Goal: Task Accomplishment & Management: Complete application form

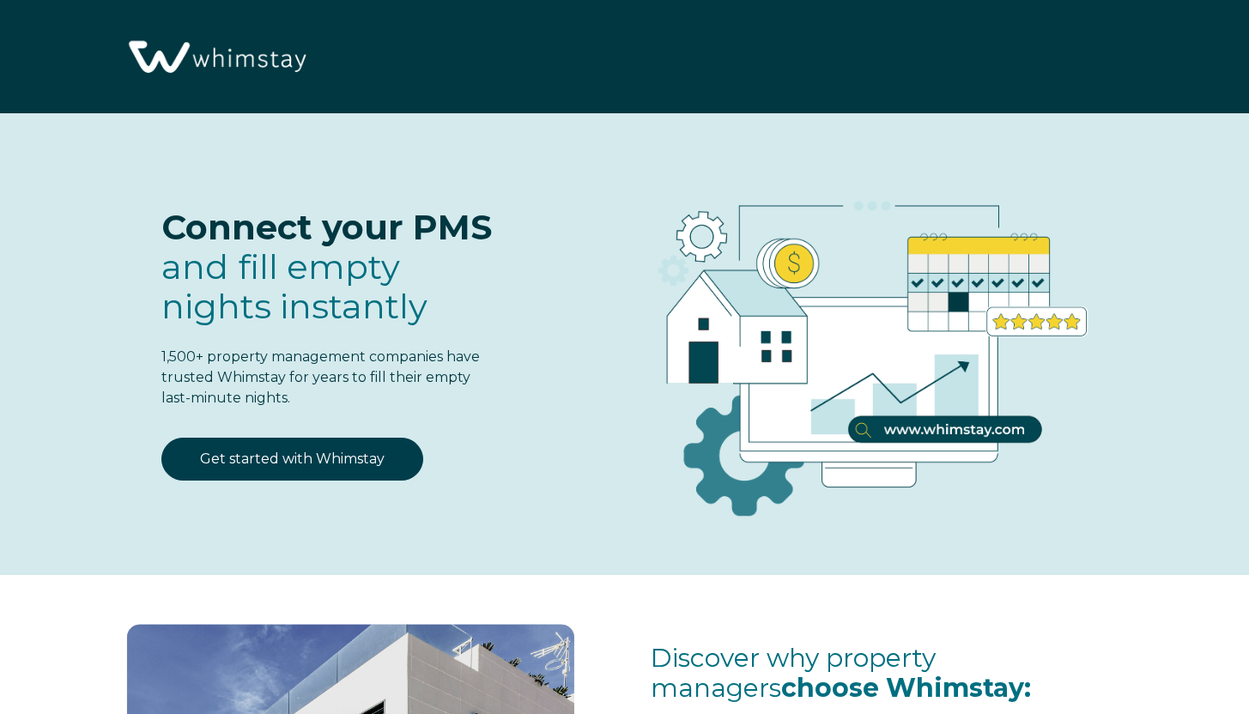
select select "US"
select select "Standard"
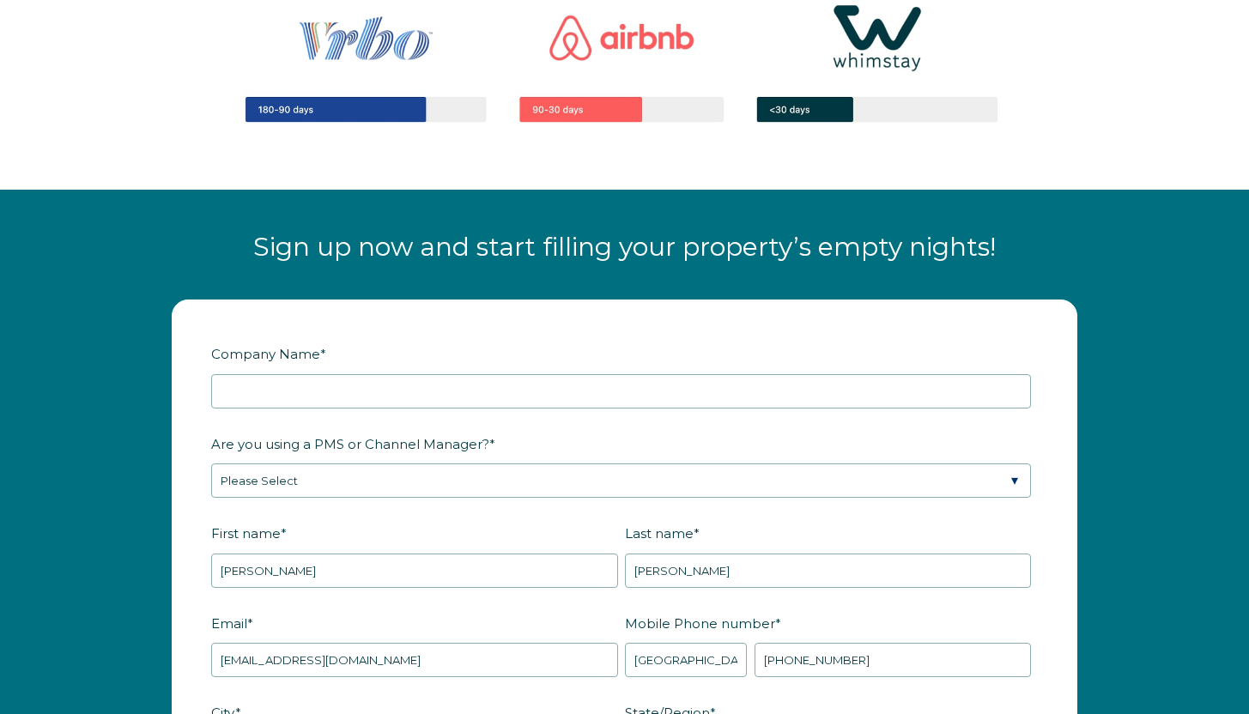
scroll to position [2031, 0]
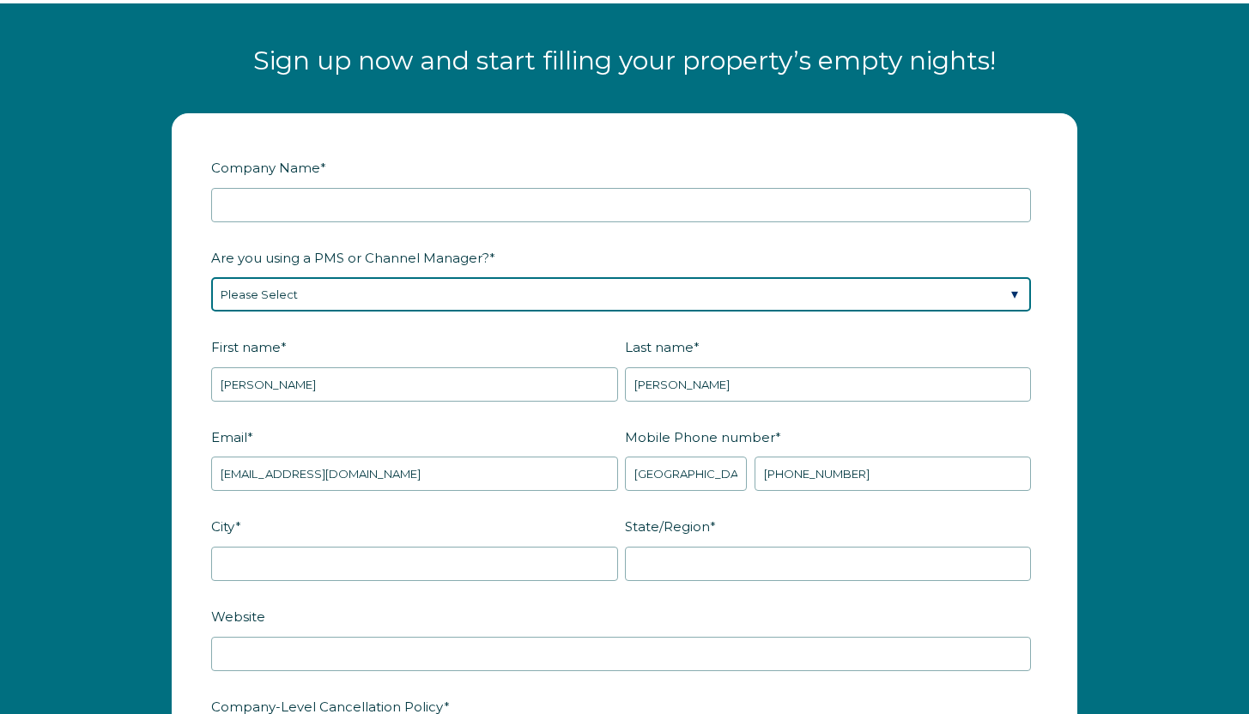
click at [503, 296] on select "Please Select Barefoot BookingPal Boost Brightside CiiRUS Escapia Guesty Hostaw…" at bounding box center [621, 294] width 820 height 34
select select "Hostfully"
click at [211, 277] on select "Please Select Barefoot BookingPal Boost Brightside CiiRUS Escapia Guesty Hostaw…" at bounding box center [621, 294] width 820 height 34
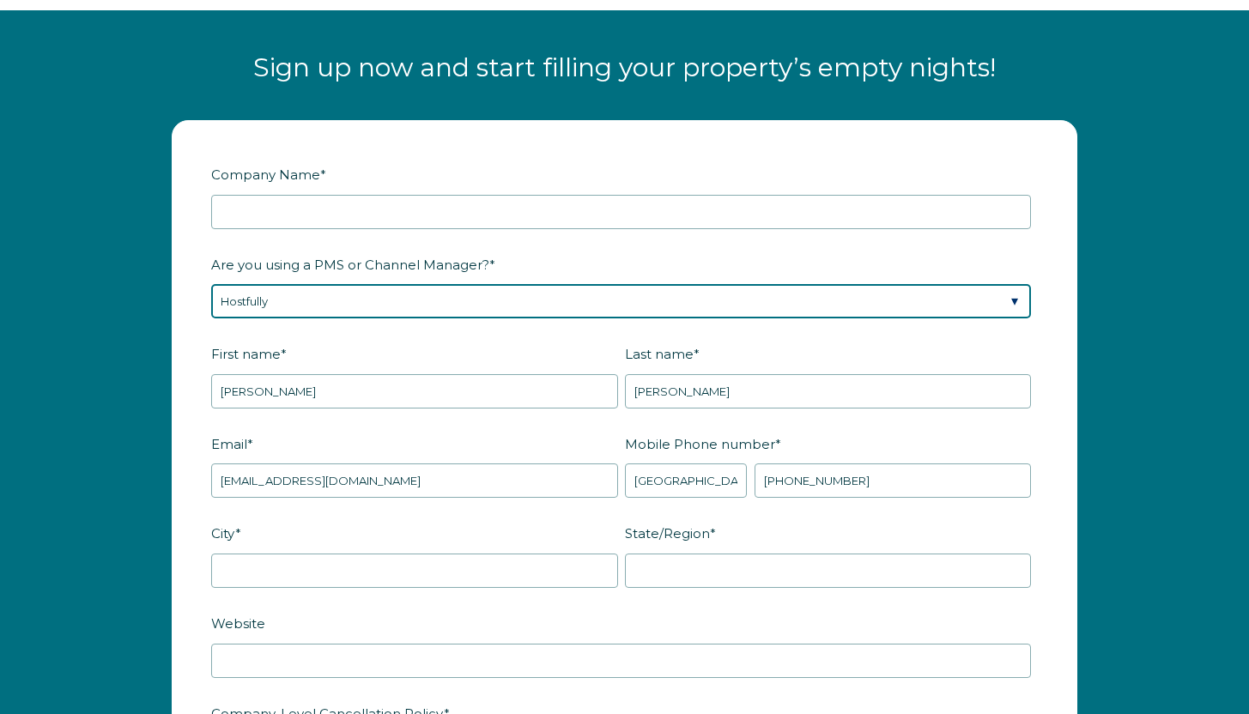
scroll to position [2012, 0]
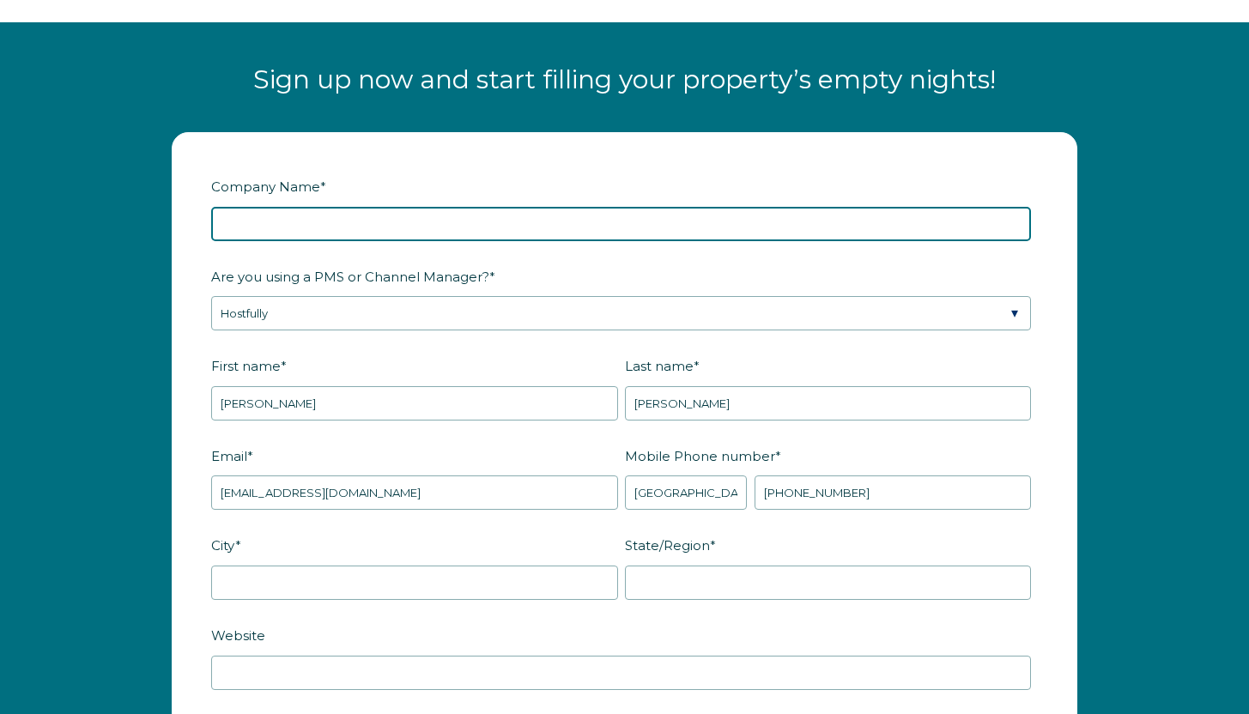
click at [441, 212] on input "Company Name *" at bounding box center [621, 224] width 820 height 34
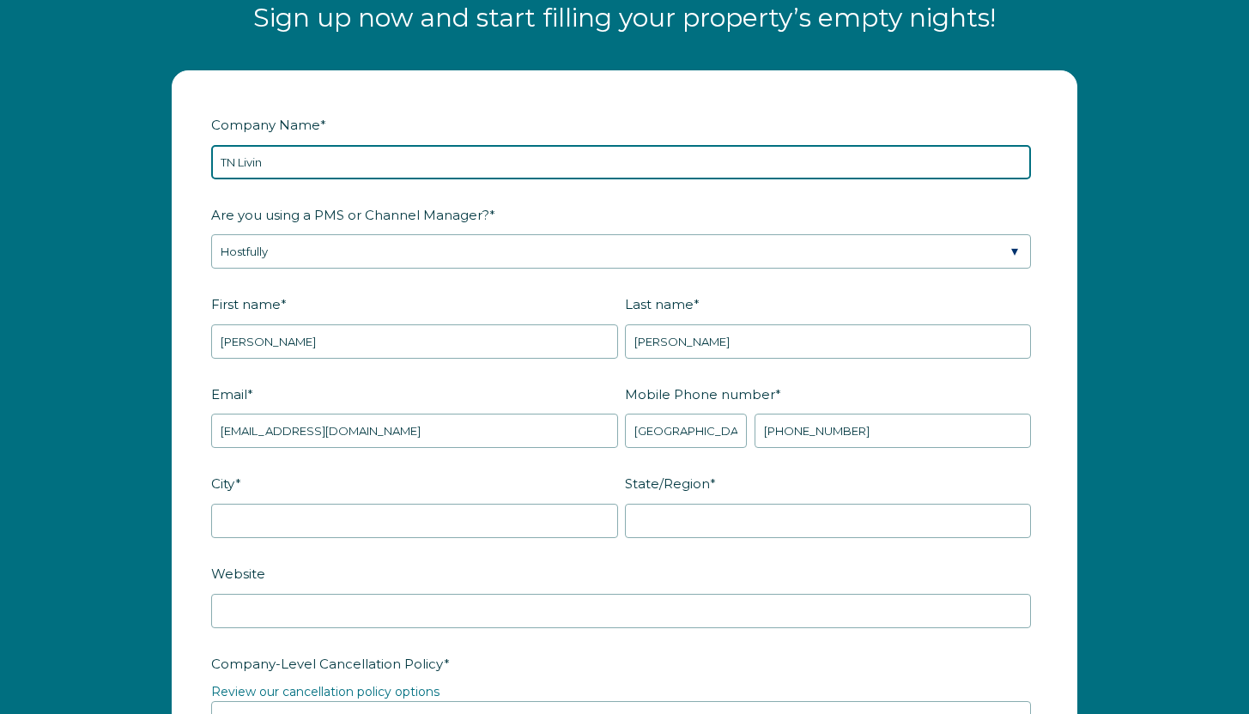
scroll to position [2075, 0]
type input "TN Livin"
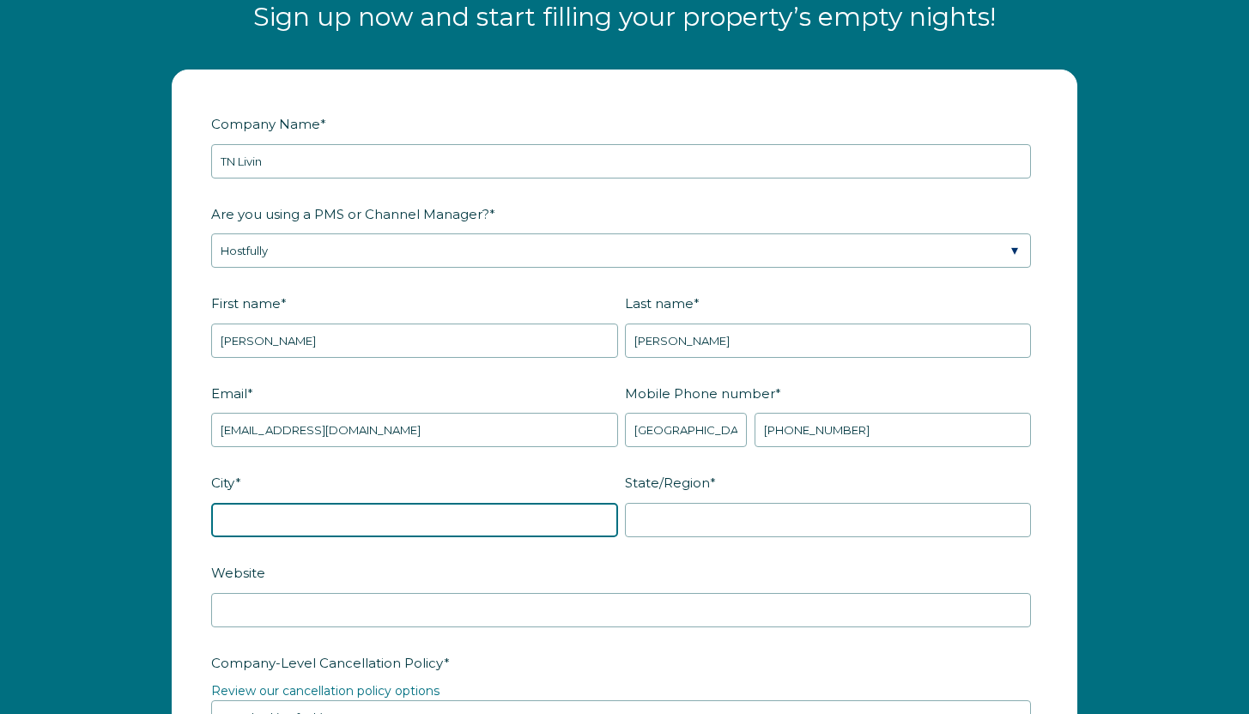
click at [572, 519] on input "City *" at bounding box center [414, 520] width 407 height 34
click at [519, 480] on label "City *" at bounding box center [418, 483] width 414 height 30
click at [519, 503] on input "City *" at bounding box center [414, 520] width 407 height 34
click at [500, 517] on input "City *" at bounding box center [414, 520] width 407 height 34
type input "Dandridge"
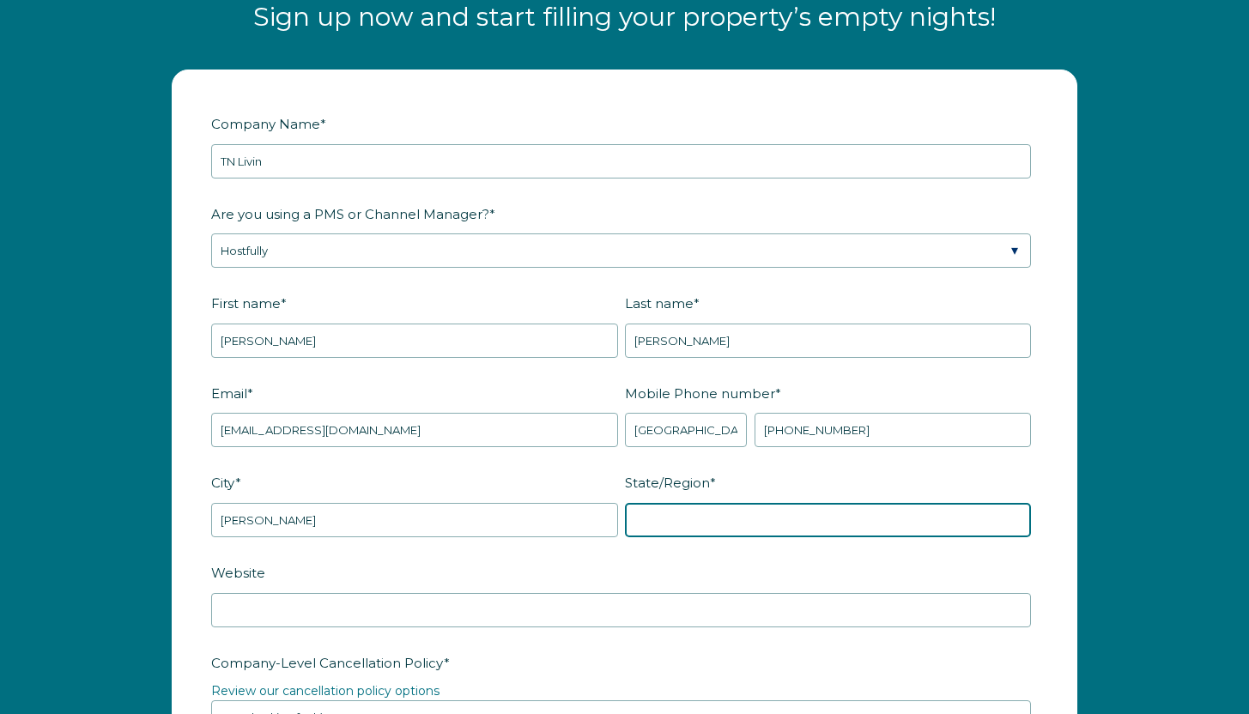
click at [867, 534] on input "State/Region *" at bounding box center [828, 520] width 407 height 34
click at [880, 509] on input "Tenne" at bounding box center [828, 520] width 407 height 34
click at [760, 525] on input "Tenne" at bounding box center [828, 520] width 407 height 34
paste input "ssee"
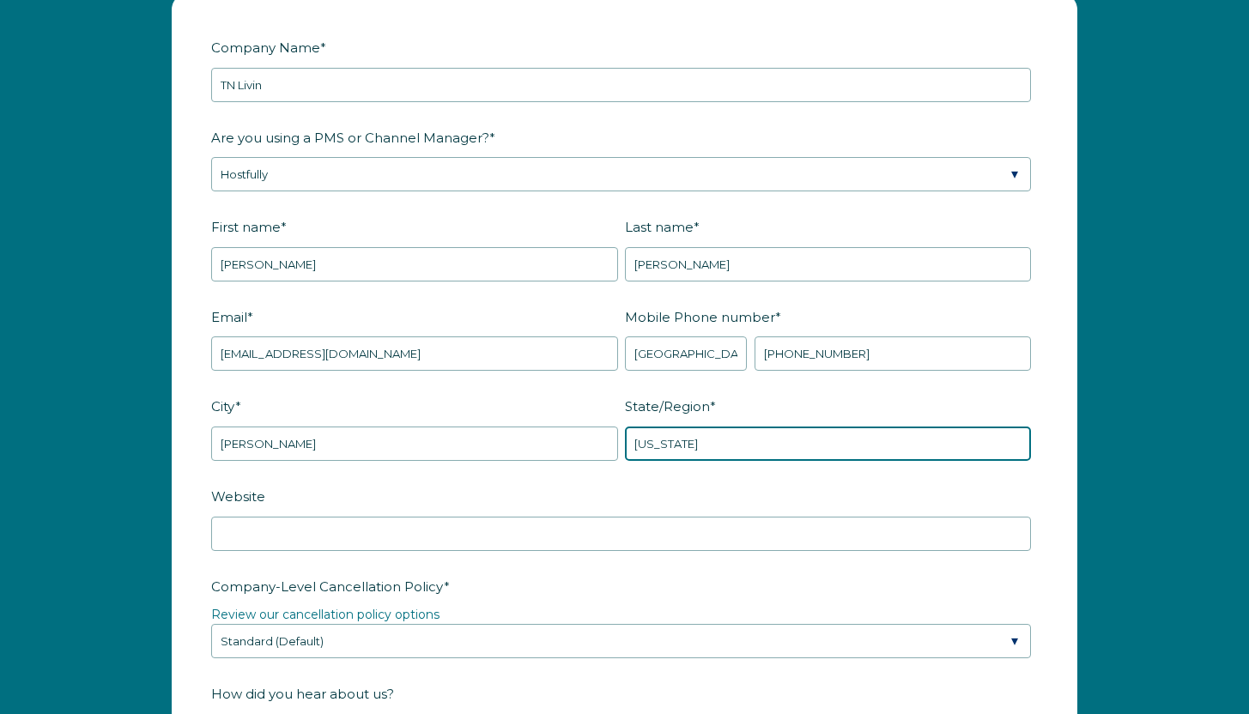
scroll to position [2184, 0]
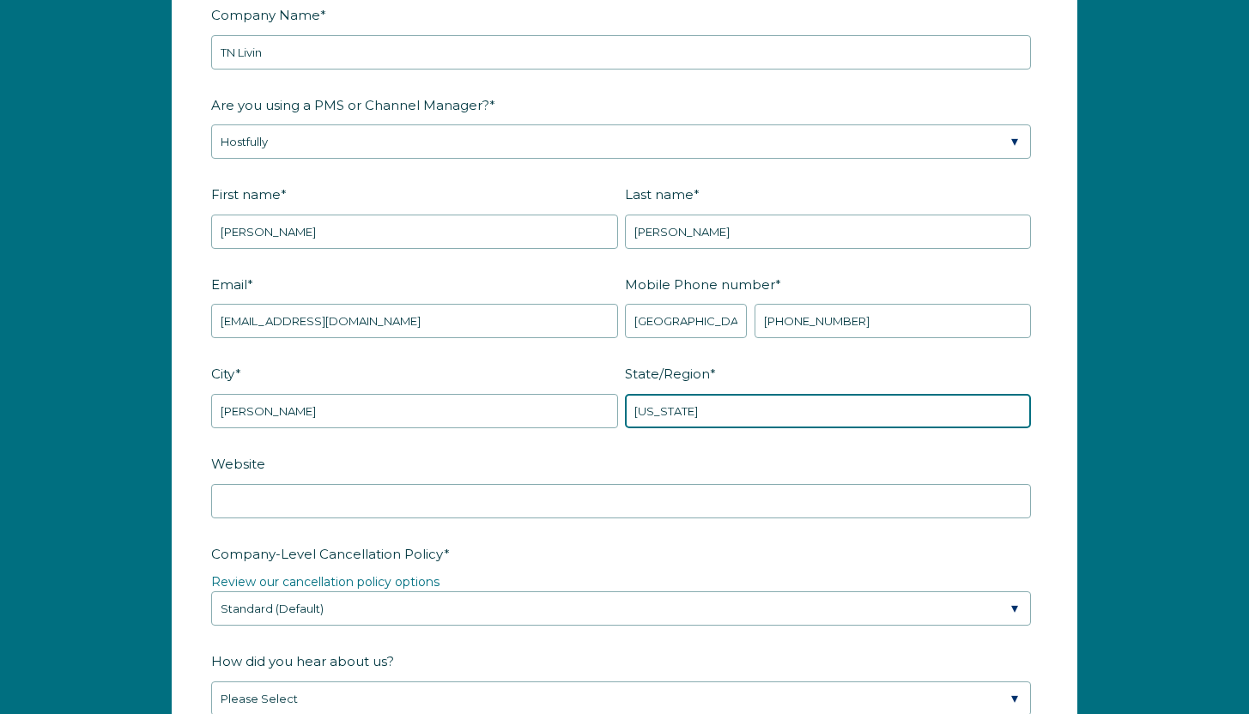
type input "Tennessee"
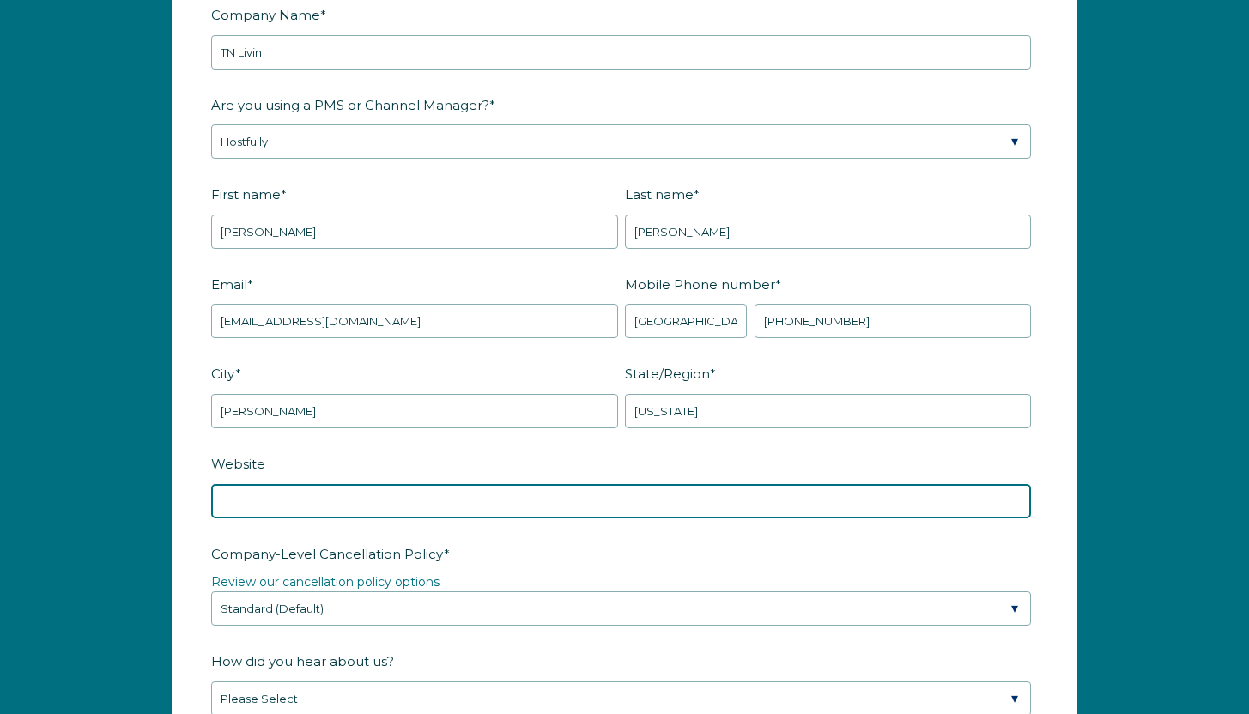
click at [684, 509] on input "Website" at bounding box center [621, 501] width 820 height 34
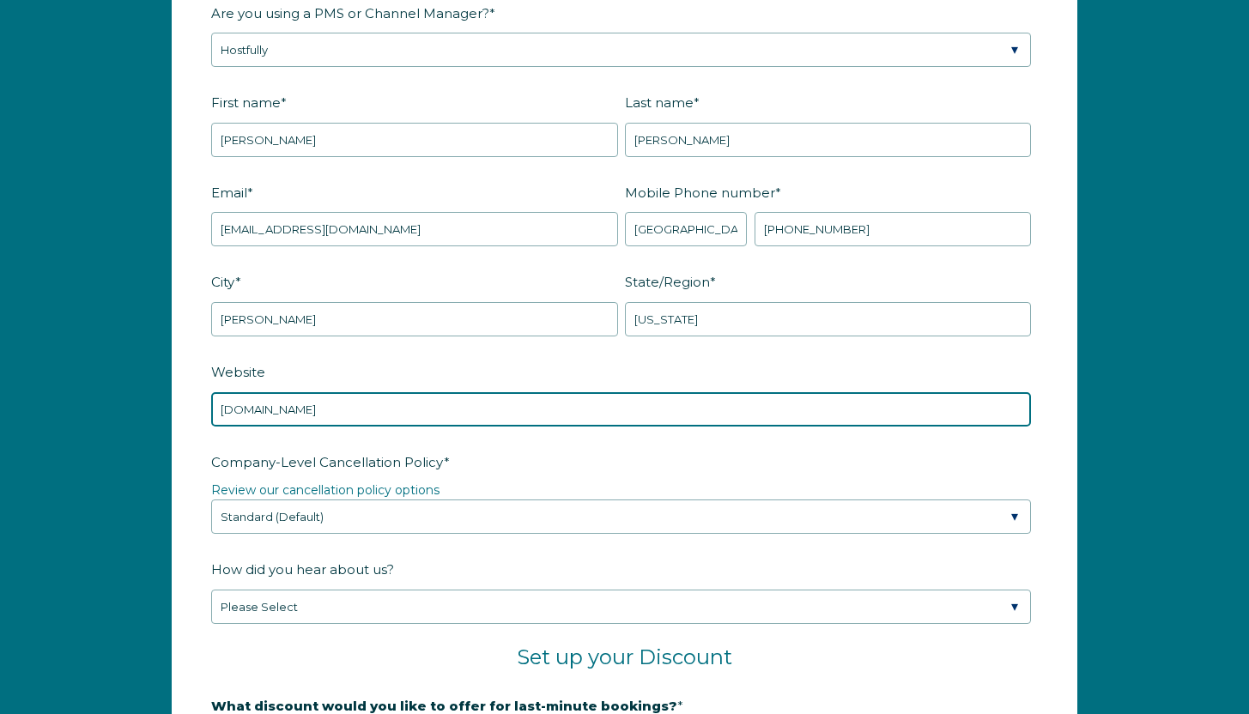
scroll to position [2348, 0]
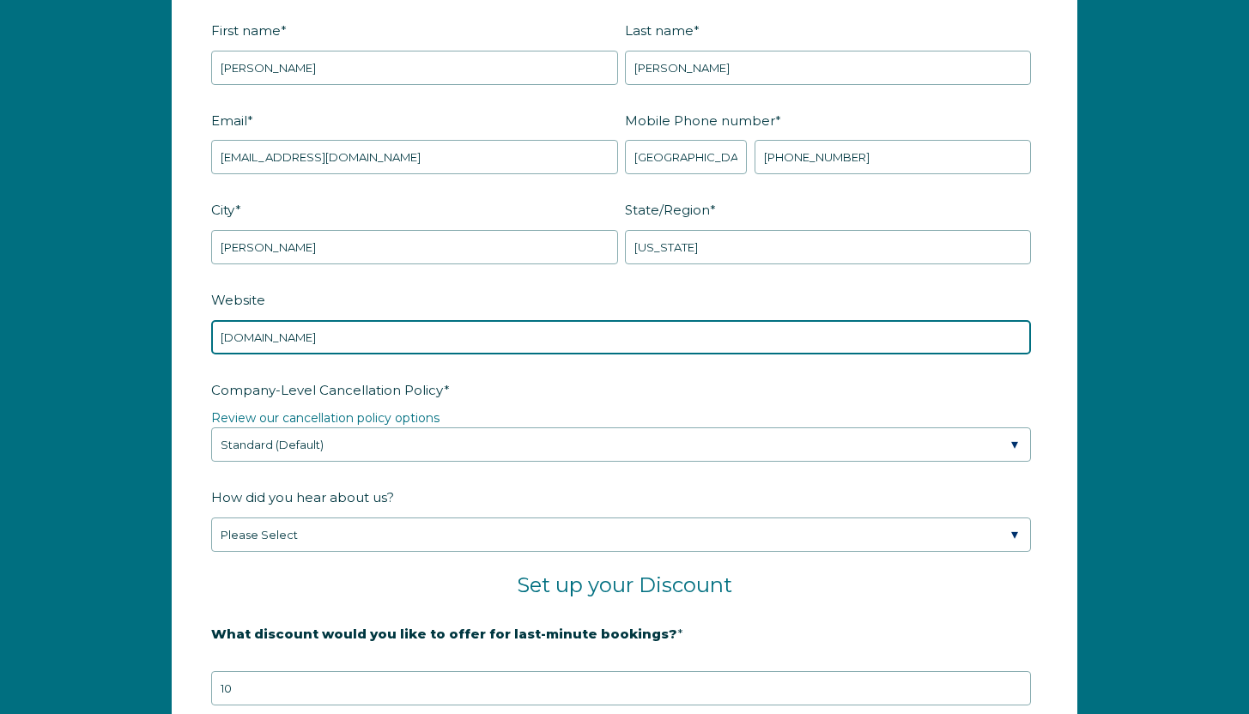
type input "tnlivin.com"
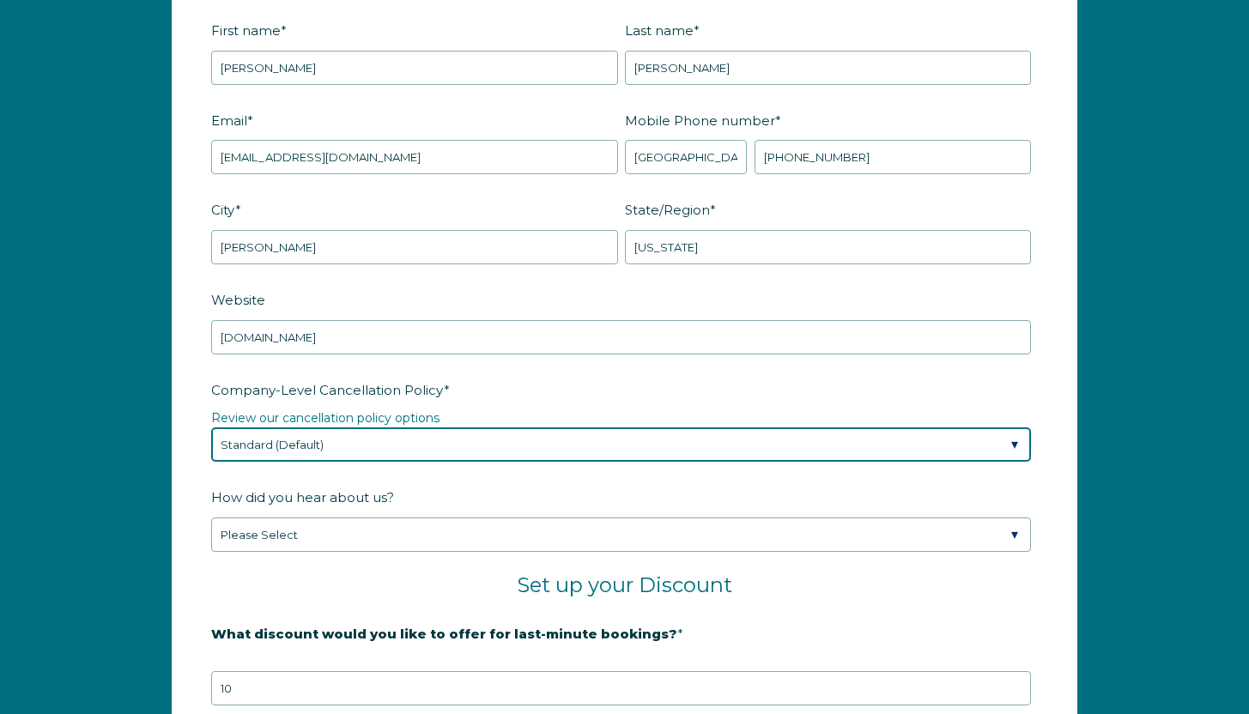
click at [578, 449] on select "Please Select Partial Standard (Default) Moderate Strict" at bounding box center [621, 444] width 820 height 34
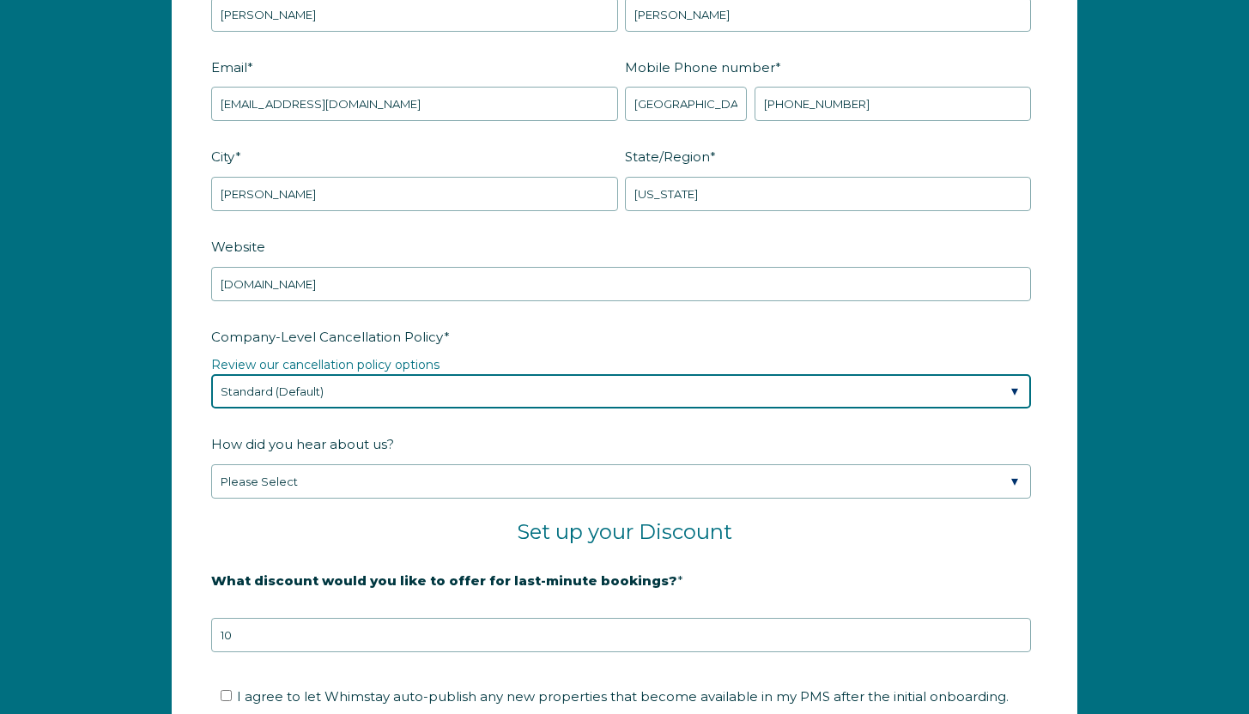
scroll to position [2388, 0]
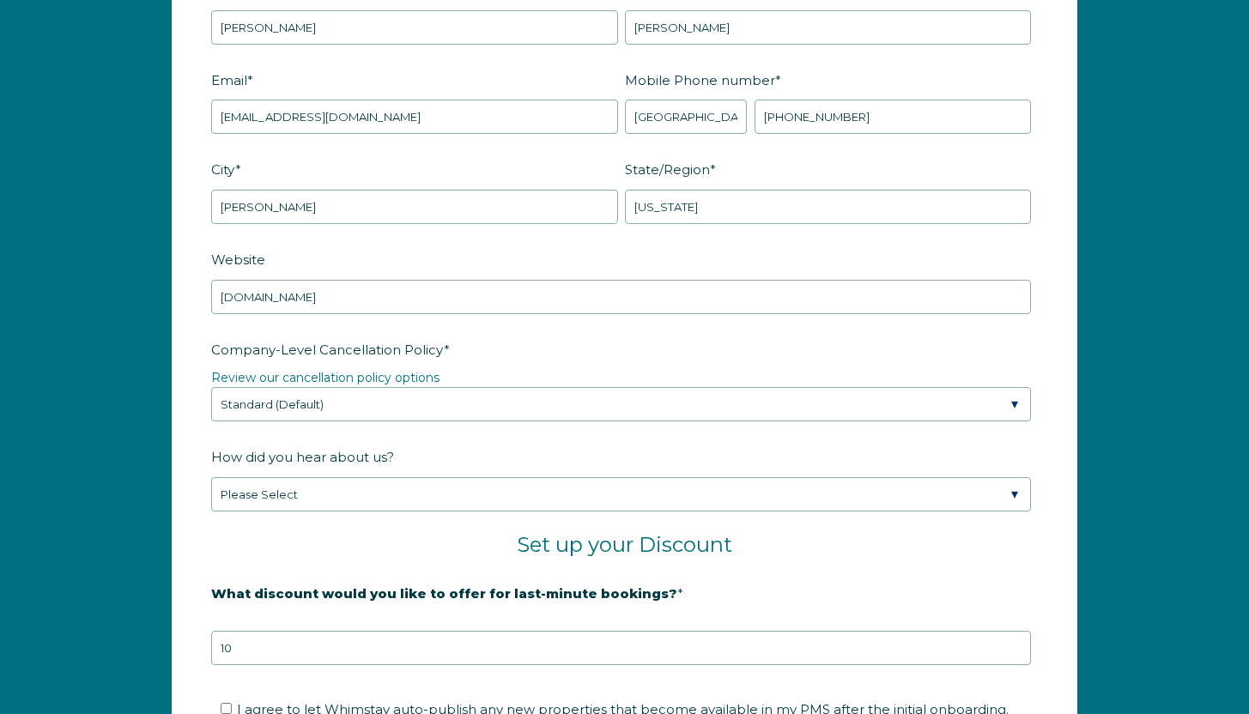
click at [630, 360] on label "Company-Level Cancellation Policy *" at bounding box center [624, 350] width 826 height 30
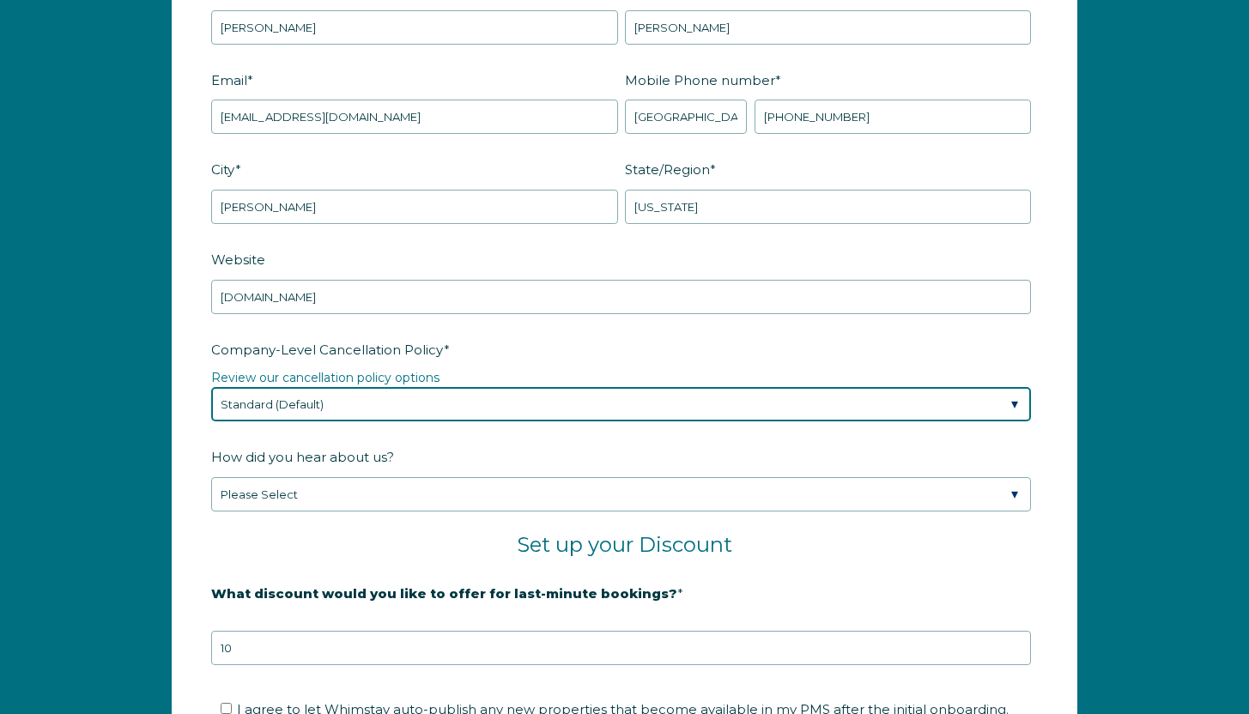
click at [630, 387] on select "Please Select Partial Standard (Default) Moderate Strict" at bounding box center [621, 404] width 820 height 34
click at [619, 399] on select "Please Select Partial Standard (Default) Moderate Strict" at bounding box center [621, 404] width 820 height 34
click at [653, 397] on select "Please Select Partial Standard (Default) Moderate Strict" at bounding box center [621, 404] width 820 height 34
select select "Strict"
click at [211, 387] on select "Please Select Partial Standard (Default) Moderate Strict" at bounding box center [621, 404] width 820 height 34
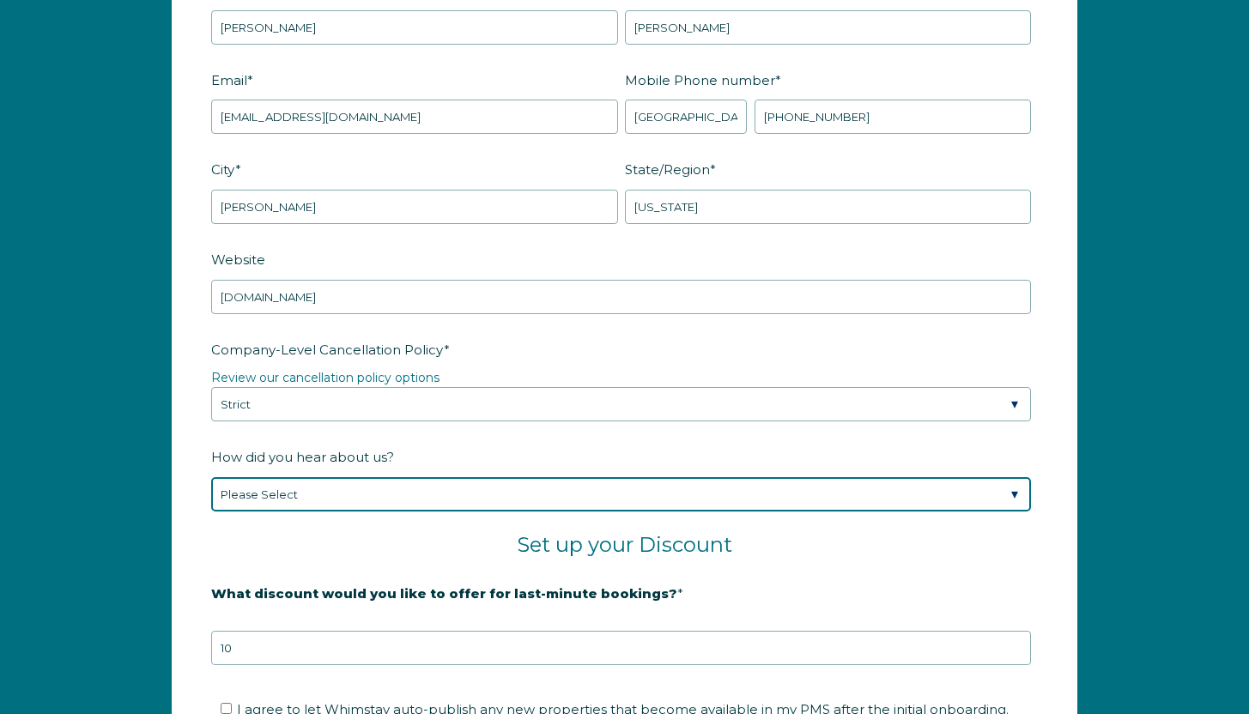
click at [687, 496] on select "Please Select Found Whimstay through a Google search Spoke to a Whimstay salesp…" at bounding box center [621, 494] width 820 height 34
click at [211, 477] on select "Please Select Found Whimstay through a Google search Spoke to a Whimstay salesp…" at bounding box center [621, 494] width 820 height 34
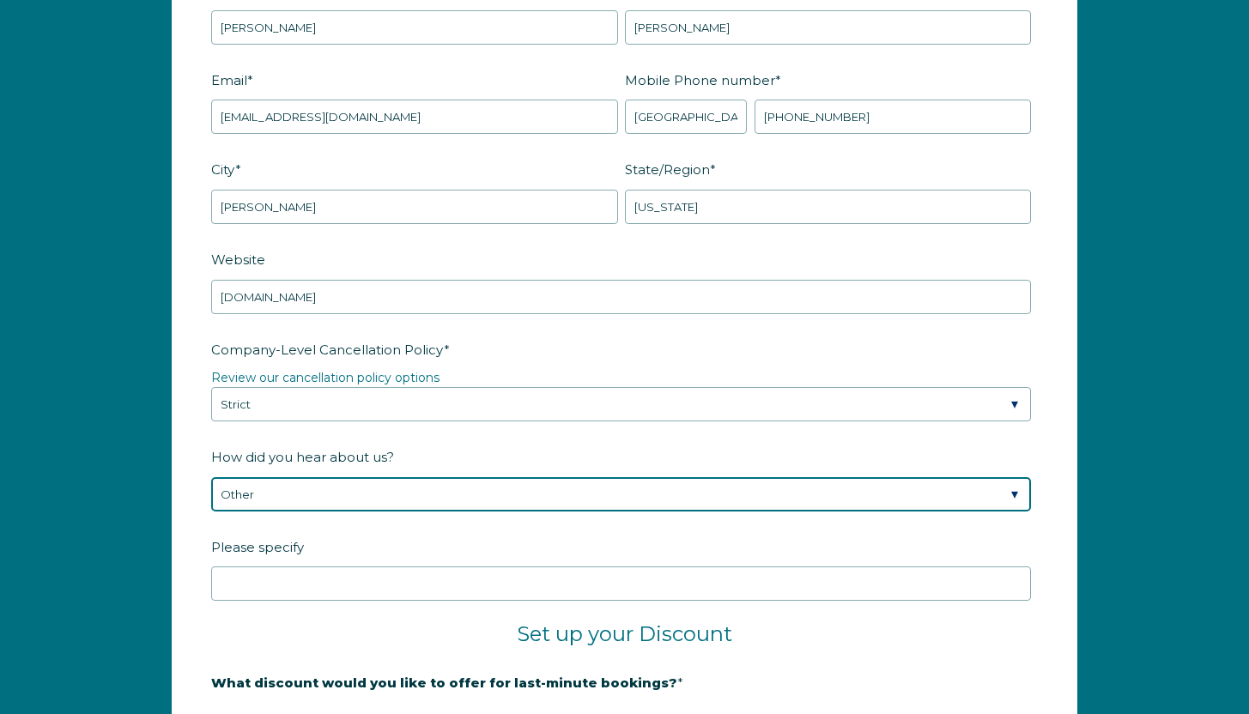
click at [717, 488] on select "Please Select Found Whimstay through a Google search Spoke to a Whimstay salesp…" at bounding box center [621, 494] width 820 height 34
select select "Whimstay Sales"
click at [211, 477] on select "Please Select Found Whimstay through a Google search Spoke to a Whimstay salesp…" at bounding box center [621, 494] width 820 height 34
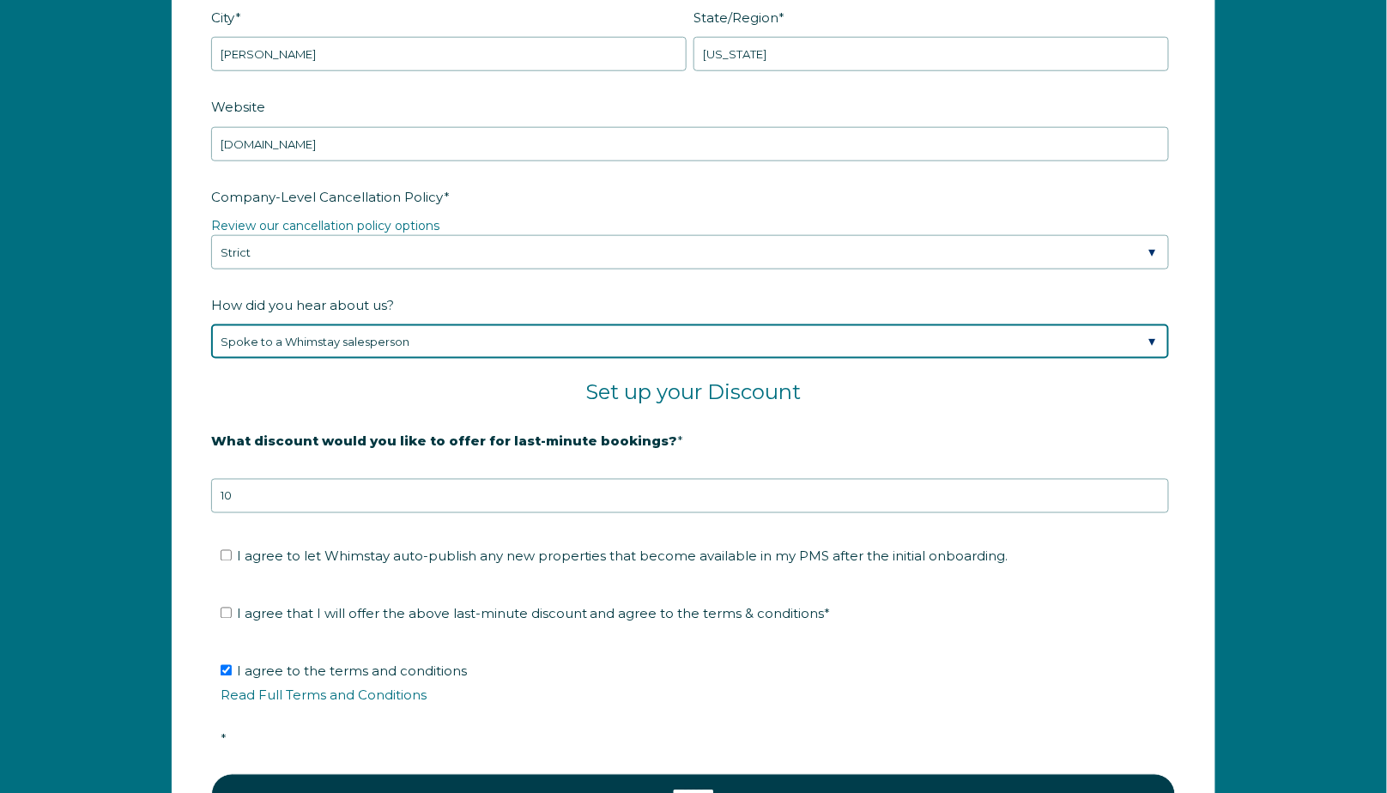
scroll to position [2713, 0]
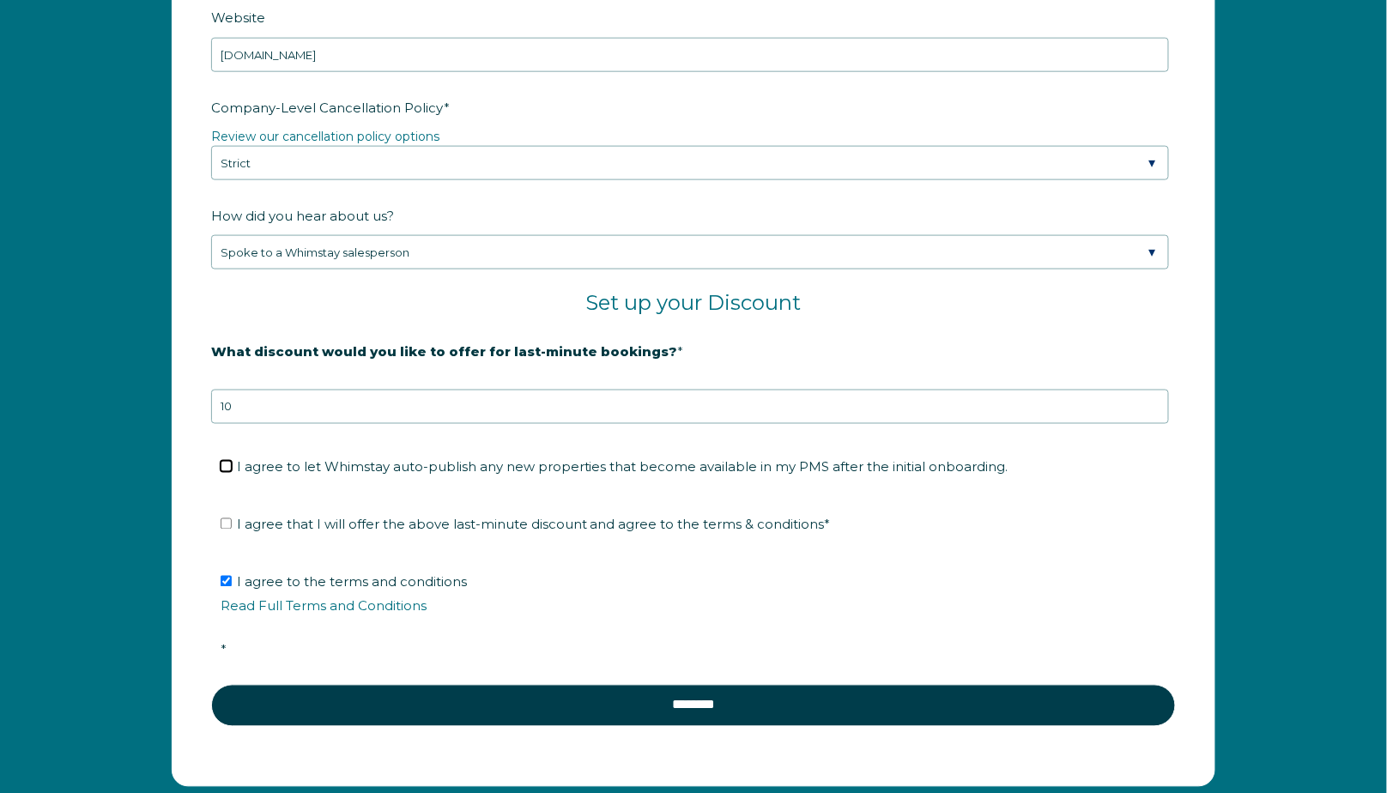
click at [227, 461] on input "I agree to let Whimstay auto-publish any new properties that become available i…" at bounding box center [226, 466] width 11 height 11
checkbox input "true"
click at [223, 518] on input "I agree that I will offer the above last-minute discount and agree to the terms…" at bounding box center [226, 523] width 11 height 11
checkbox input "true"
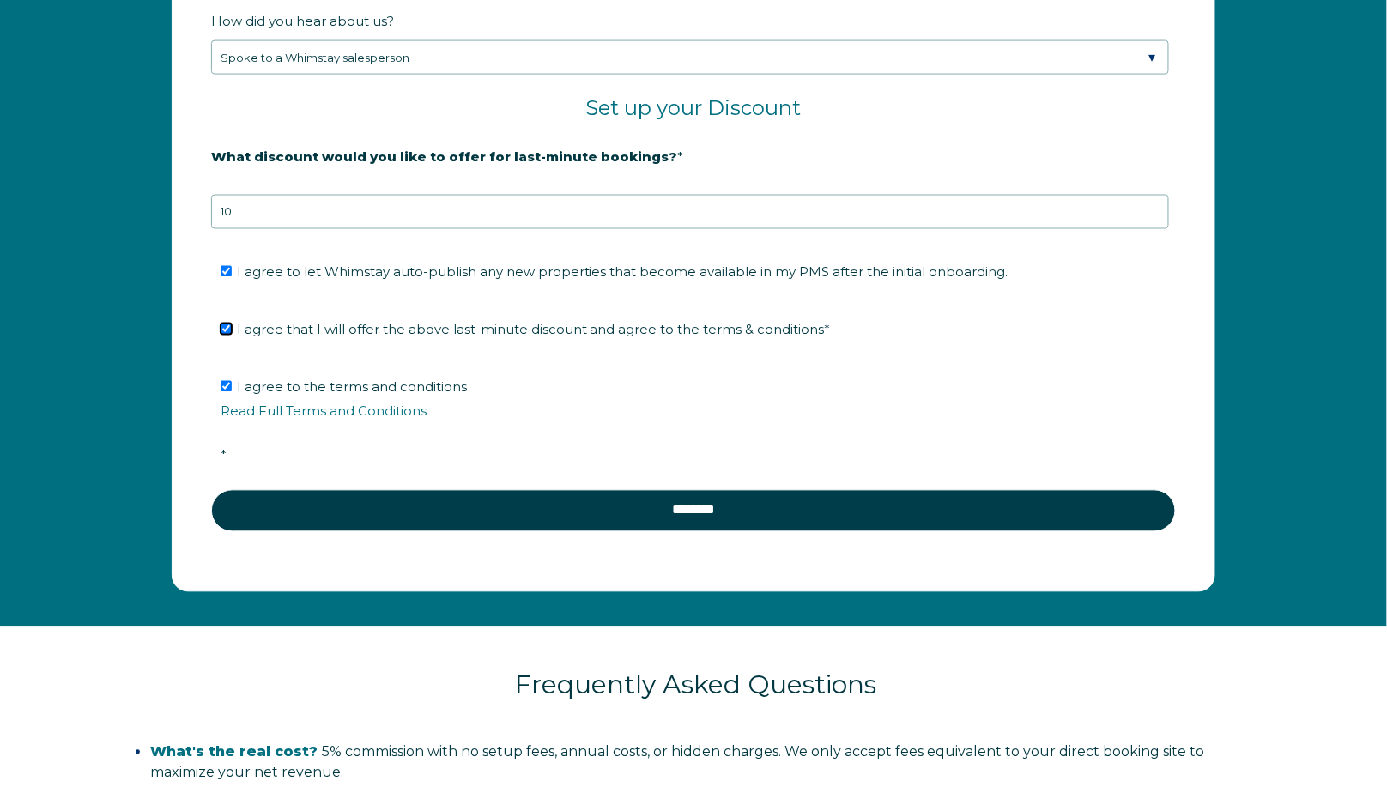
scroll to position [3009, 0]
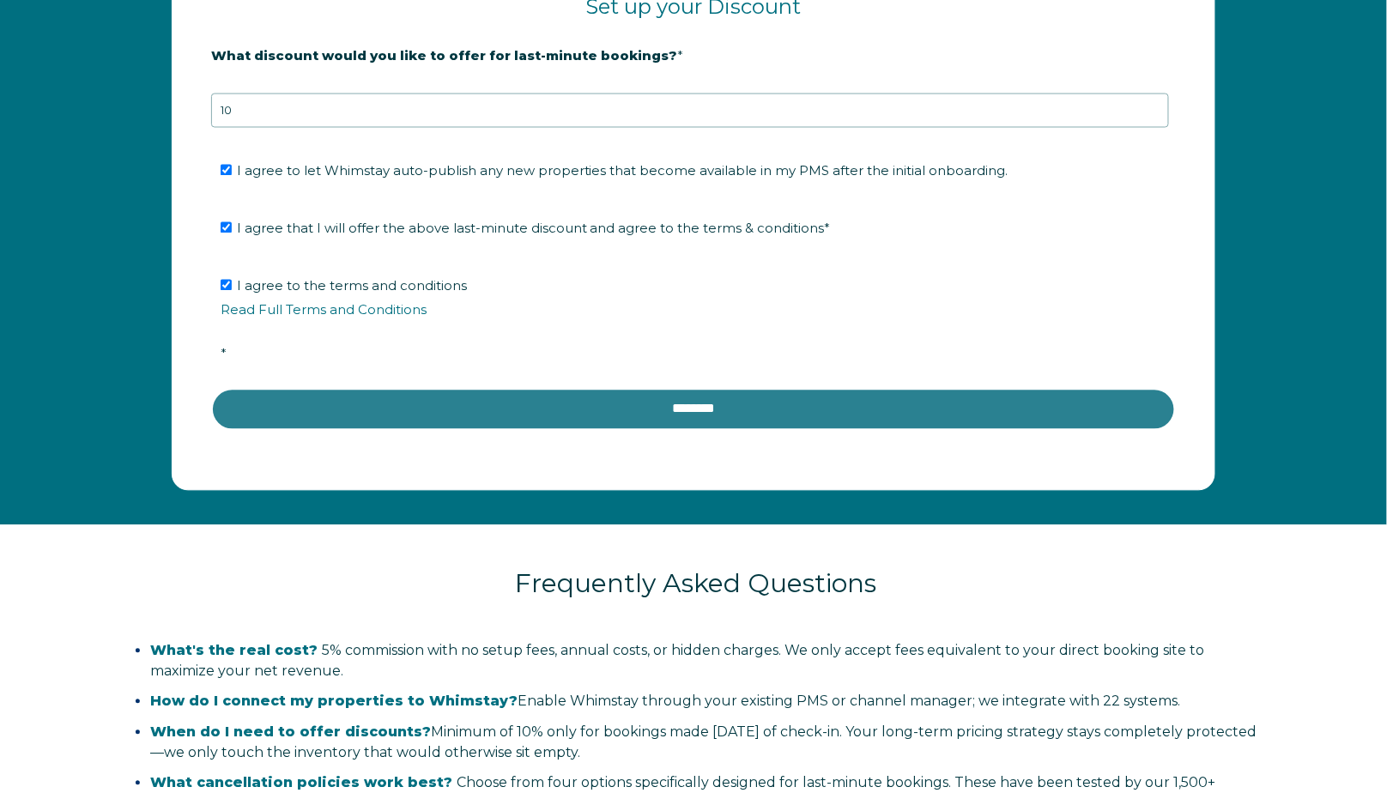
click at [802, 397] on input "********" at bounding box center [693, 409] width 965 height 41
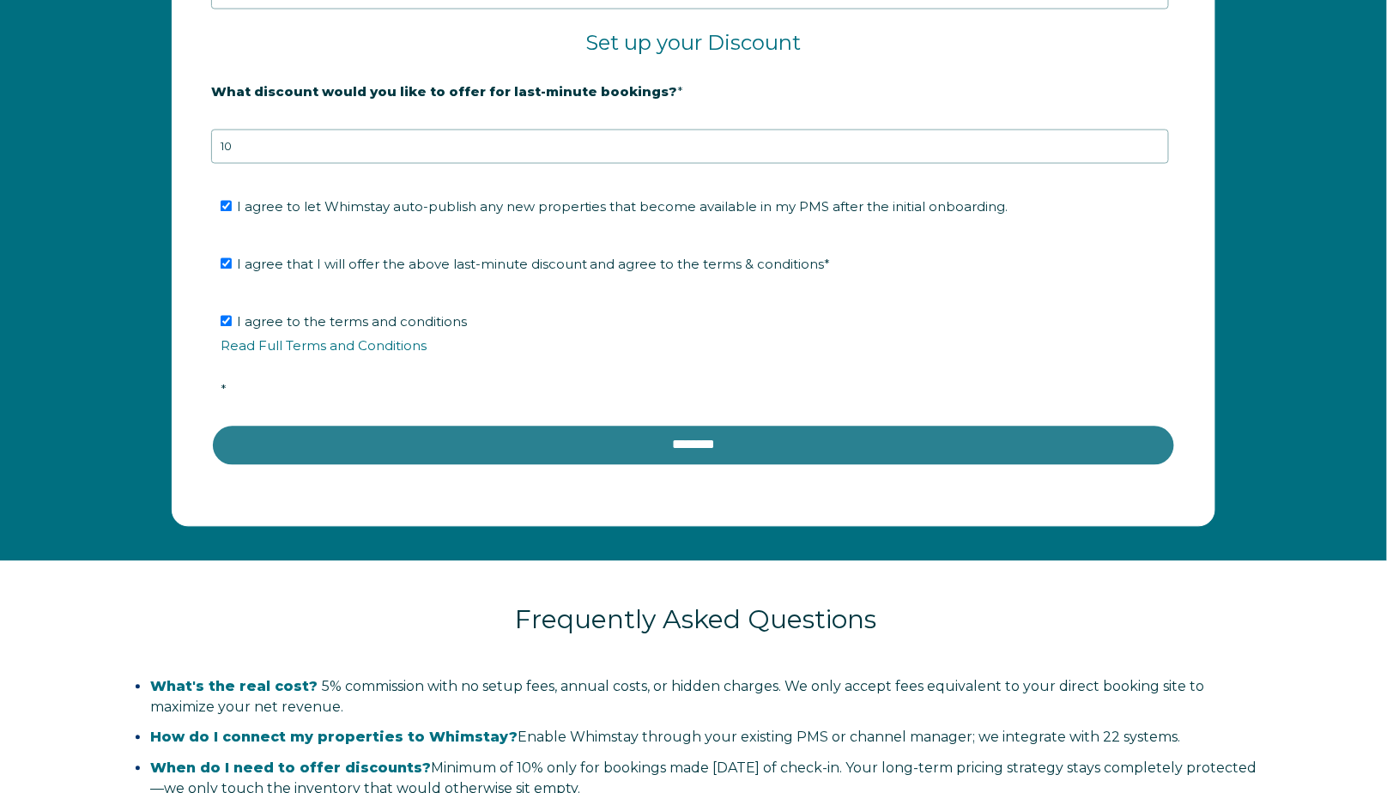
scroll to position [2972, 0]
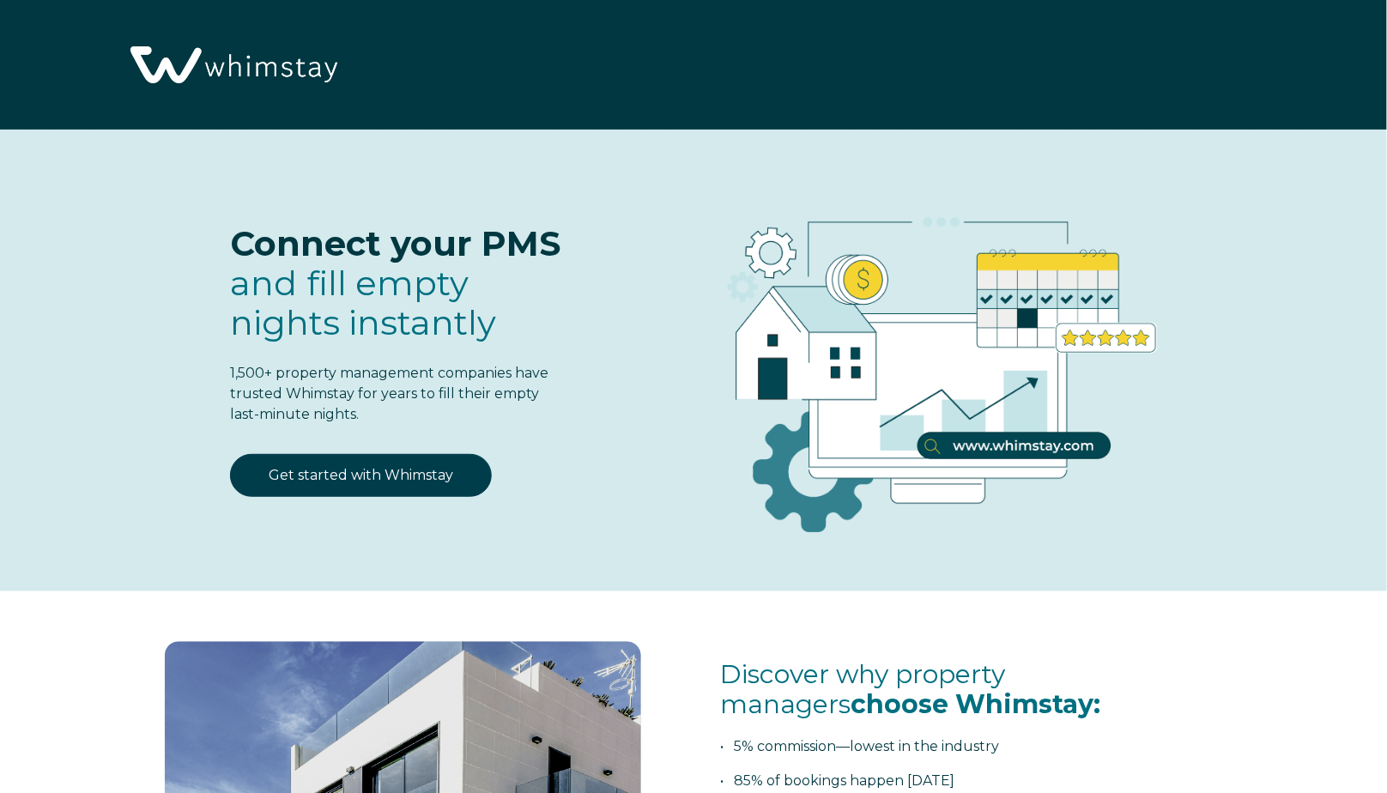
select select "US"
select select "Standard"
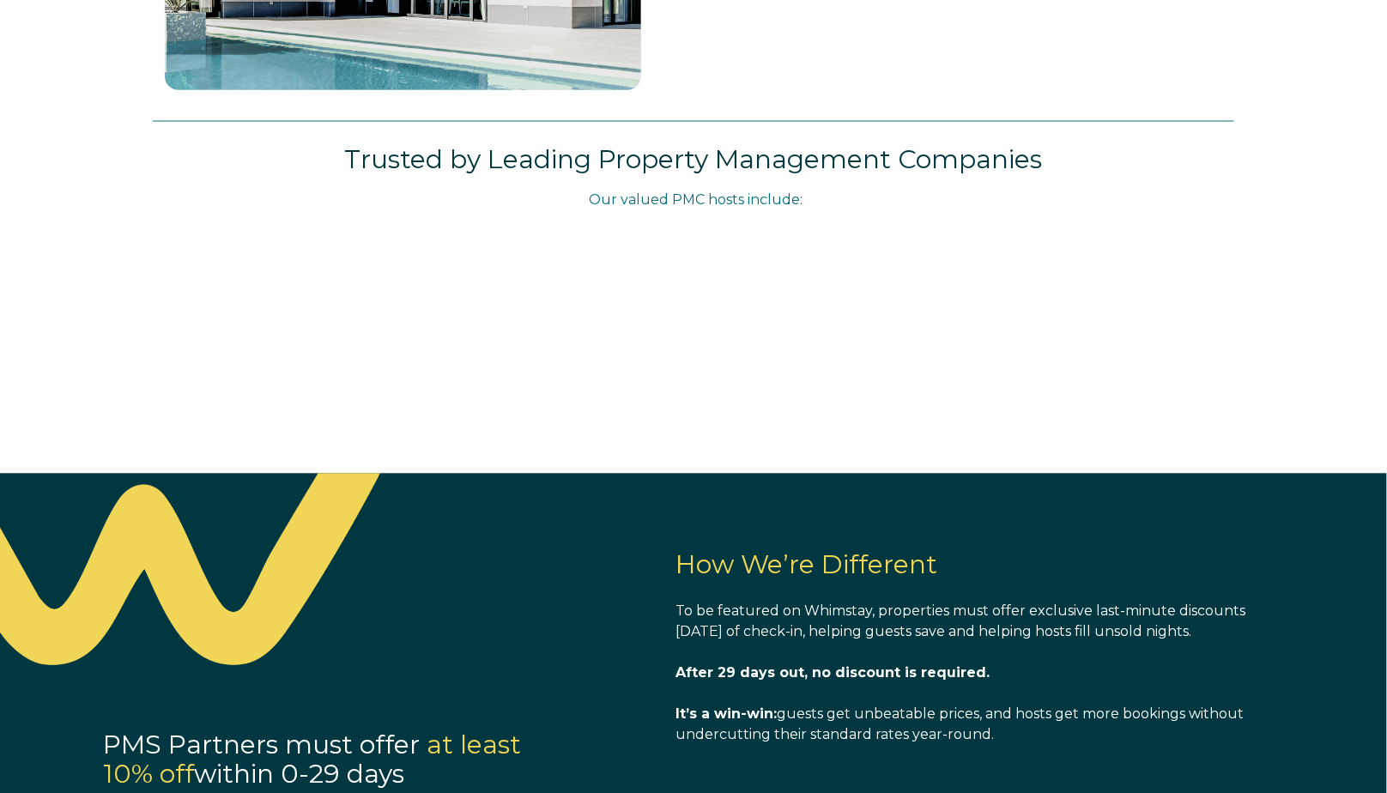
scroll to position [954, 0]
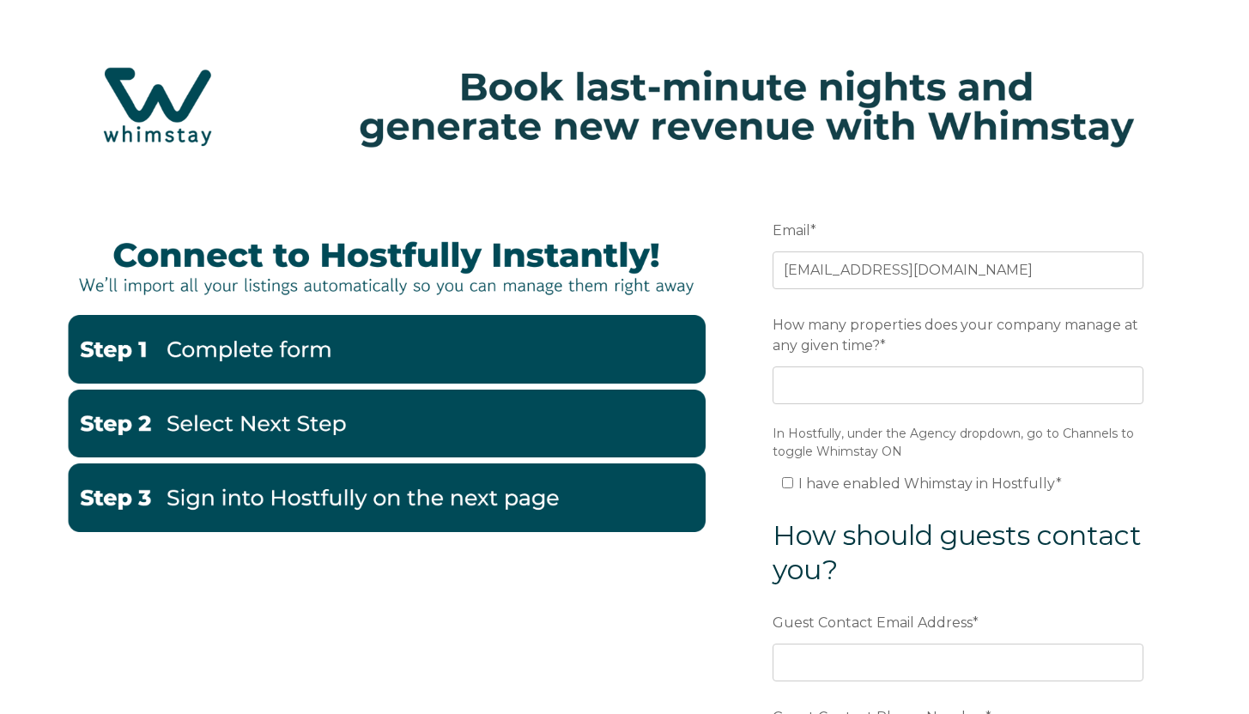
scroll to position [33, 0]
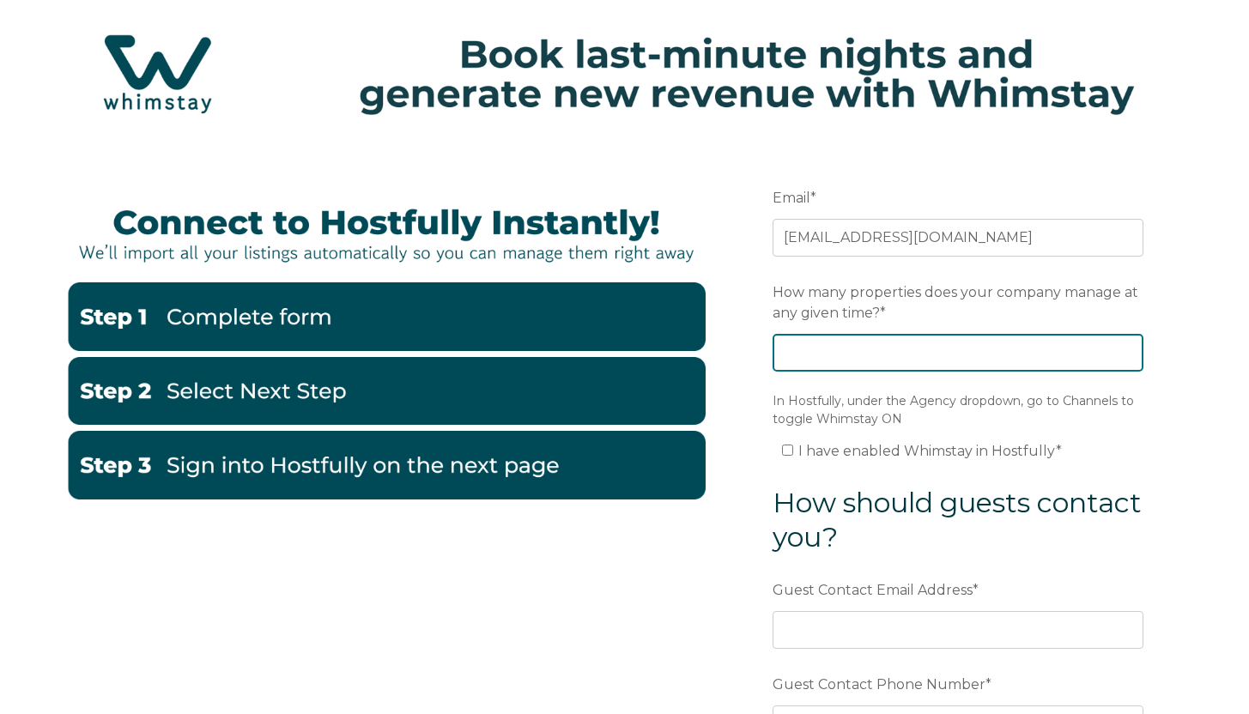
click at [894, 366] on input "How many properties does your company manage at any given time? *" at bounding box center [957, 353] width 371 height 38
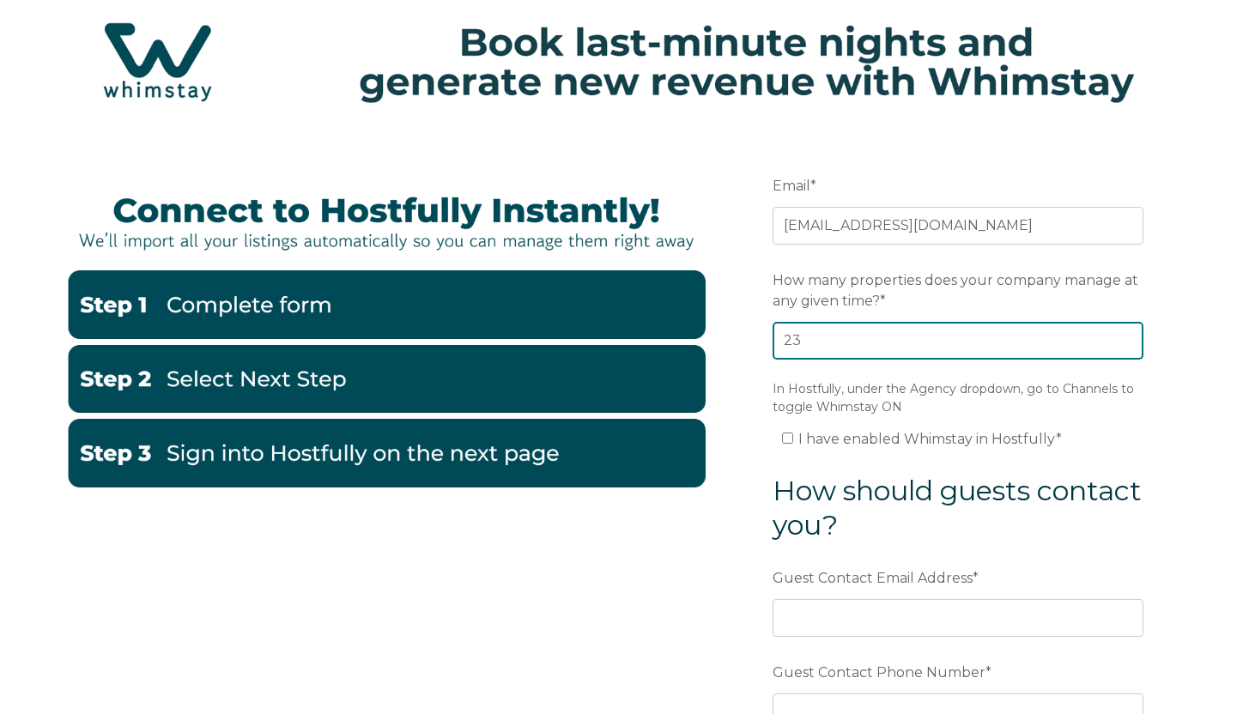
scroll to position [61, 0]
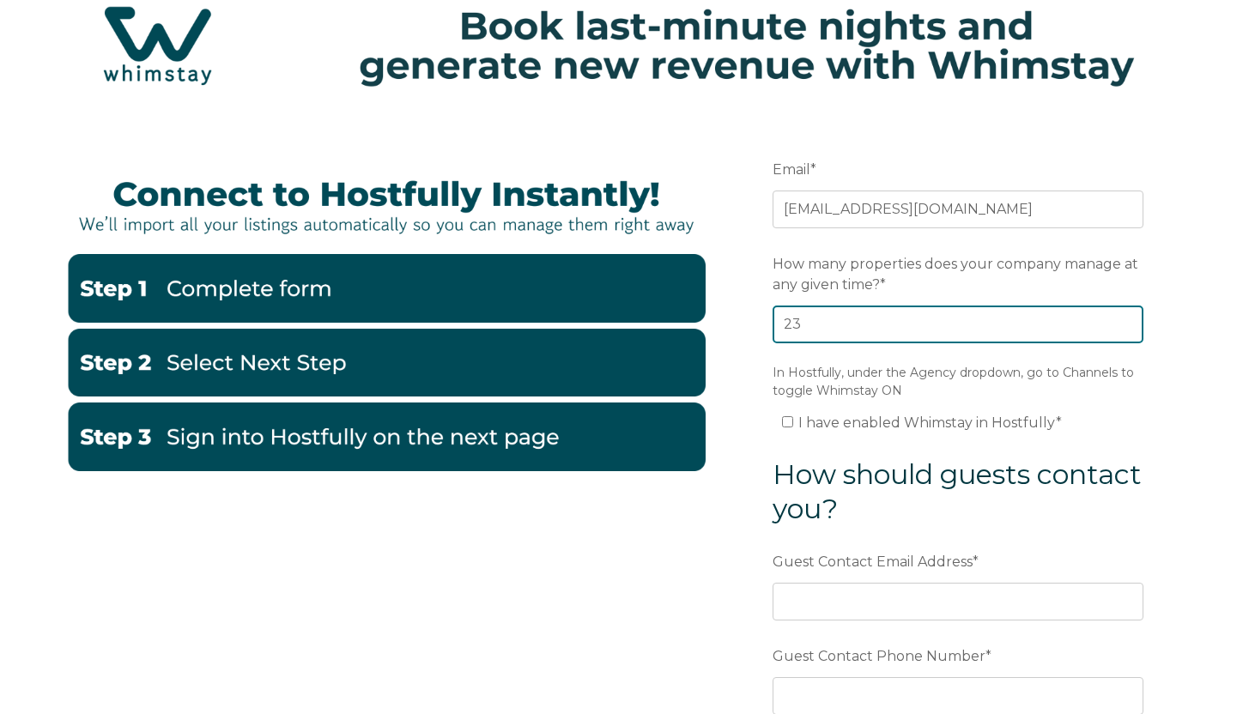
type input "23"
click at [1118, 421] on li "I have enabled Whimstay in Hostfully *" at bounding box center [967, 422] width 371 height 27
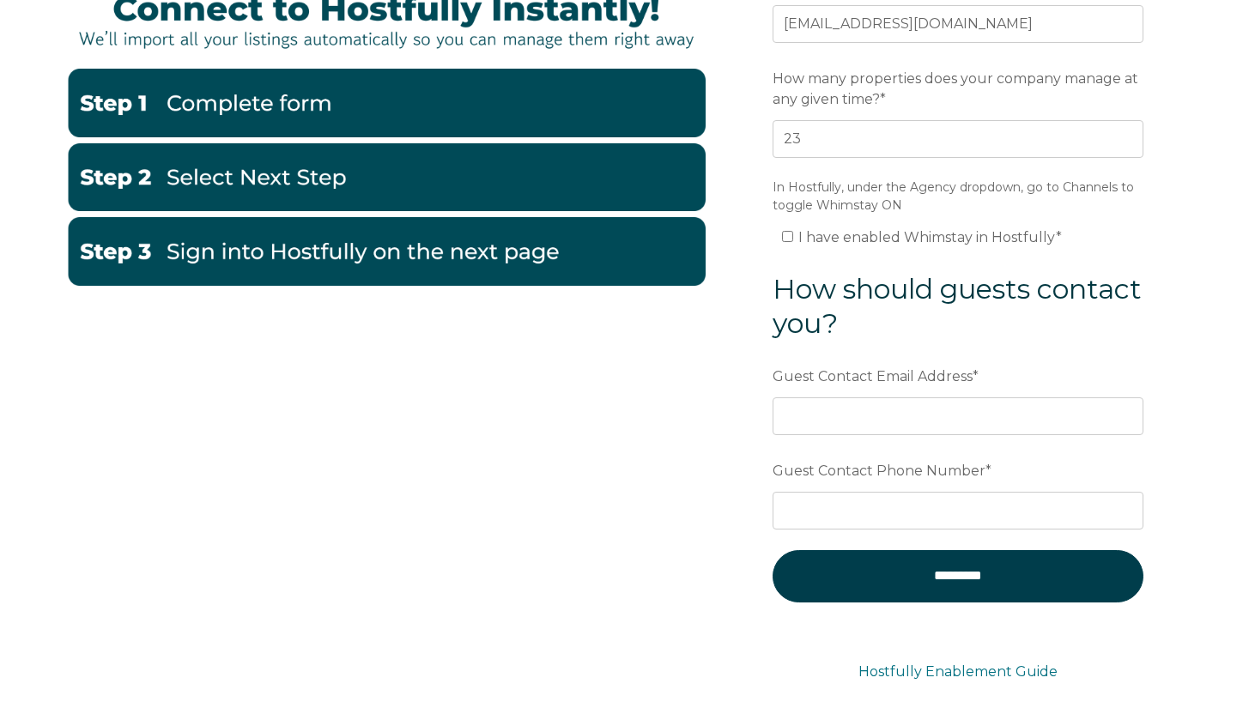
scroll to position [250, 0]
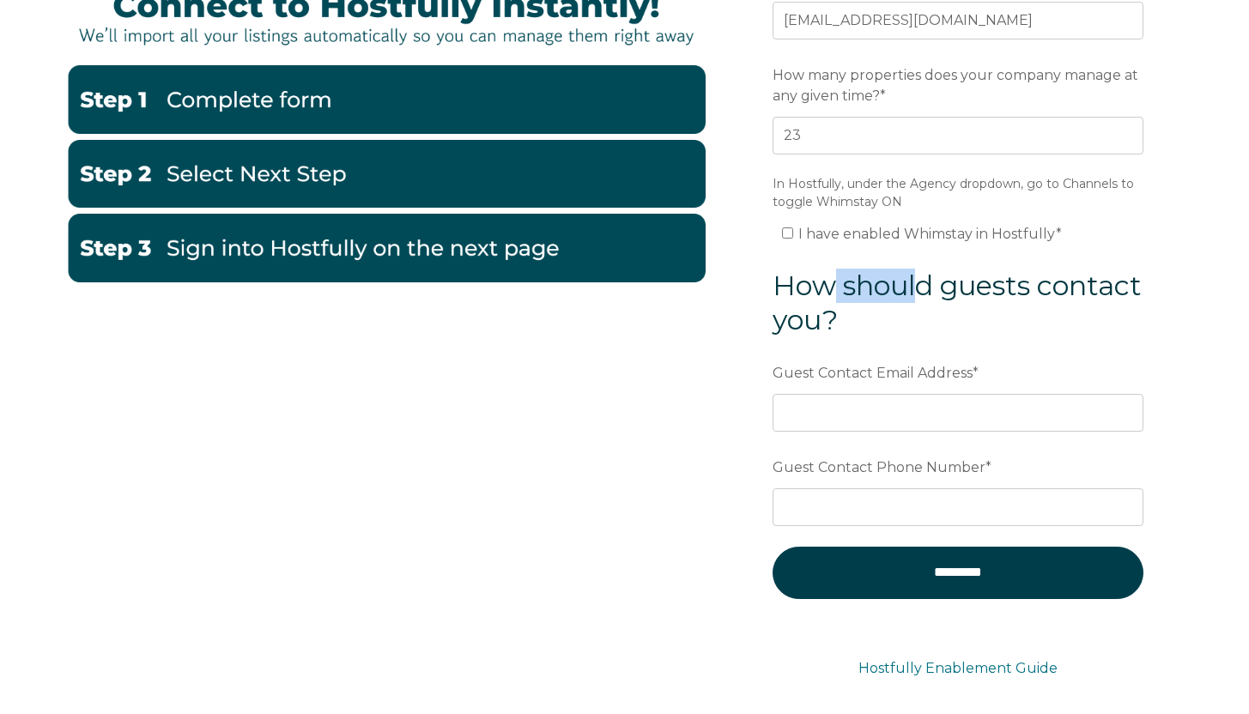
drag, startPoint x: 831, startPoint y: 279, endPoint x: 938, endPoint y: 295, distance: 108.5
click at [923, 293] on span "How should guests contact you?" at bounding box center [956, 303] width 369 height 68
click at [1005, 312] on h3 "How should guests contact you?" at bounding box center [957, 303] width 371 height 69
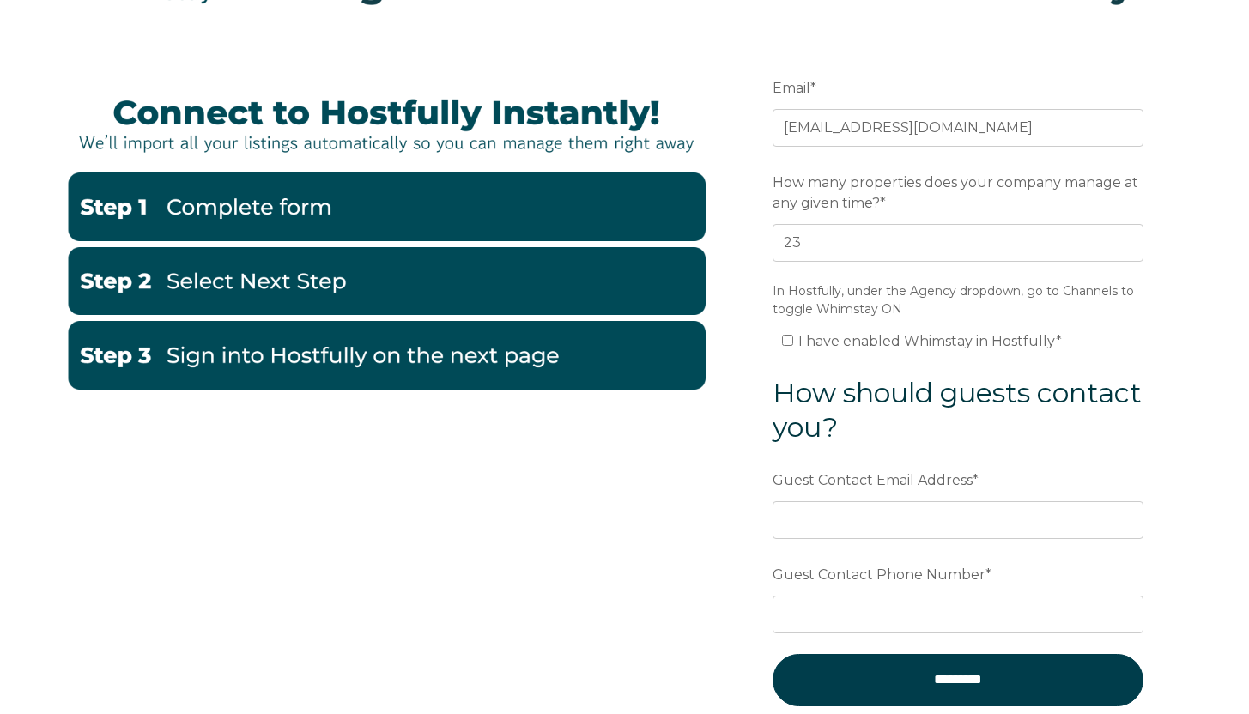
scroll to position [159, 0]
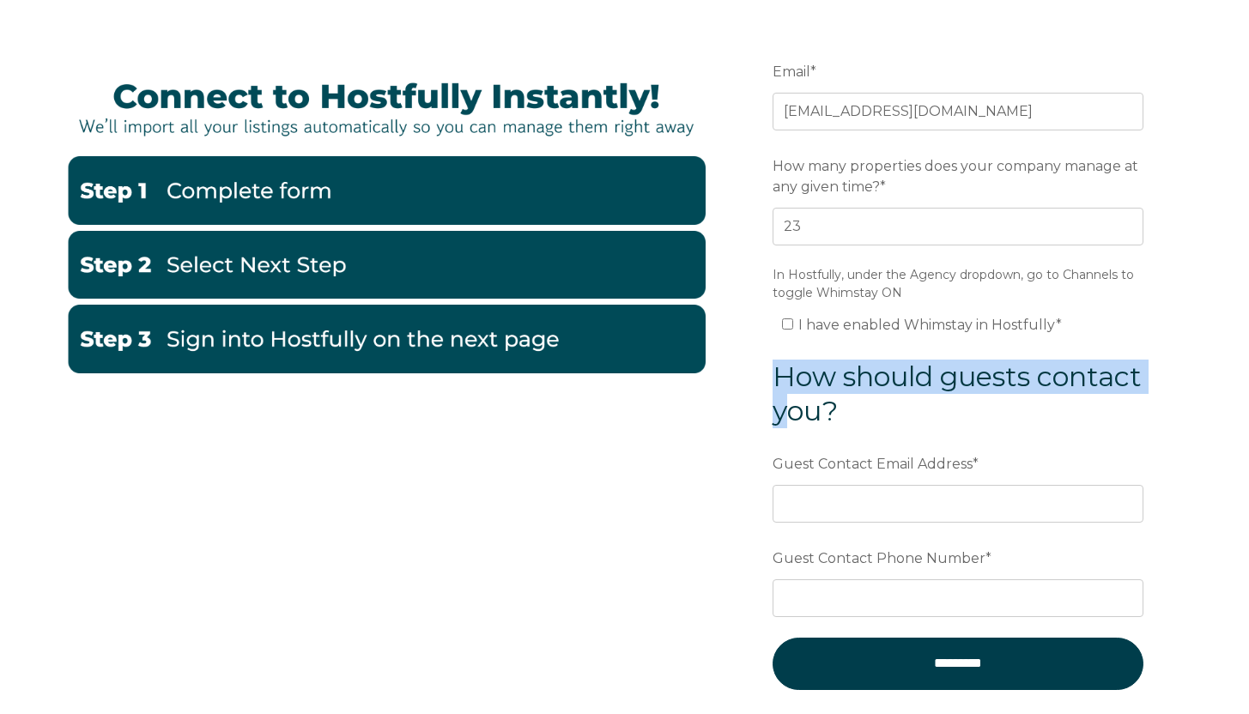
drag, startPoint x: 773, startPoint y: 384, endPoint x: 987, endPoint y: 414, distance: 215.7
click at [893, 399] on span "How should guests contact you?" at bounding box center [956, 394] width 369 height 68
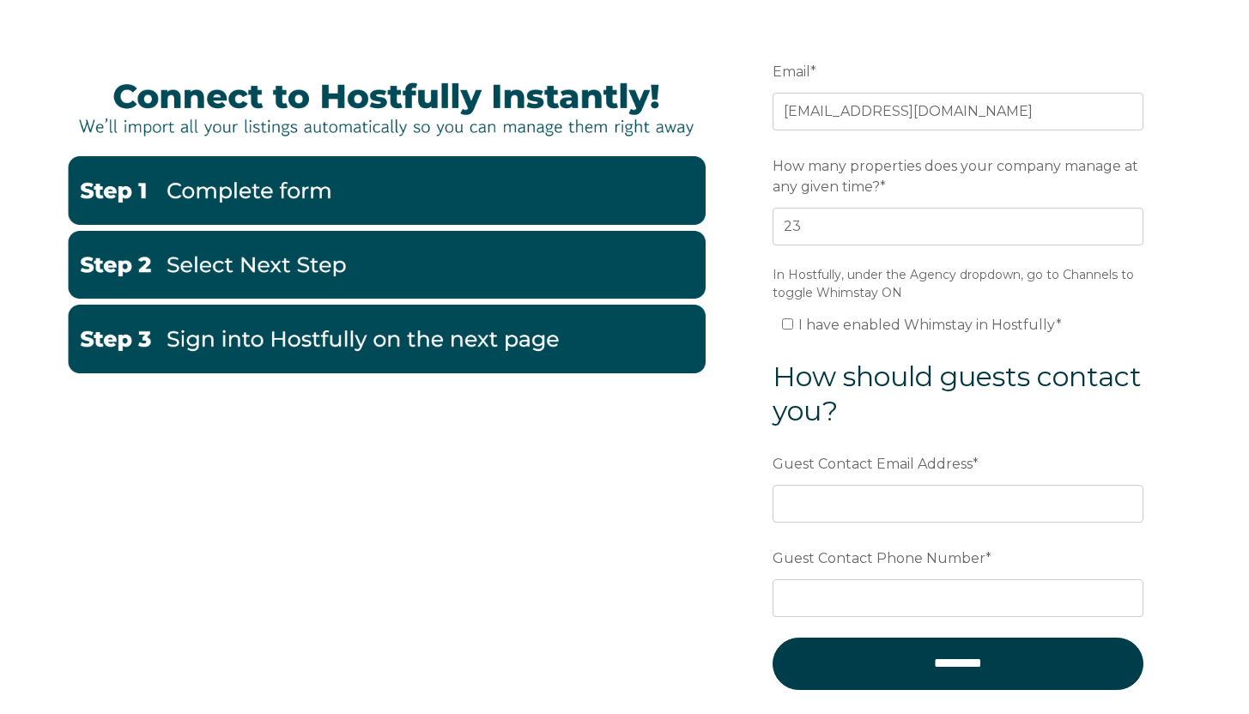
click at [996, 415] on h3 "How should guests contact you?" at bounding box center [957, 394] width 371 height 69
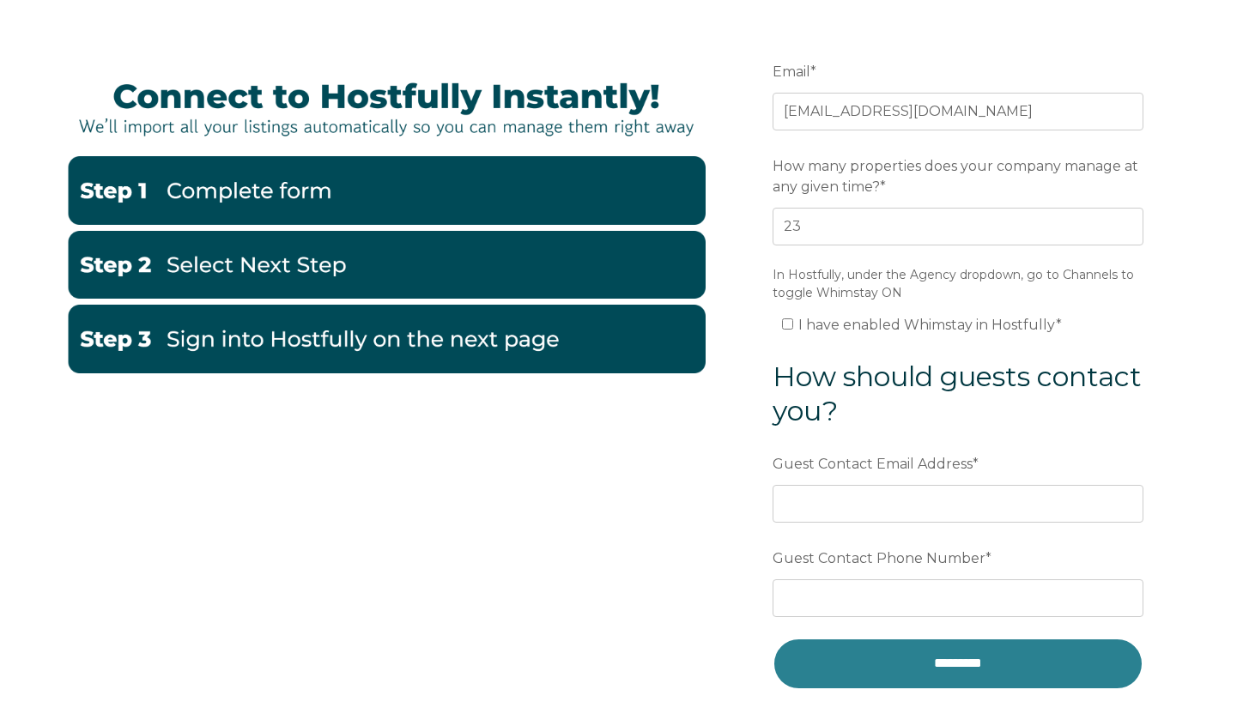
click at [1009, 653] on input "*********" at bounding box center [957, 663] width 371 height 51
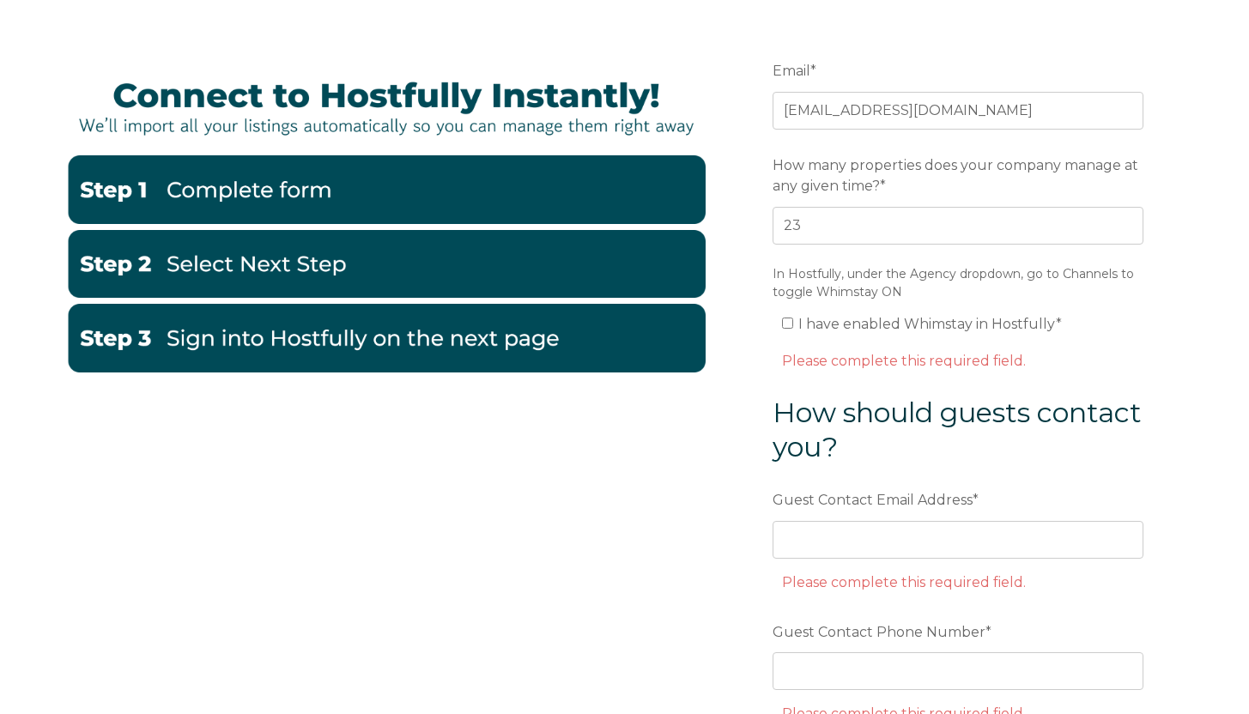
scroll to position [162, 0]
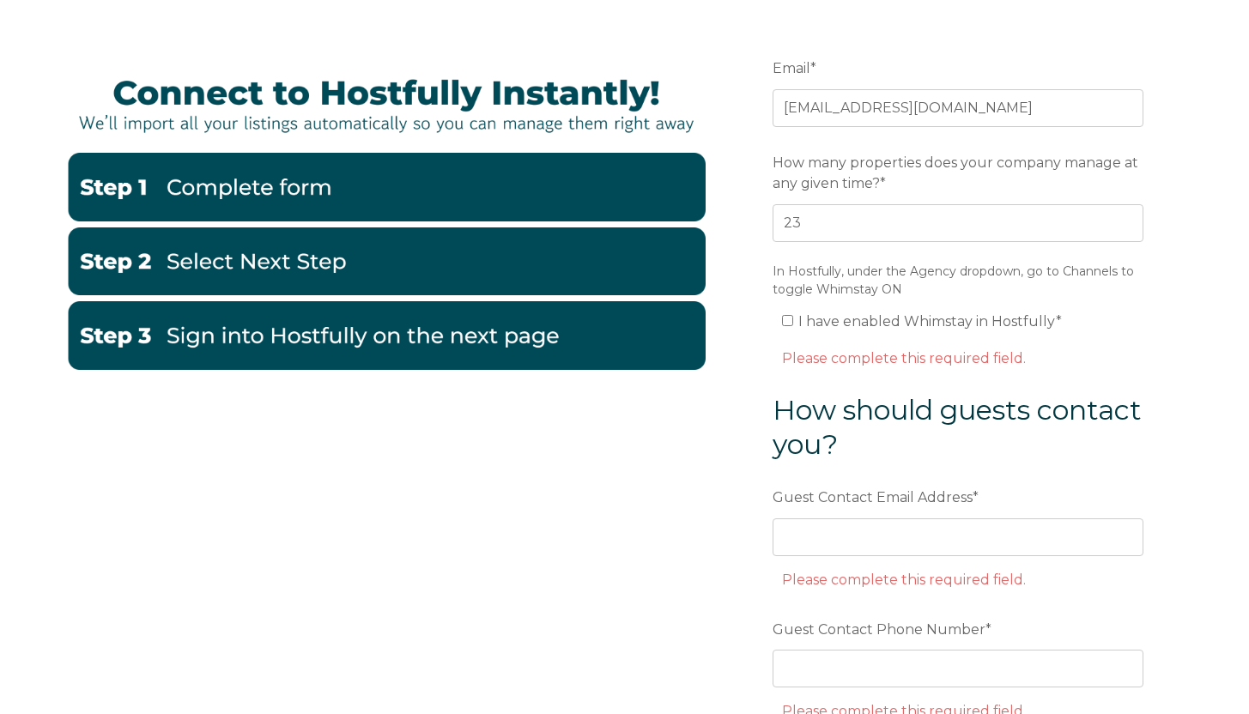
click at [922, 285] on legend "In Hostfully, under the Agency dropdown, go to Channels to toggle Whimstay ON" at bounding box center [957, 281] width 371 height 36
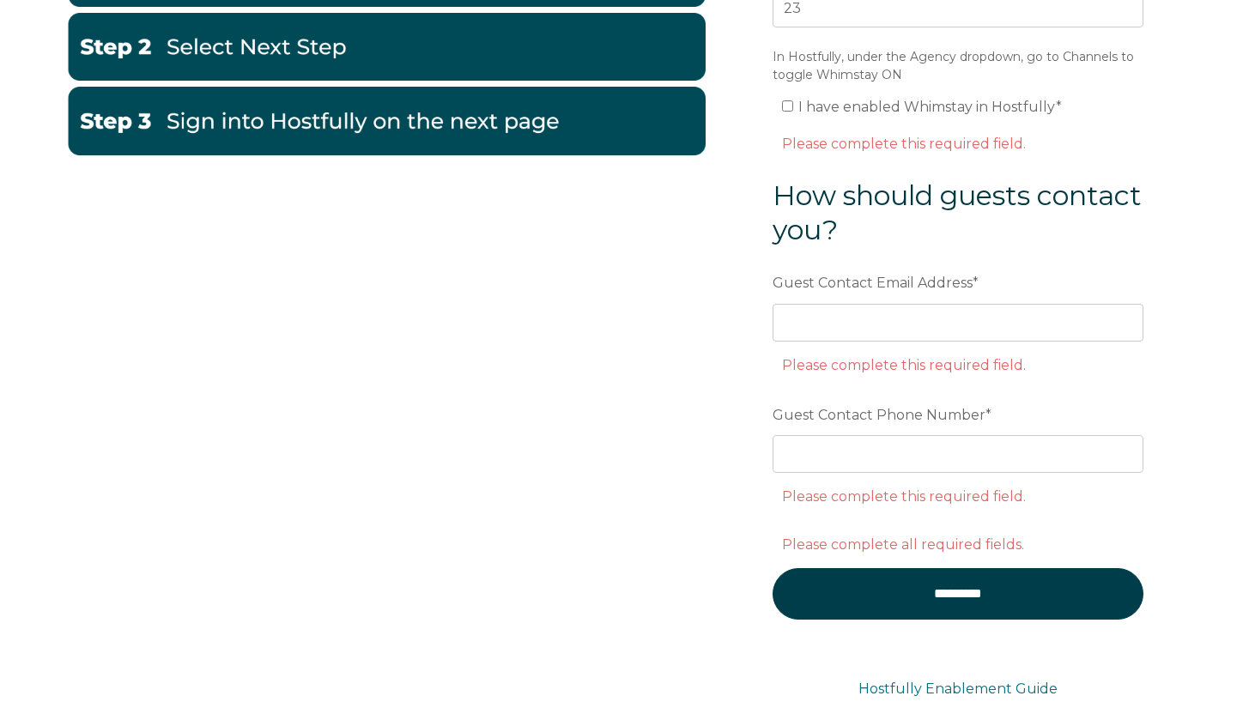
scroll to position [359, 0]
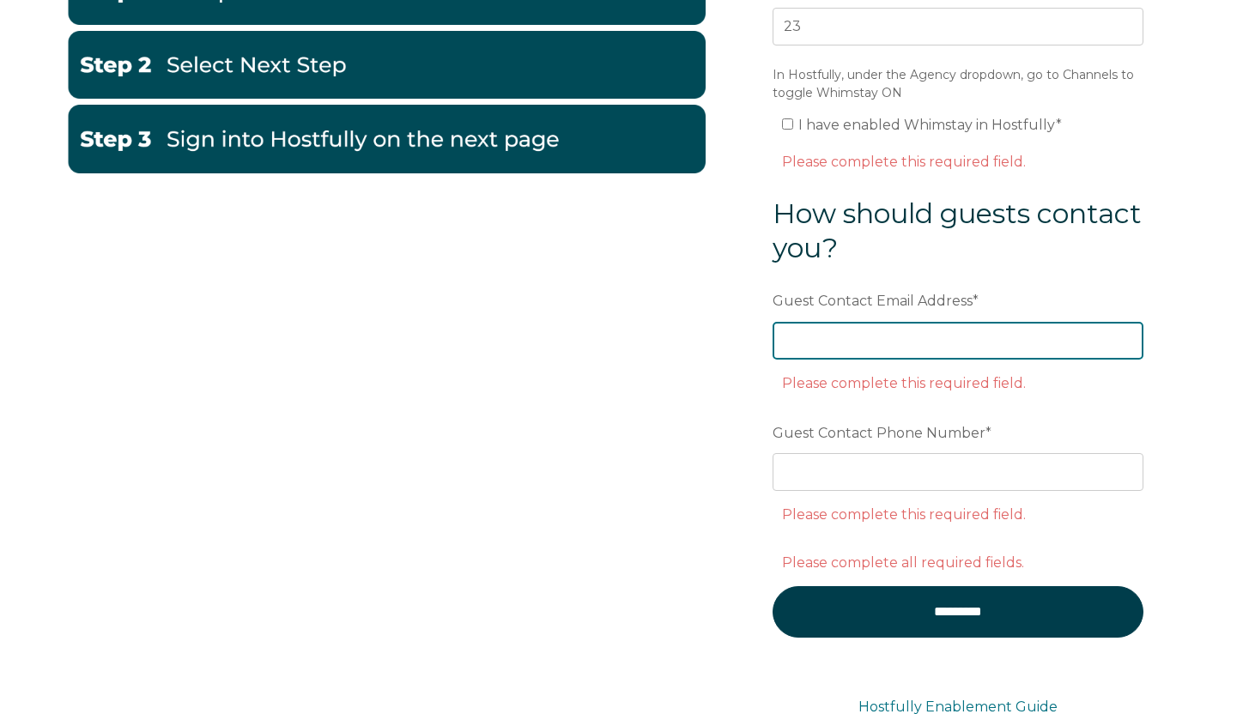
click at [1007, 342] on input "Guest Contact Email Address *" at bounding box center [957, 341] width 371 height 38
click at [1132, 286] on label "Guest Contact Email Address *" at bounding box center [957, 301] width 371 height 31
click at [1132, 322] on input "Guest Contact Email Address *" at bounding box center [957, 341] width 371 height 38
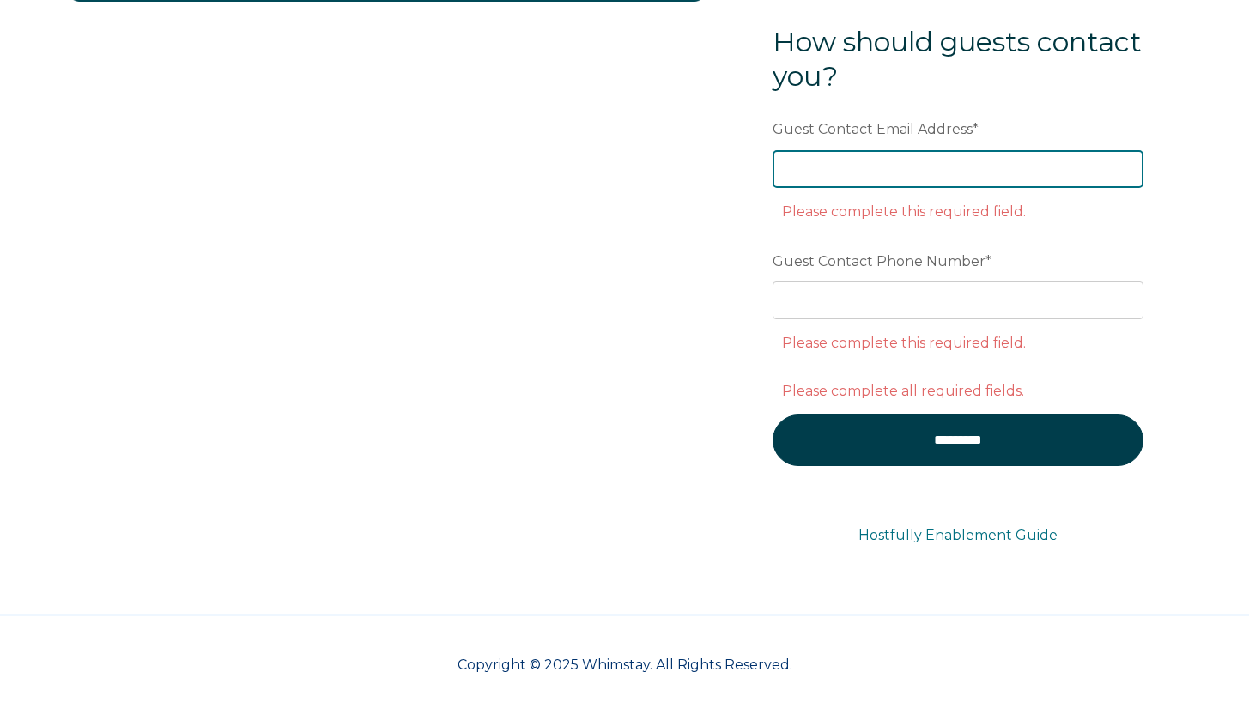
scroll to position [533, 0]
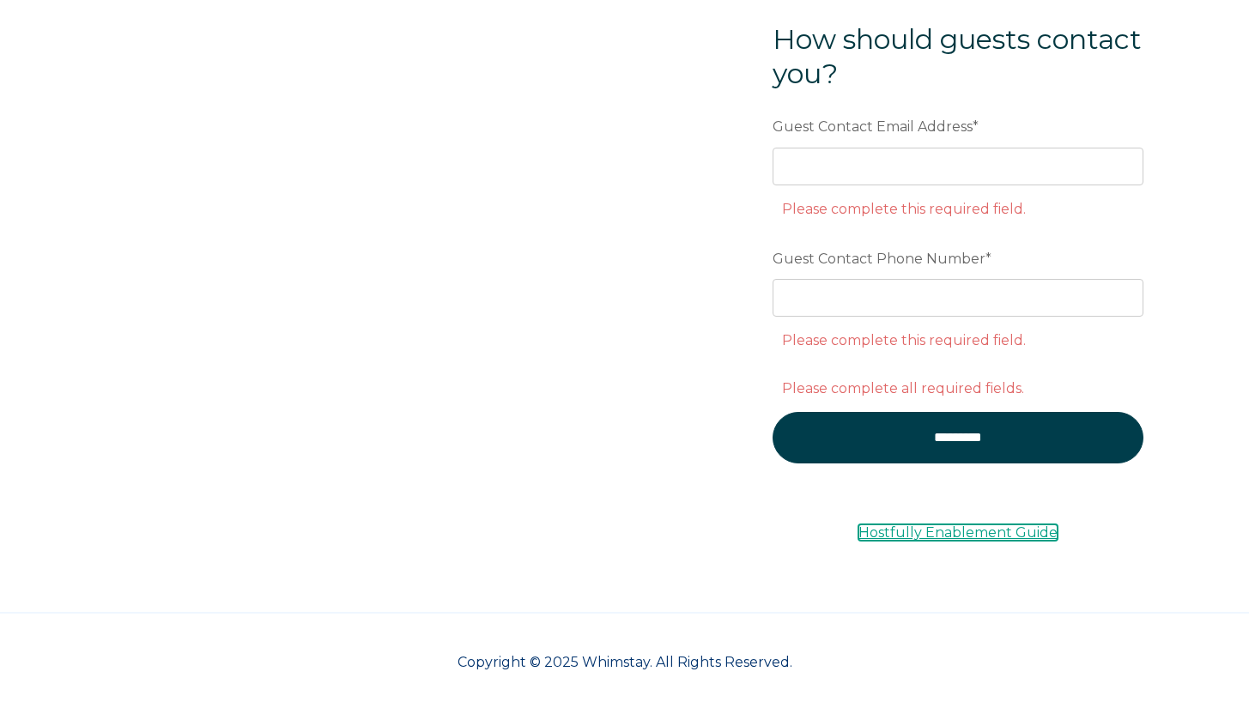
click at [1010, 527] on link "Hostfully Enablement Guide" at bounding box center [957, 532] width 199 height 16
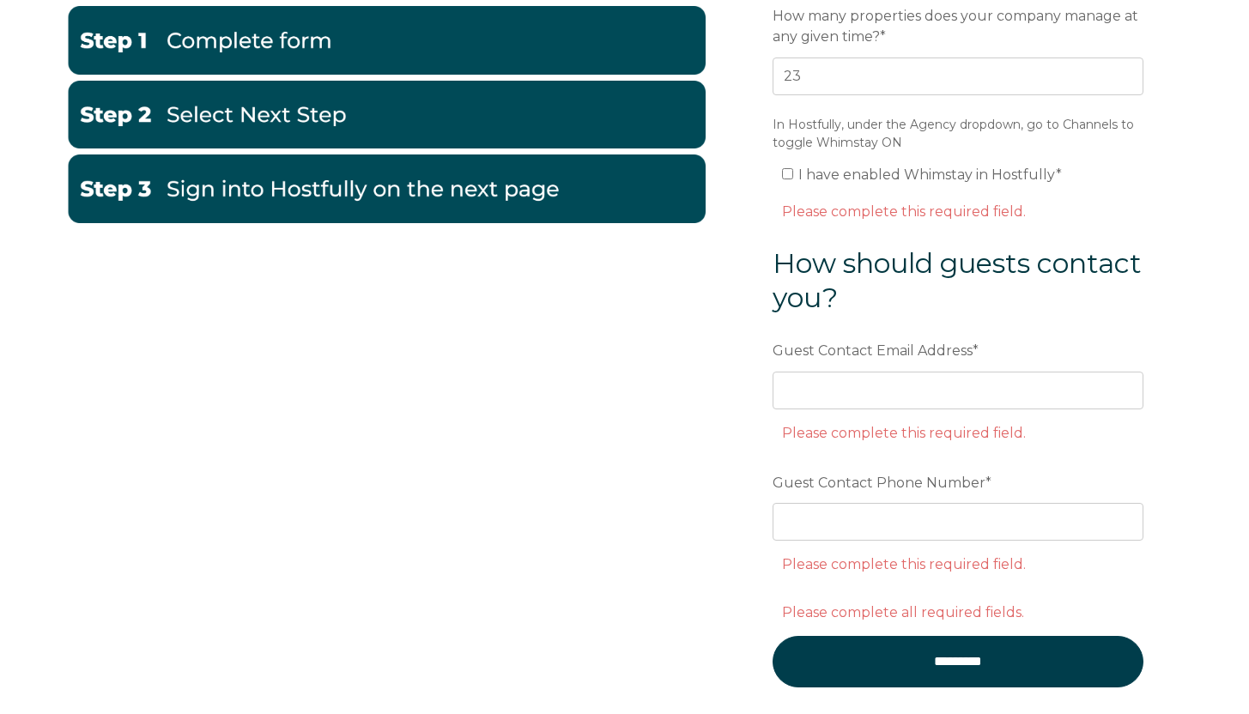
scroll to position [311, 0]
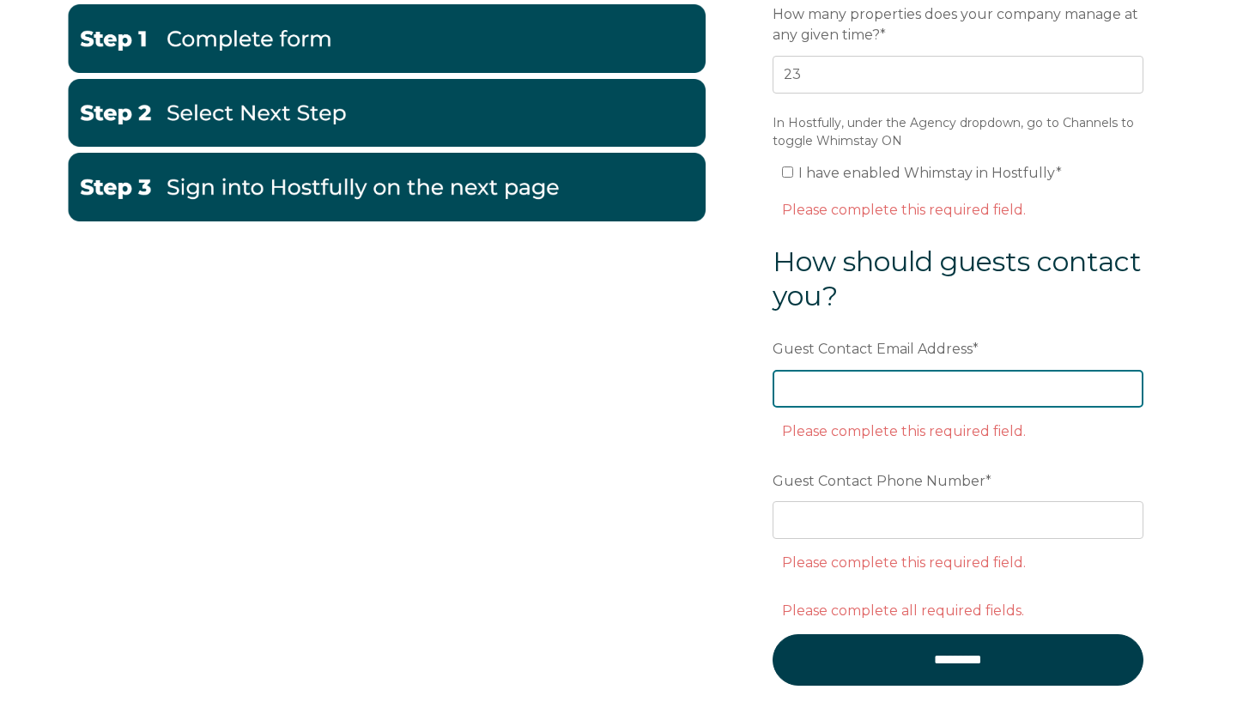
click at [953, 383] on input "Guest Contact Email Address *" at bounding box center [957, 389] width 371 height 38
click at [1120, 319] on form "Email * tnlivinpropertysolutions@gmail.com Preferred language SDR How many prop…" at bounding box center [958, 305] width 448 height 879
click at [901, 394] on input "Guest Contact Email Address *" at bounding box center [957, 389] width 371 height 38
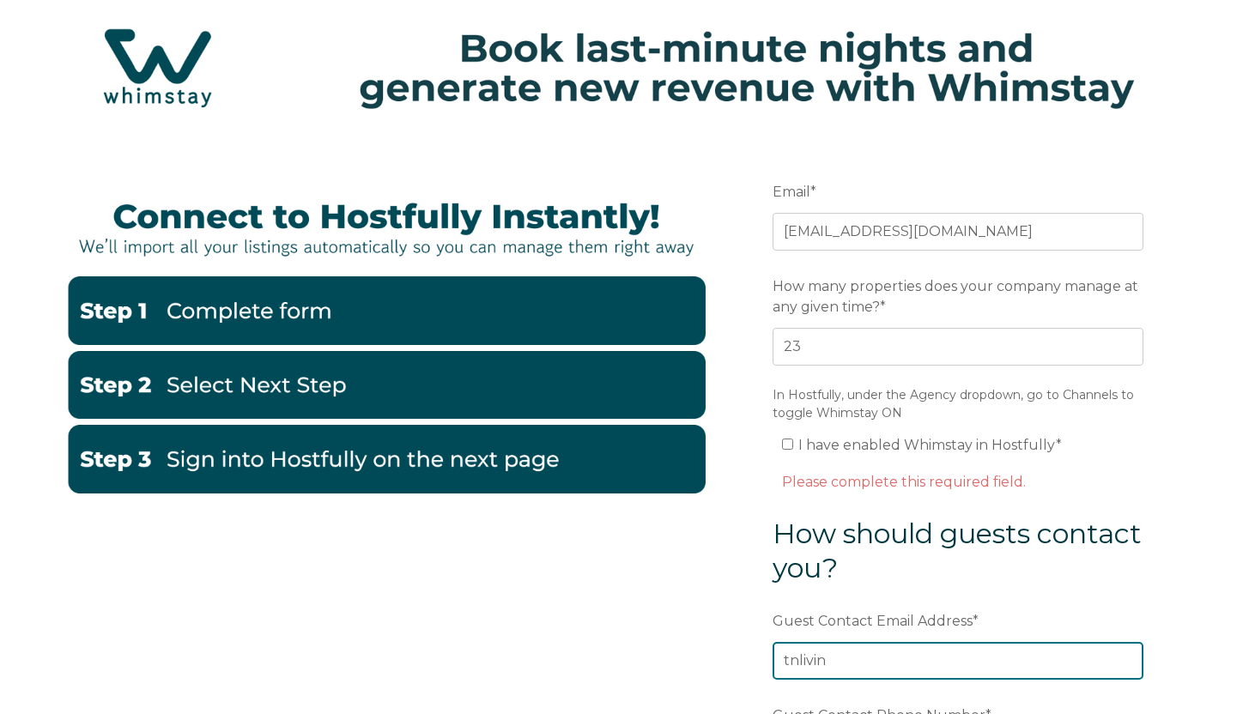
scroll to position [0, 0]
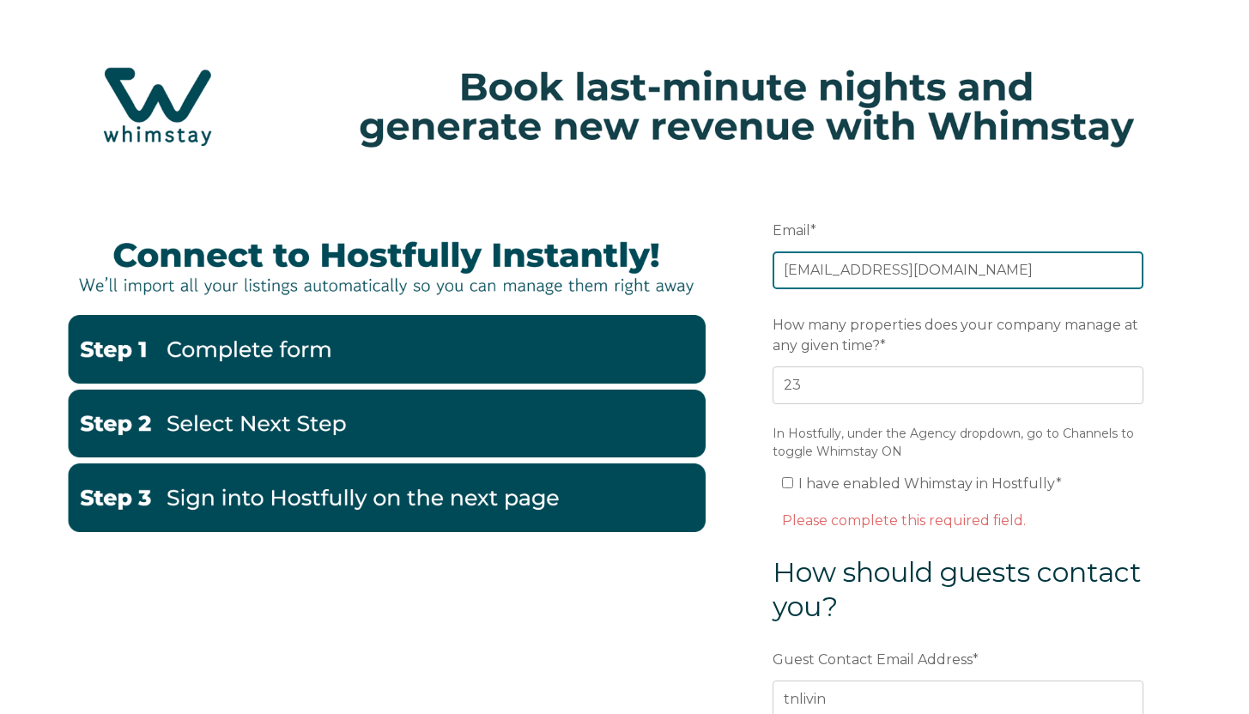
click at [1044, 269] on input "[EMAIL_ADDRESS][DOMAIN_NAME]" at bounding box center [957, 270] width 371 height 38
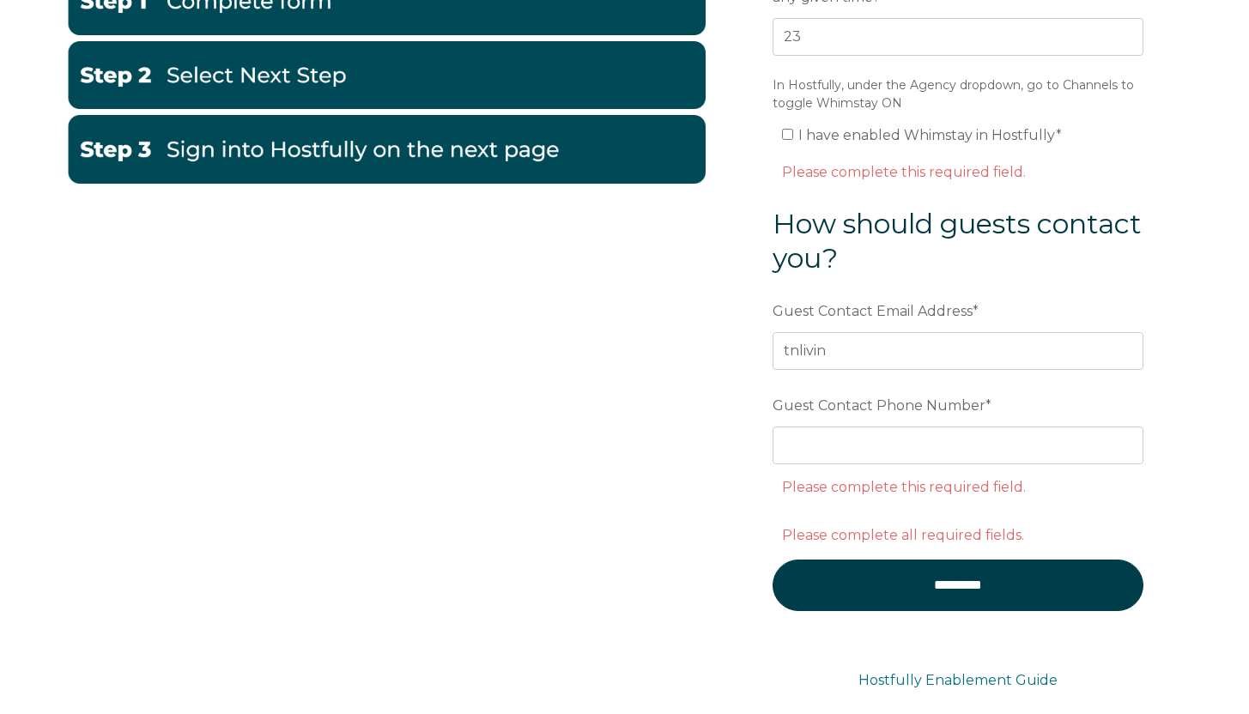
scroll to position [348, 0]
click at [864, 345] on input "tnlivin" at bounding box center [957, 351] width 371 height 38
paste input "propertysolutions@gmail.com"
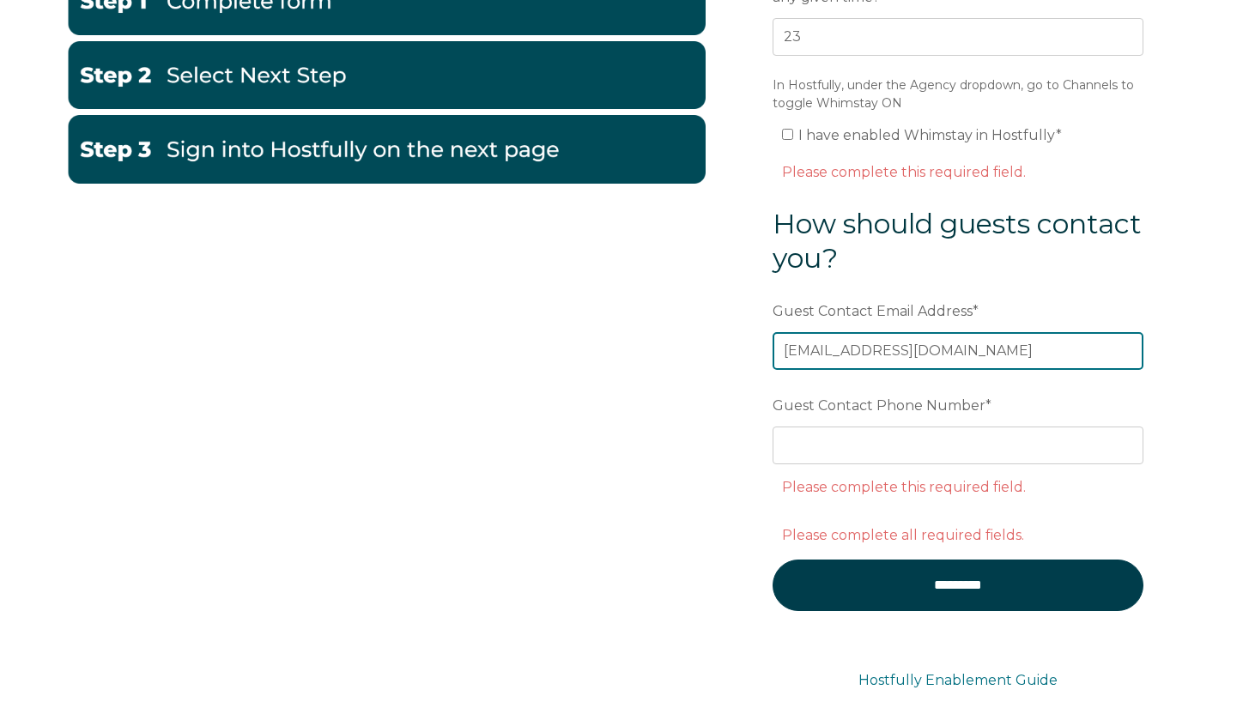
type input "[EMAIL_ADDRESS][DOMAIN_NAME]"
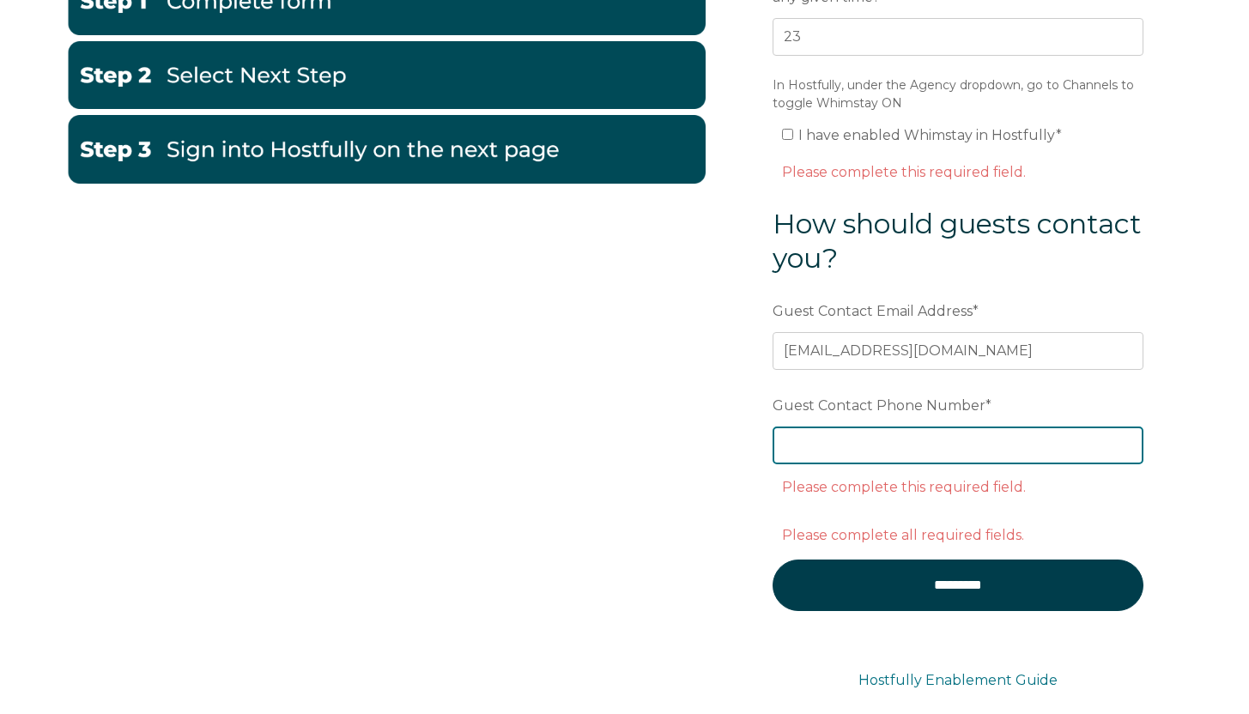
click at [929, 440] on input "Guest Contact Phone Number *" at bounding box center [957, 445] width 371 height 38
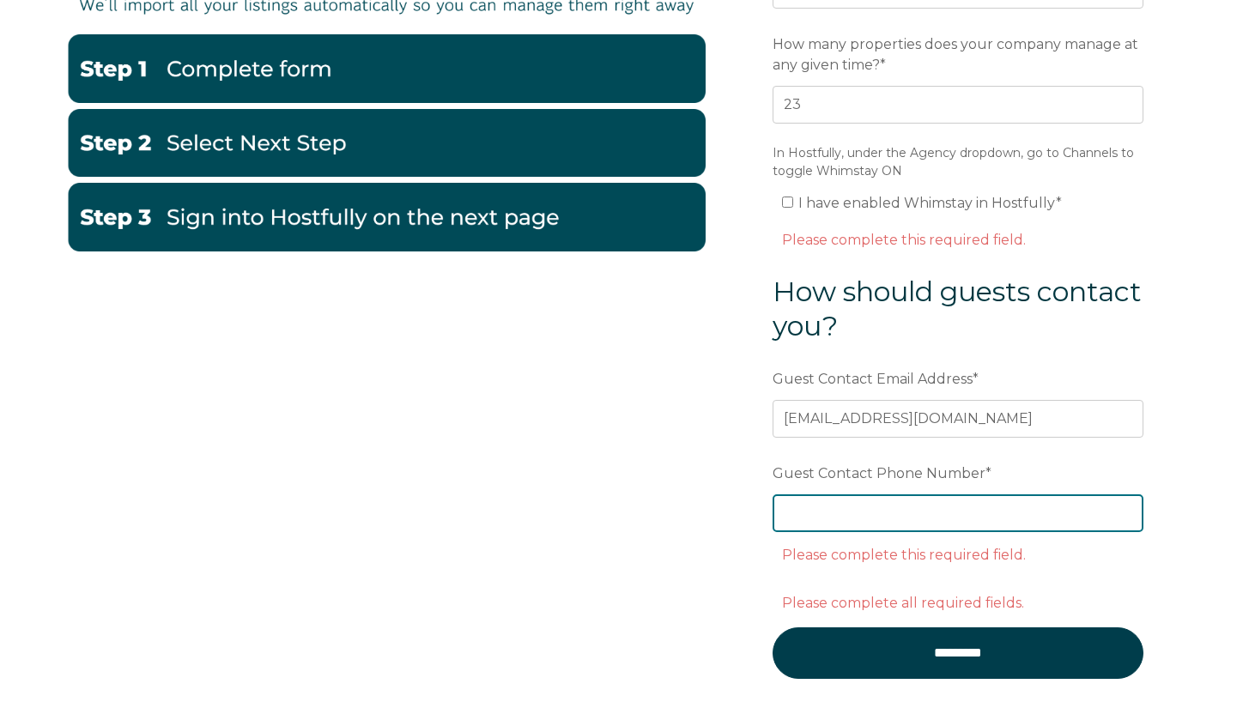
scroll to position [342, 0]
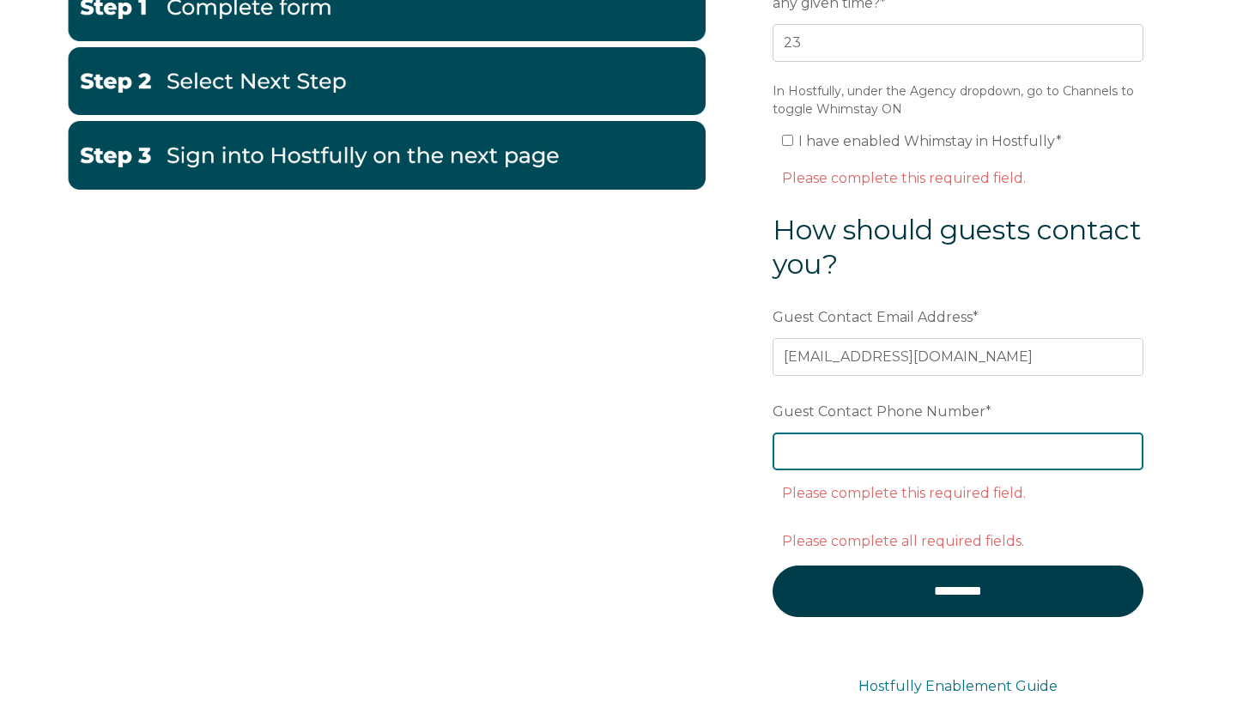
paste input "(276) 971-6323"
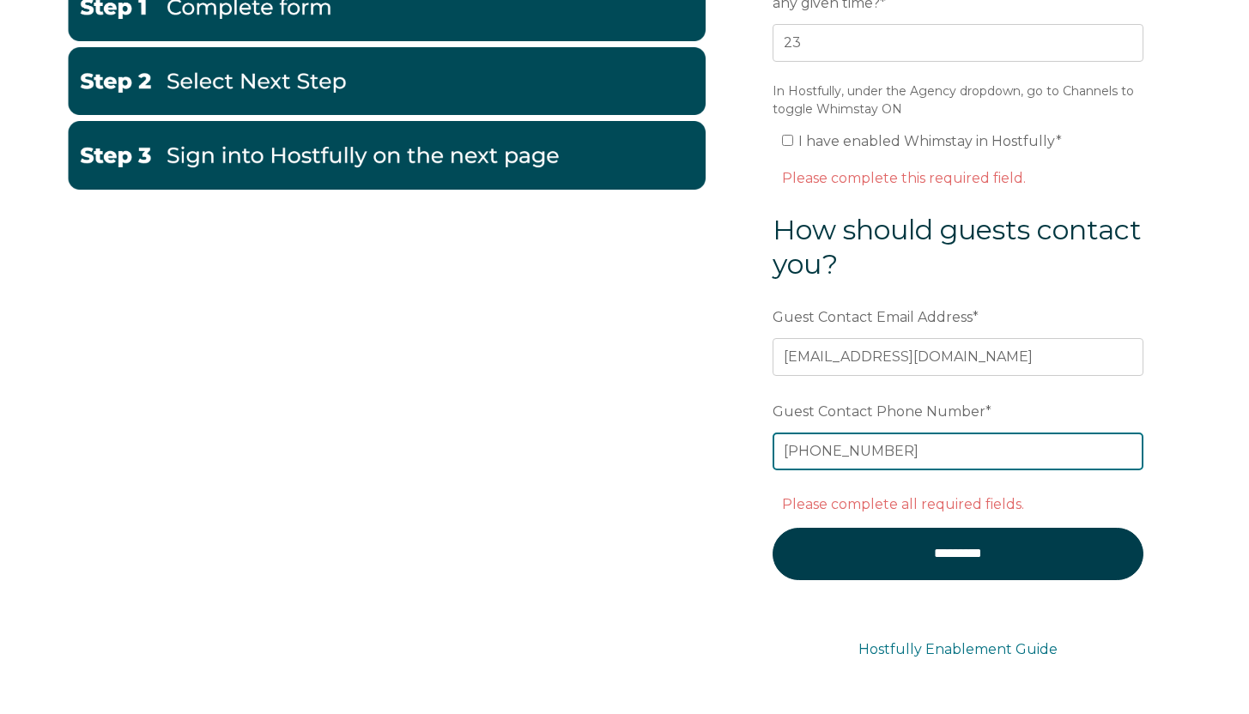
click at [824, 453] on input "(276) 971-6323" at bounding box center [957, 452] width 371 height 38
click at [832, 446] on input "276971-6323" at bounding box center [957, 452] width 371 height 38
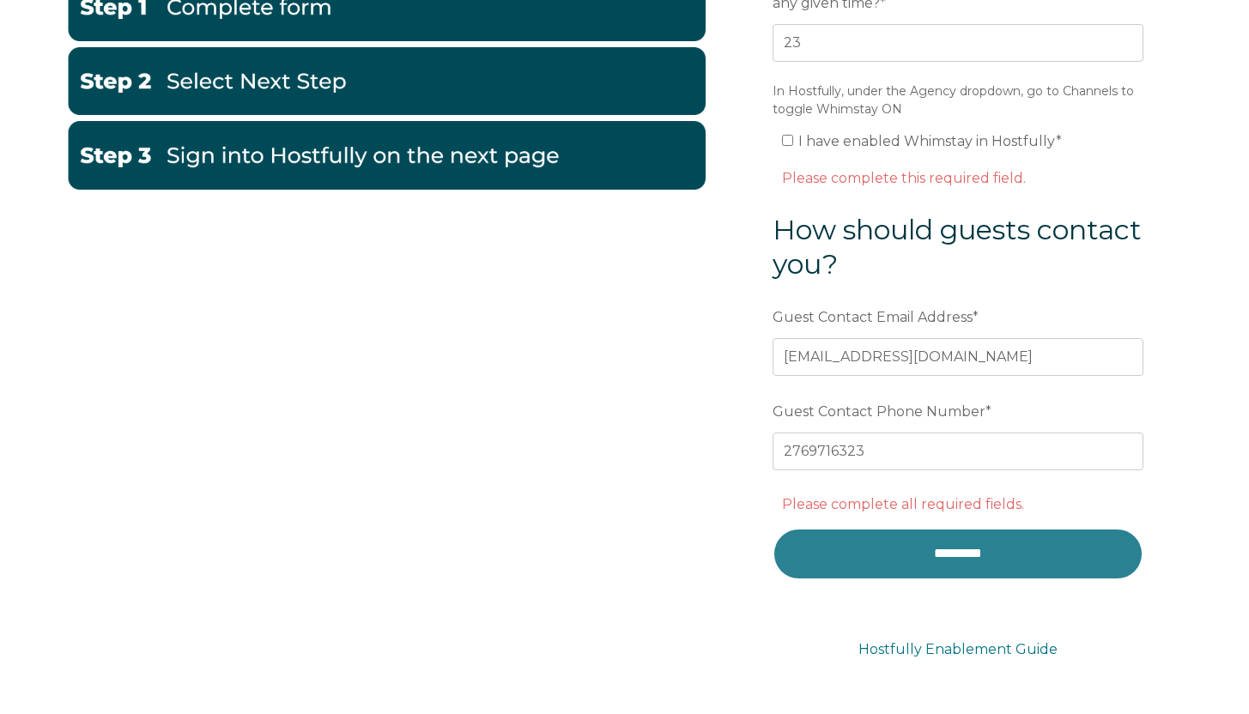
click at [1037, 542] on input "*********" at bounding box center [957, 553] width 371 height 51
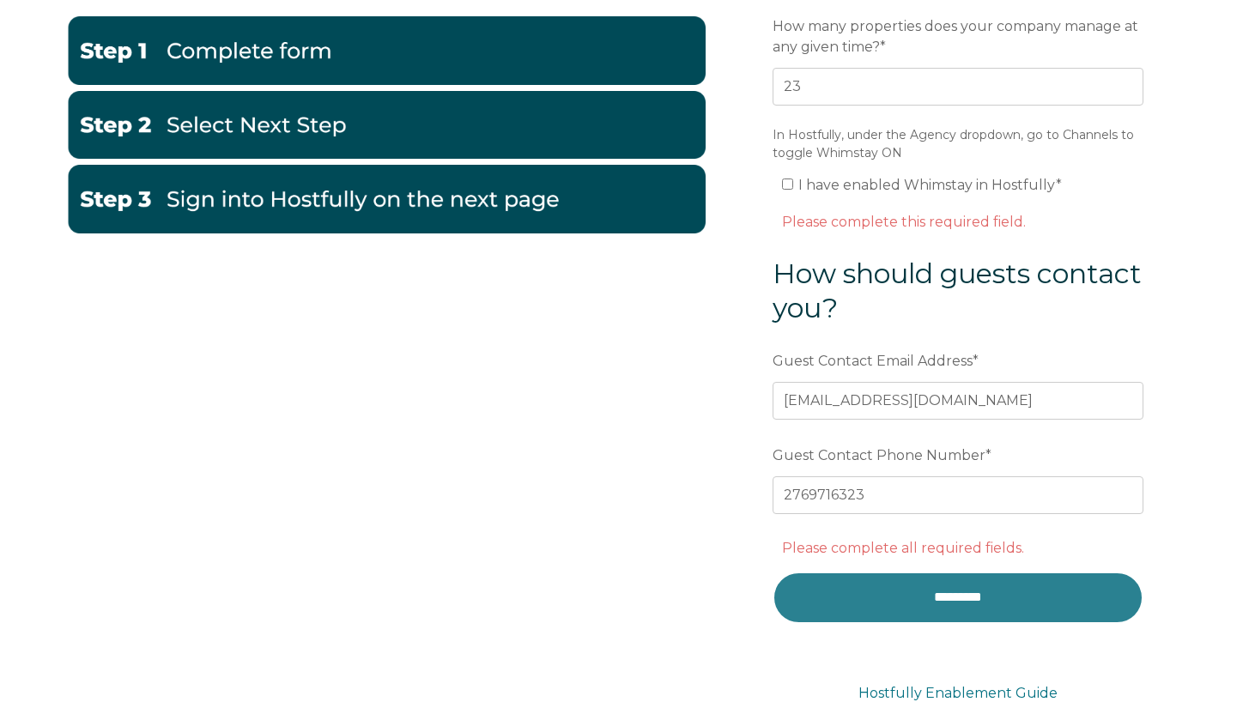
scroll to position [313, 0]
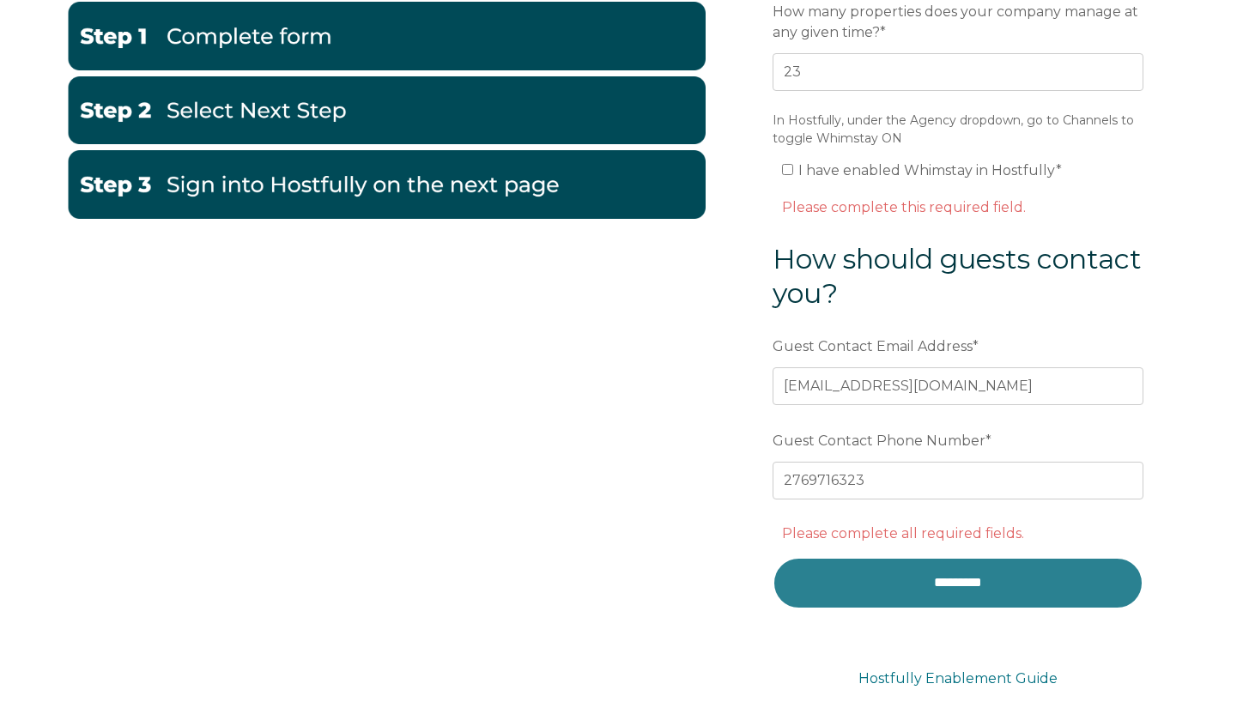
click at [1009, 582] on input "*********" at bounding box center [957, 582] width 371 height 51
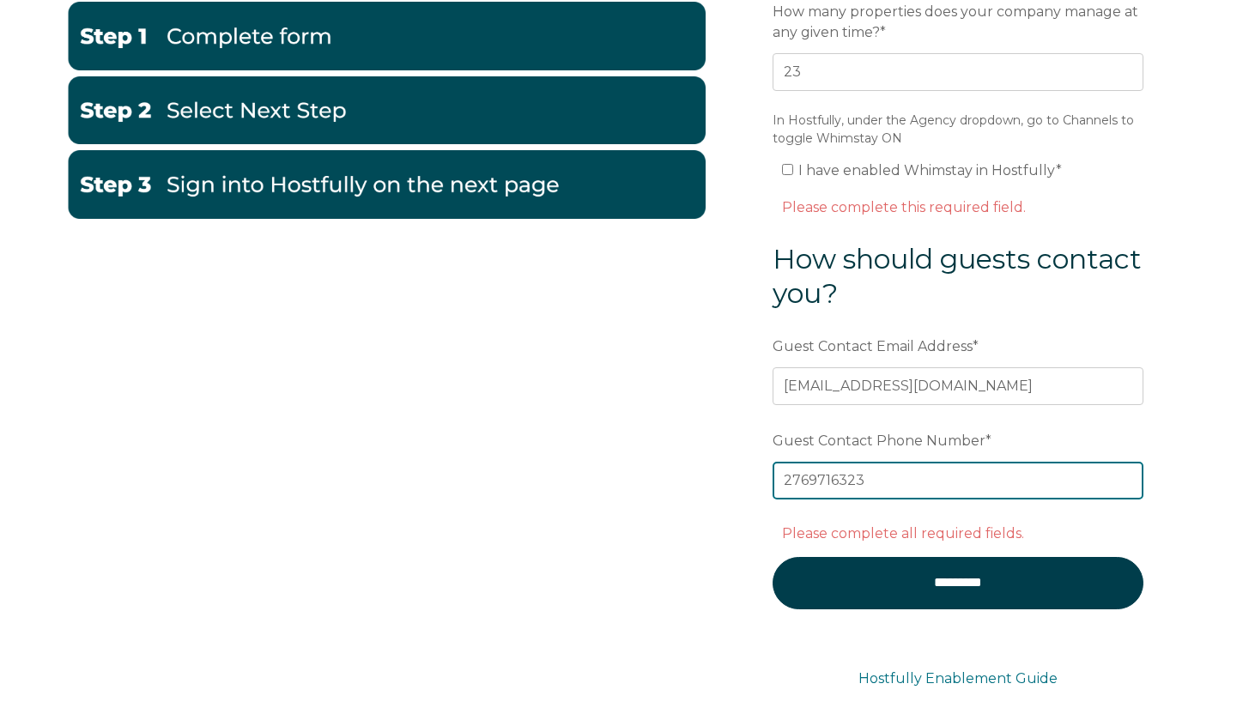
click at [782, 482] on input "2769716323" at bounding box center [957, 481] width 371 height 38
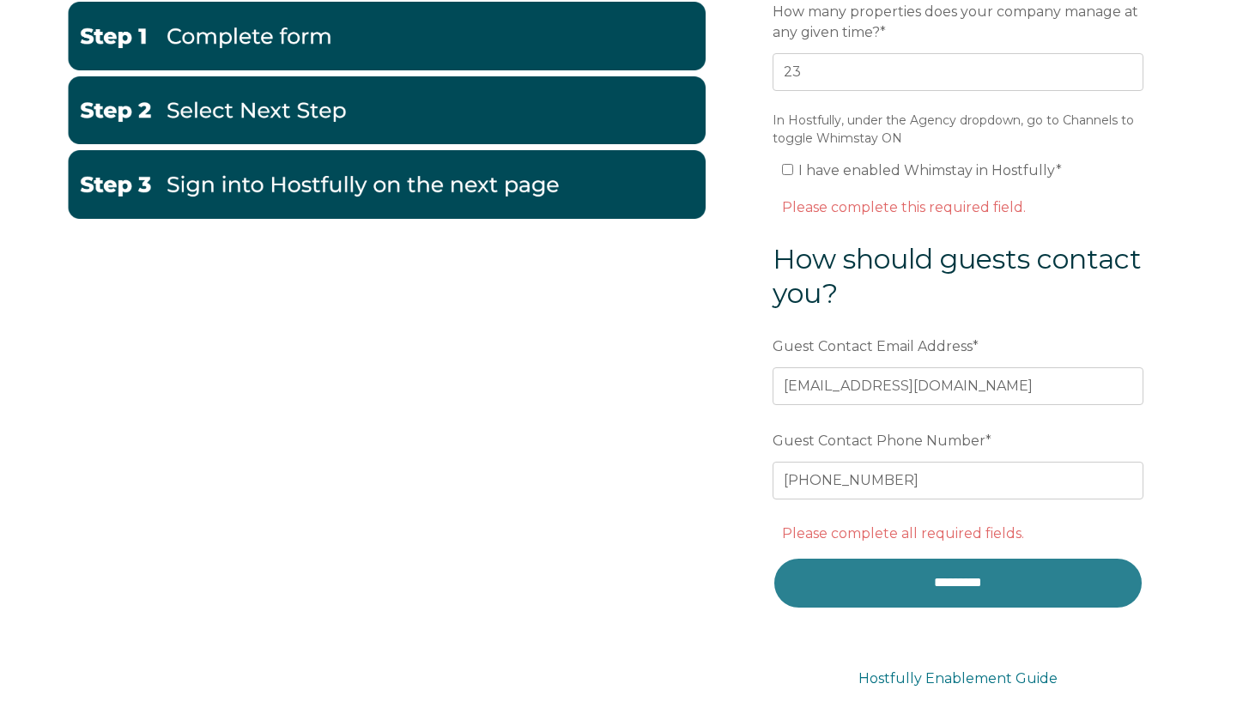
click at [872, 576] on input "*********" at bounding box center [957, 582] width 371 height 51
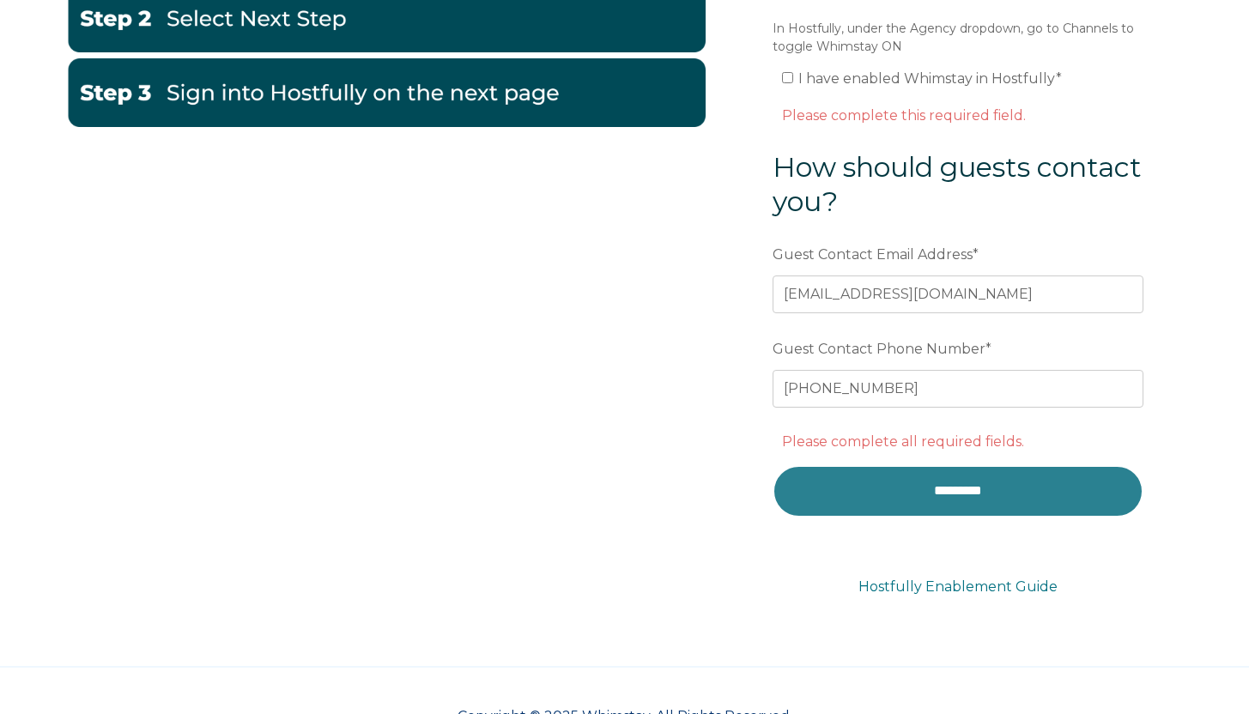
scroll to position [411, 0]
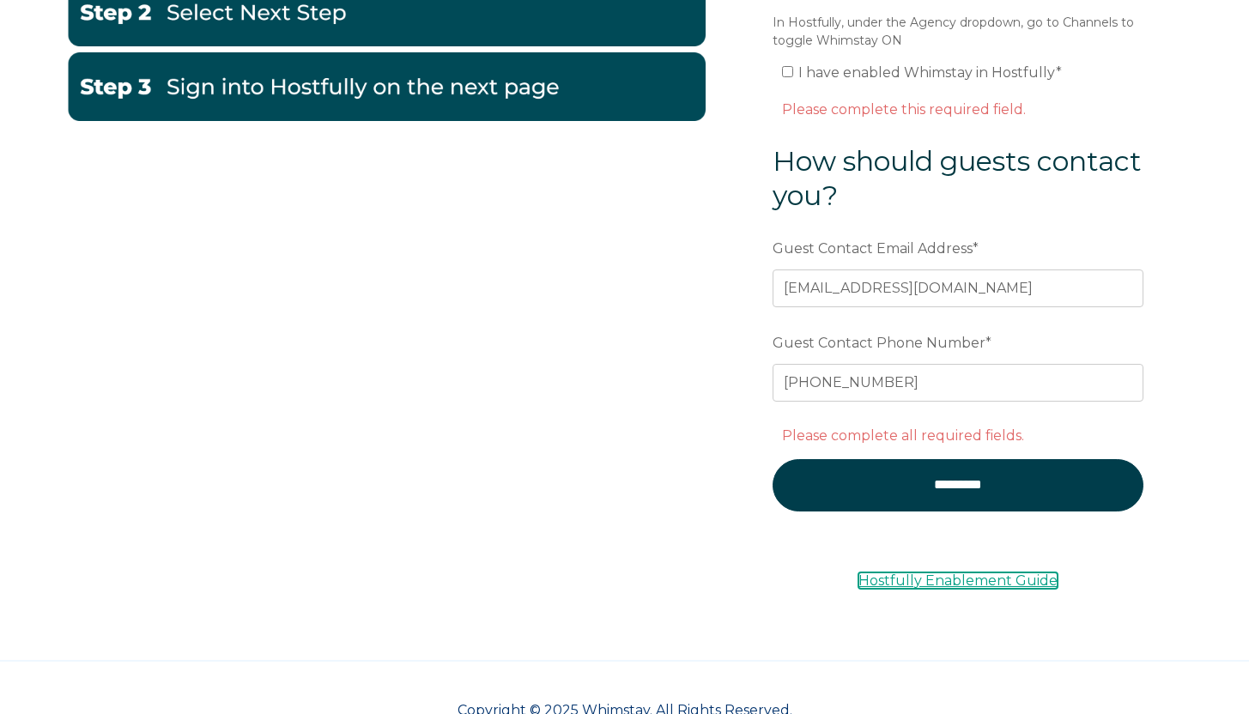
click at [950, 575] on link "Hostfully Enablement Guide" at bounding box center [957, 580] width 199 height 16
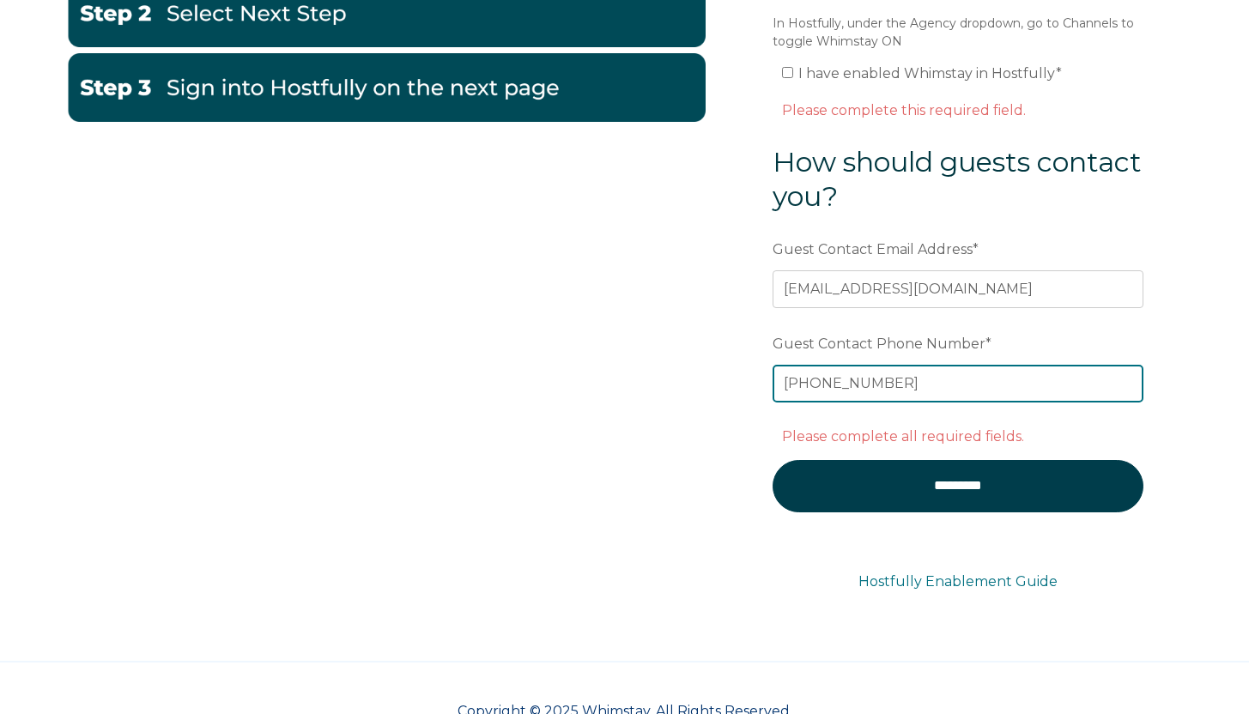
click at [856, 388] on input "+12769716323" at bounding box center [957, 384] width 371 height 38
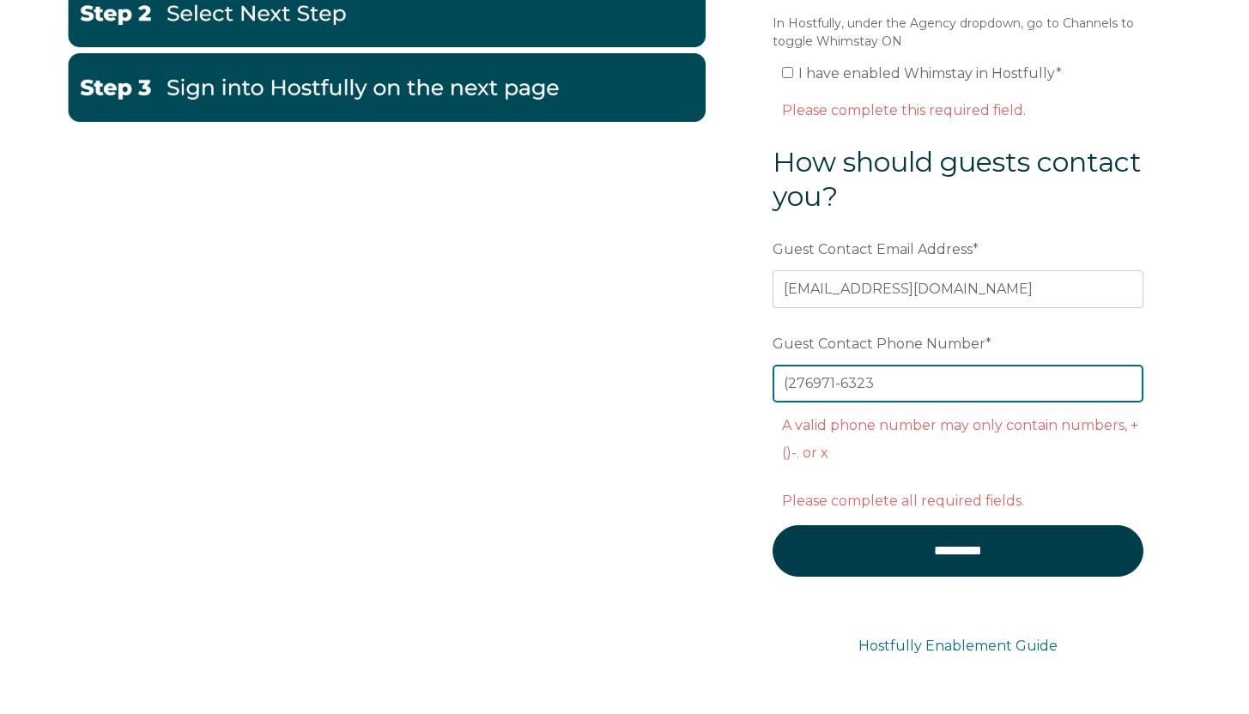
type input "(276) 971-6323"
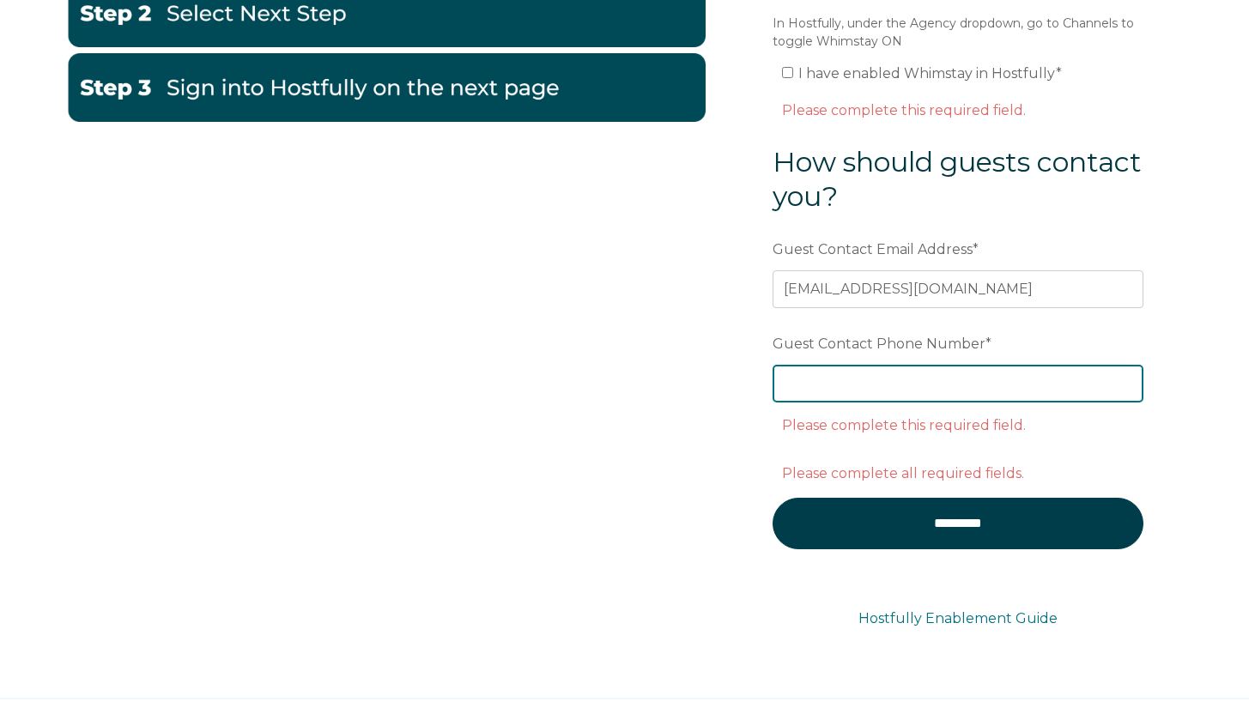
paste input "(276) 971-6323"
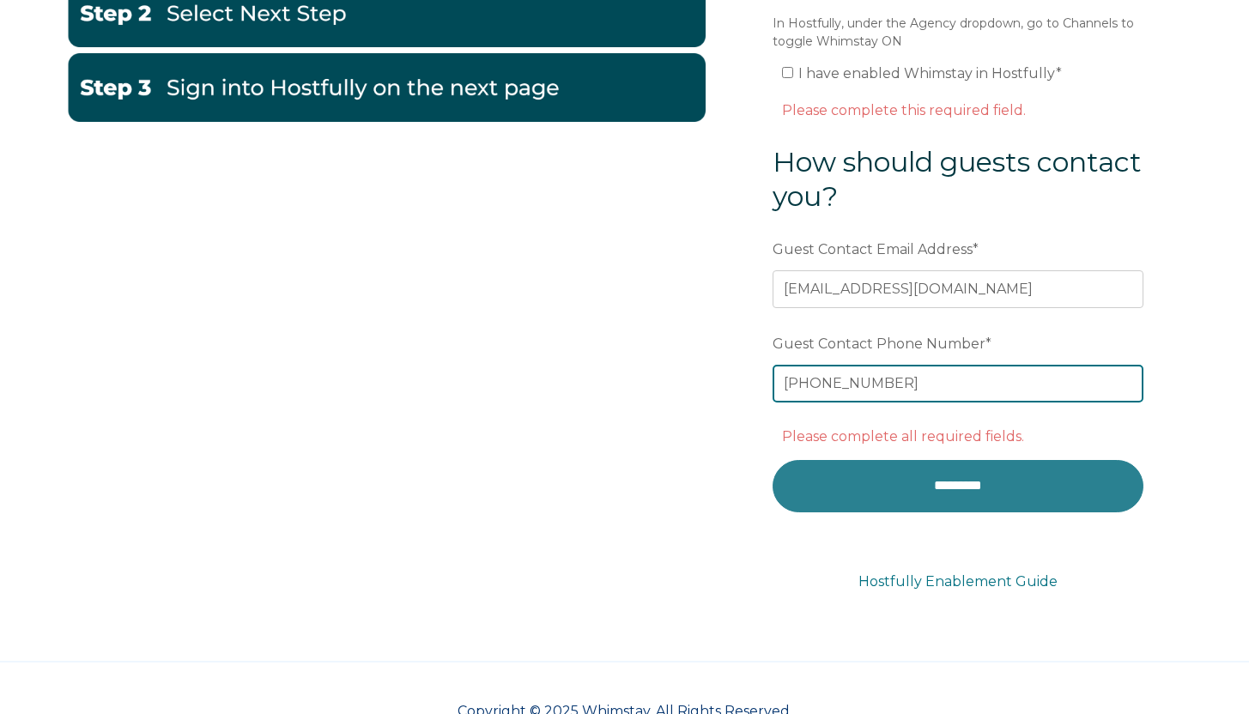
type input "(276) 971-6323"
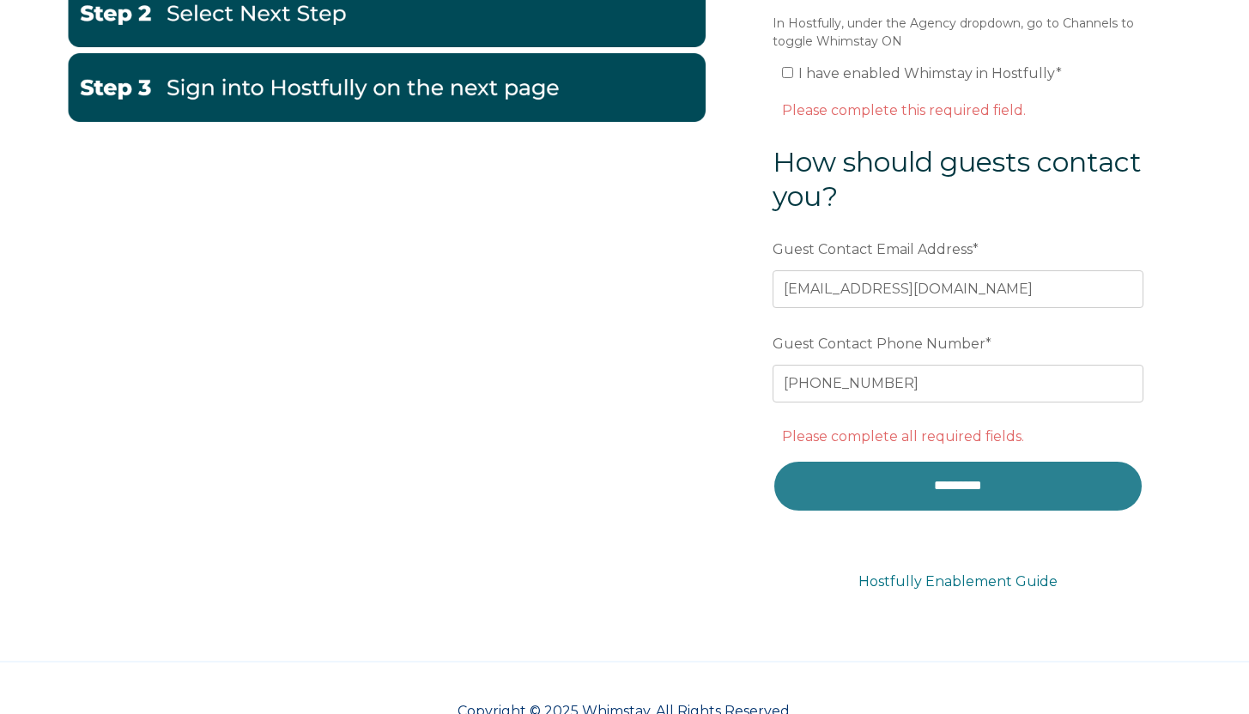
click at [935, 462] on input "*********" at bounding box center [957, 485] width 371 height 51
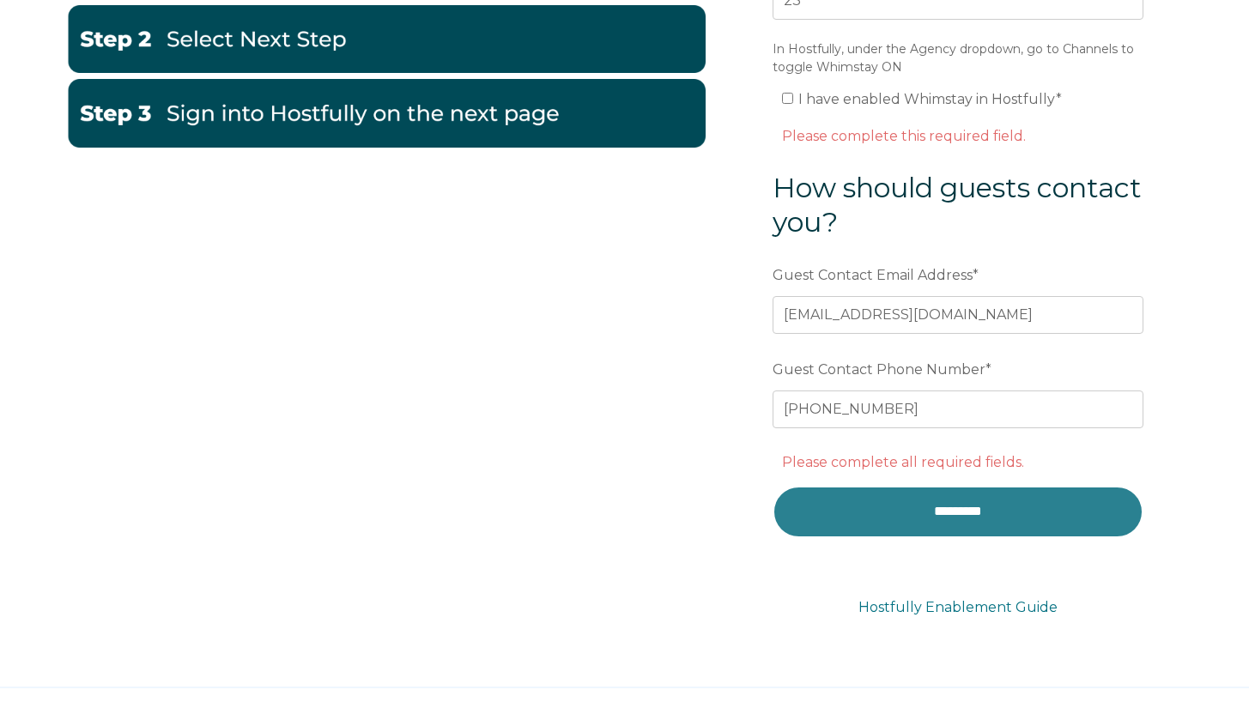
scroll to position [371, 0]
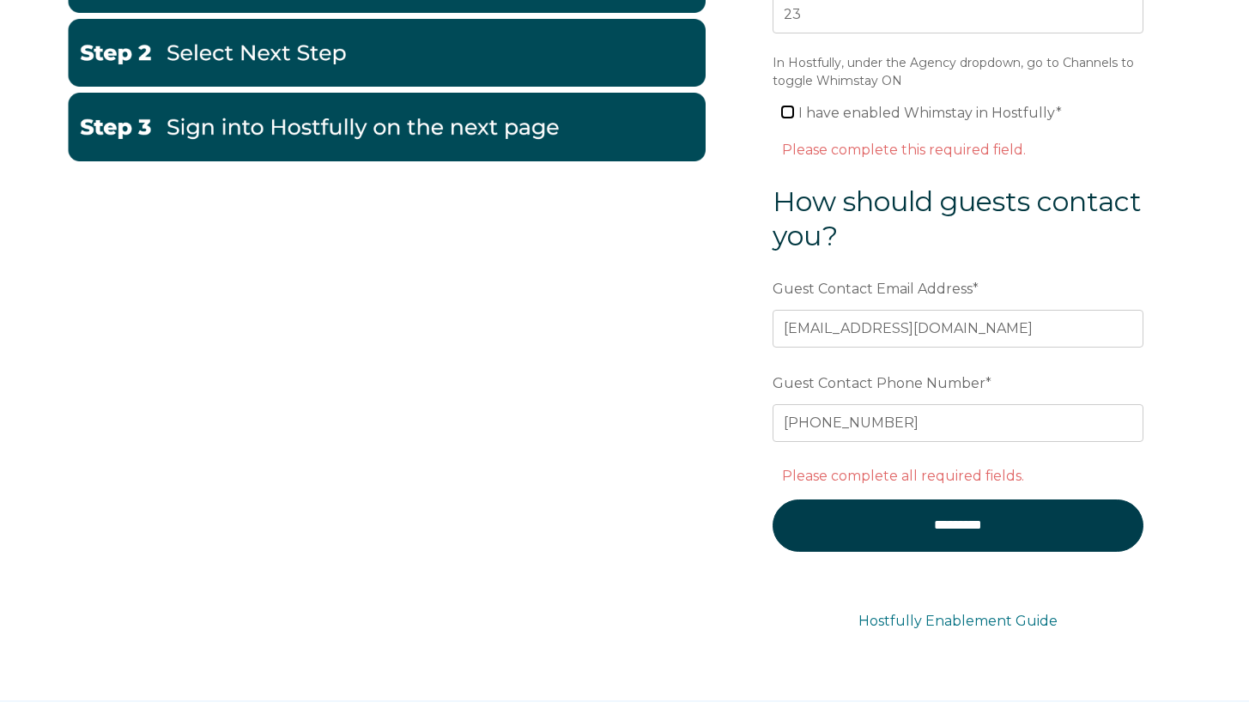
click at [791, 109] on input "I have enabled Whimstay in Hostfully *" at bounding box center [787, 111] width 11 height 11
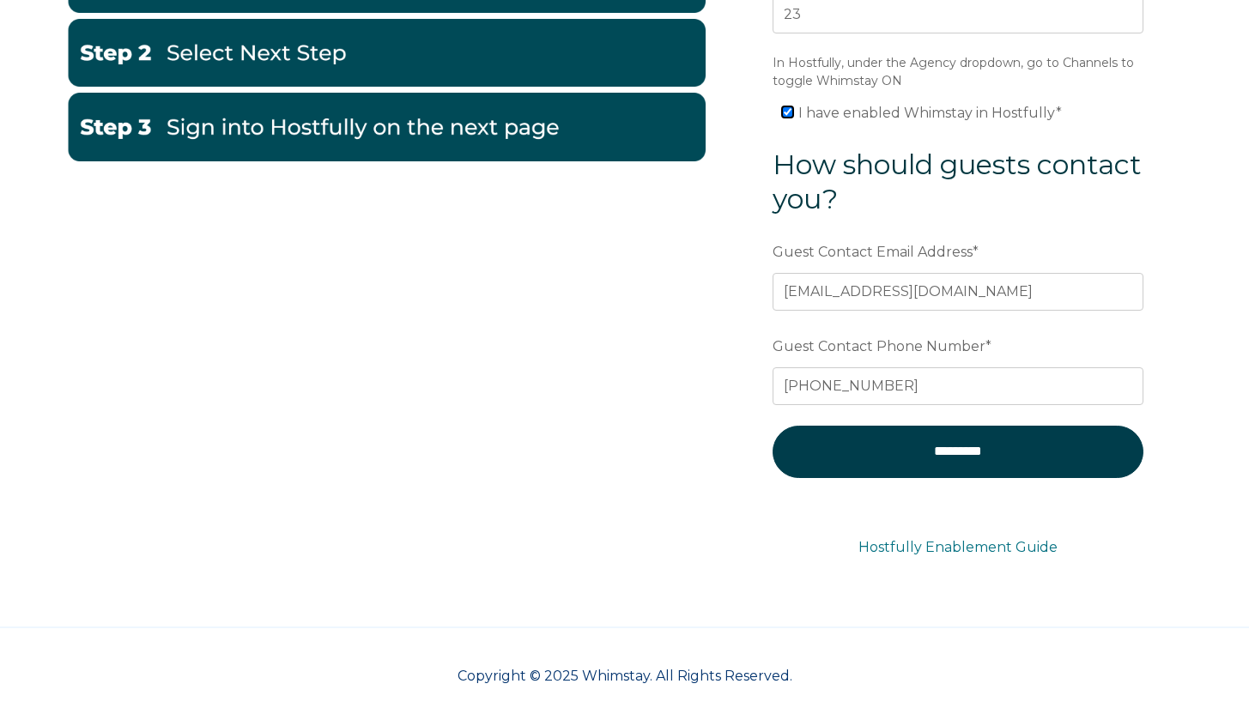
click at [791, 109] on input "I have enabled Whimstay in Hostfully *" at bounding box center [787, 111] width 11 height 11
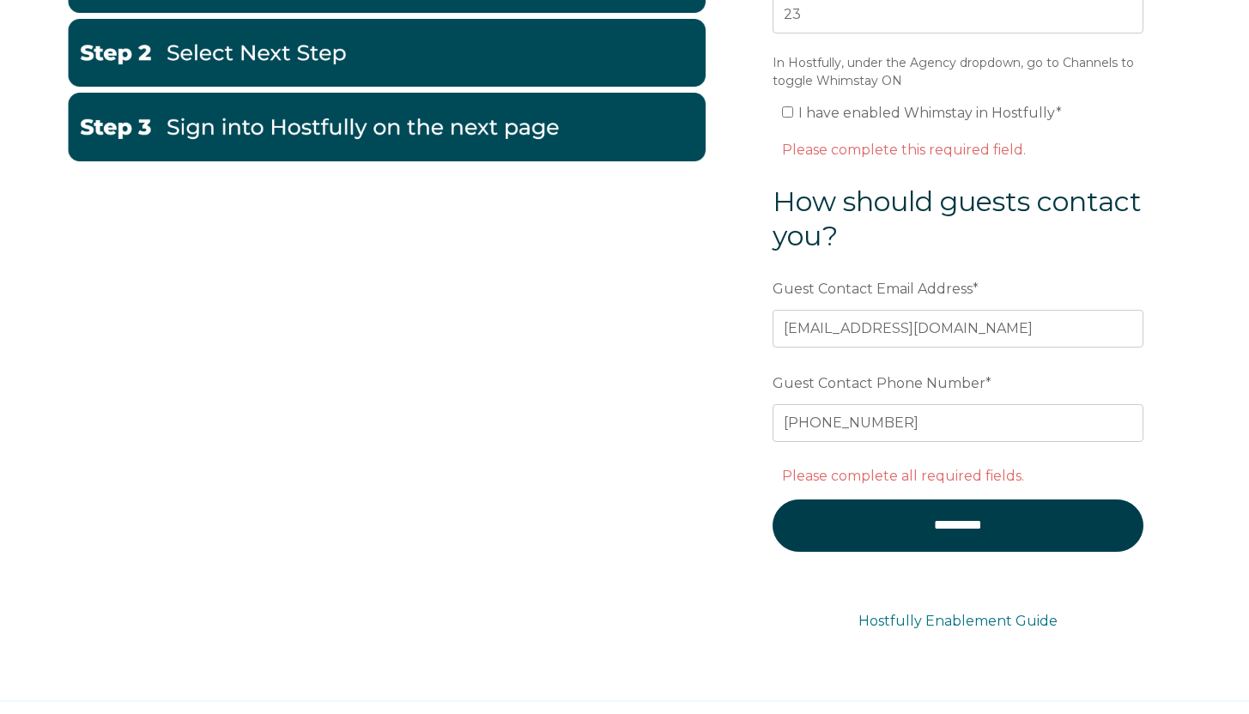
click at [794, 112] on label "I have enabled Whimstay in Hostfully *" at bounding box center [922, 113] width 280 height 16
click at [793, 112] on input "I have enabled Whimstay in Hostfully *" at bounding box center [787, 111] width 11 height 11
checkbox input "true"
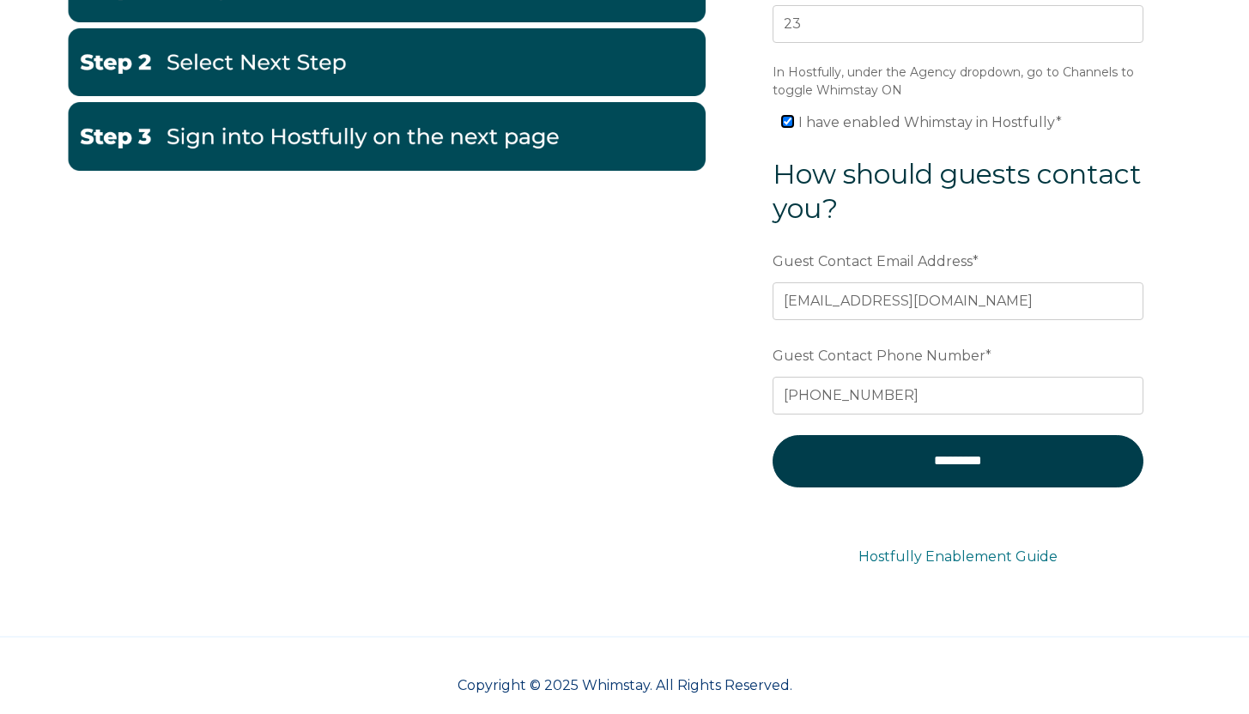
scroll to position [203, 0]
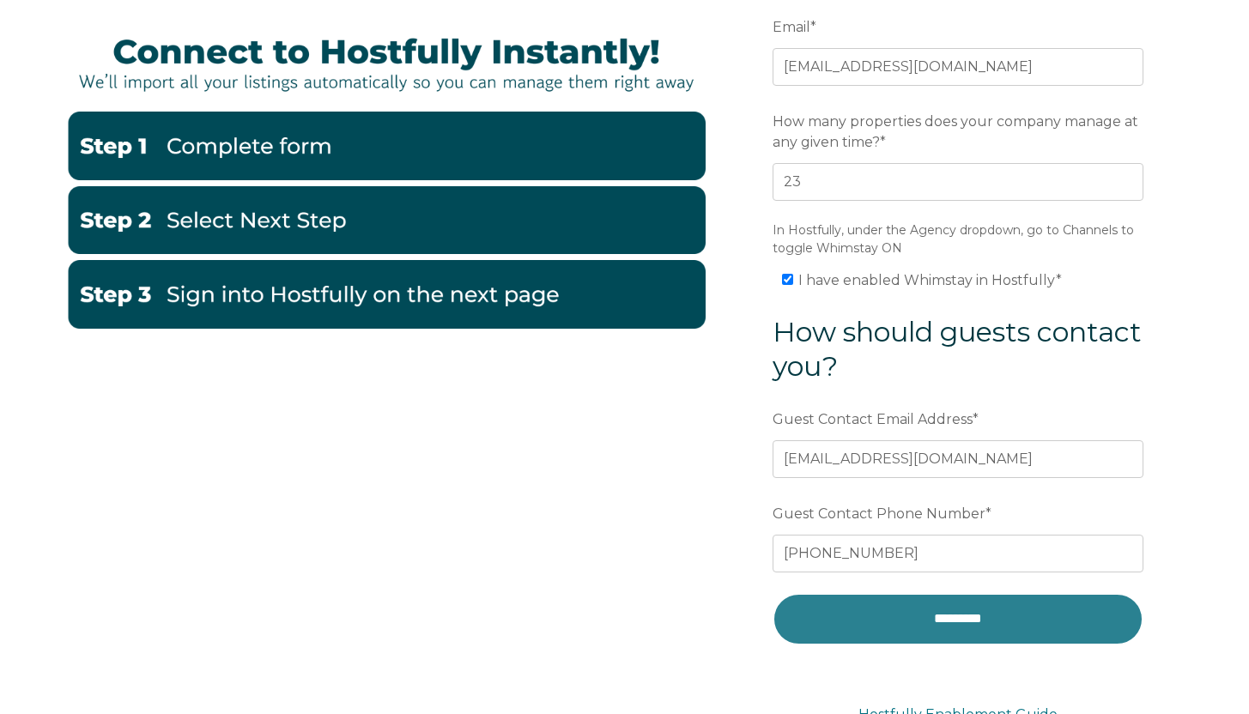
click at [977, 626] on input "*********" at bounding box center [957, 618] width 371 height 51
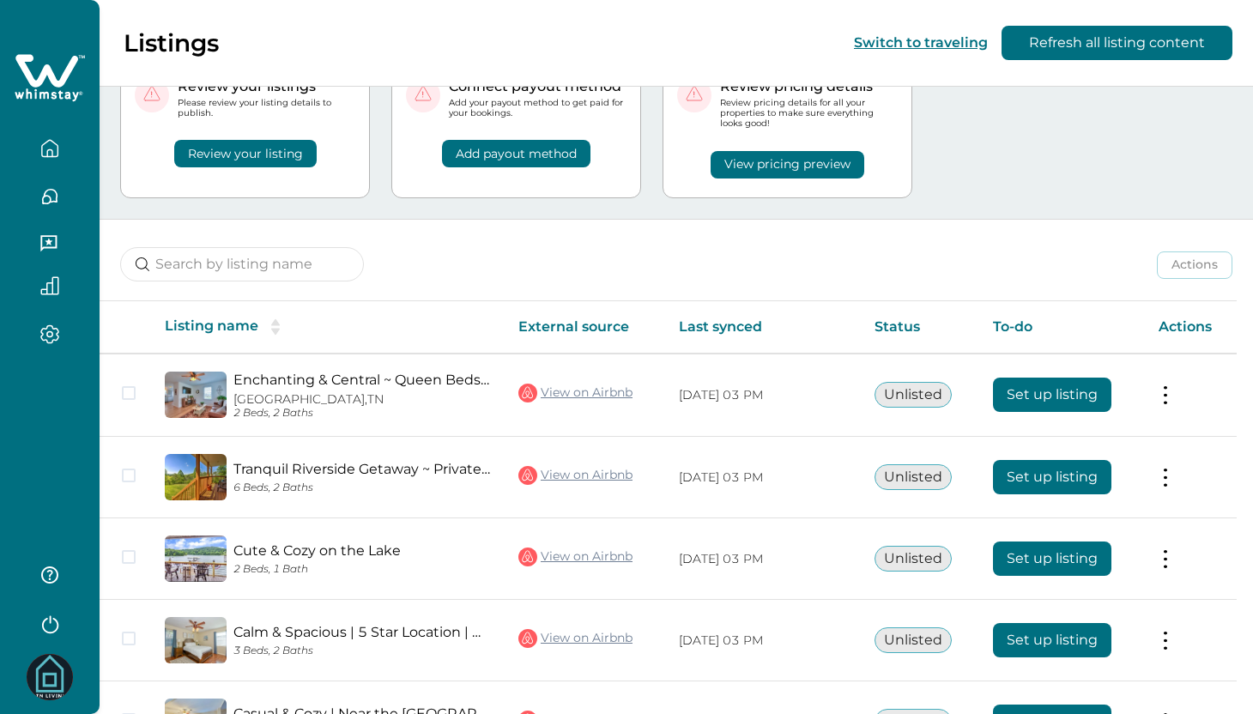
scroll to position [93, 0]
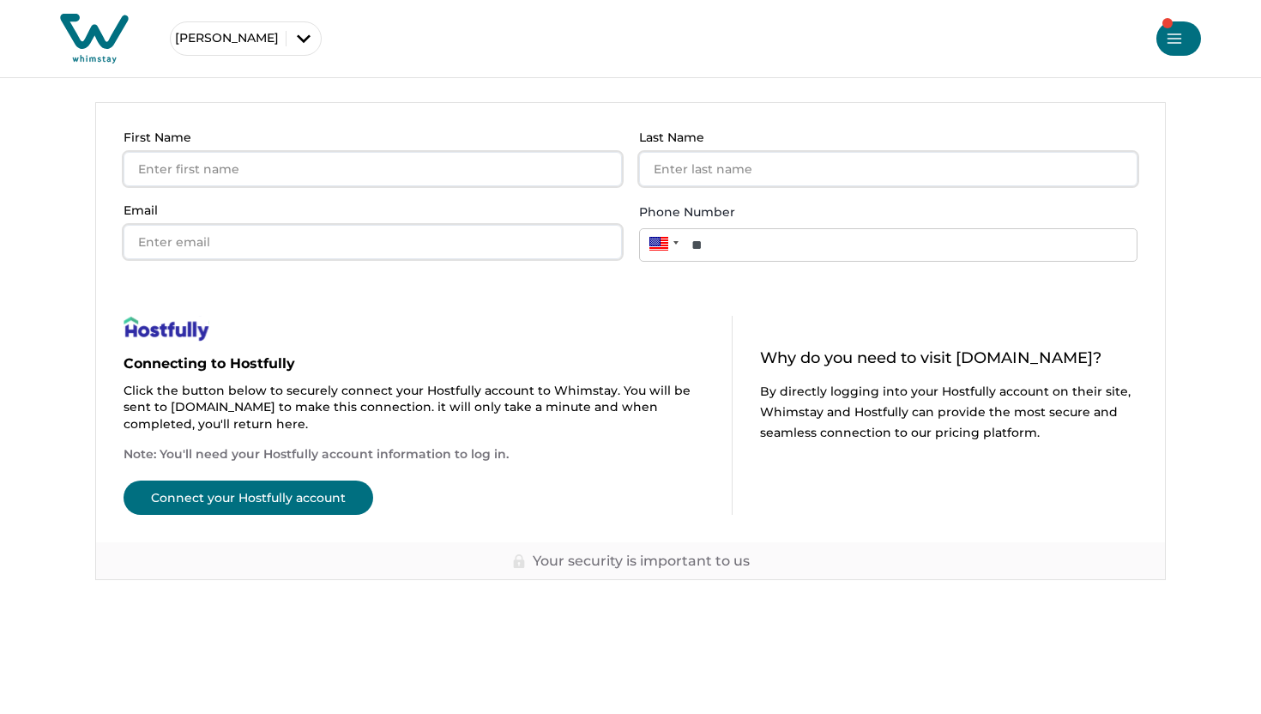
click at [299, 494] on button "Connect your Hostfully account" at bounding box center [249, 498] width 250 height 34
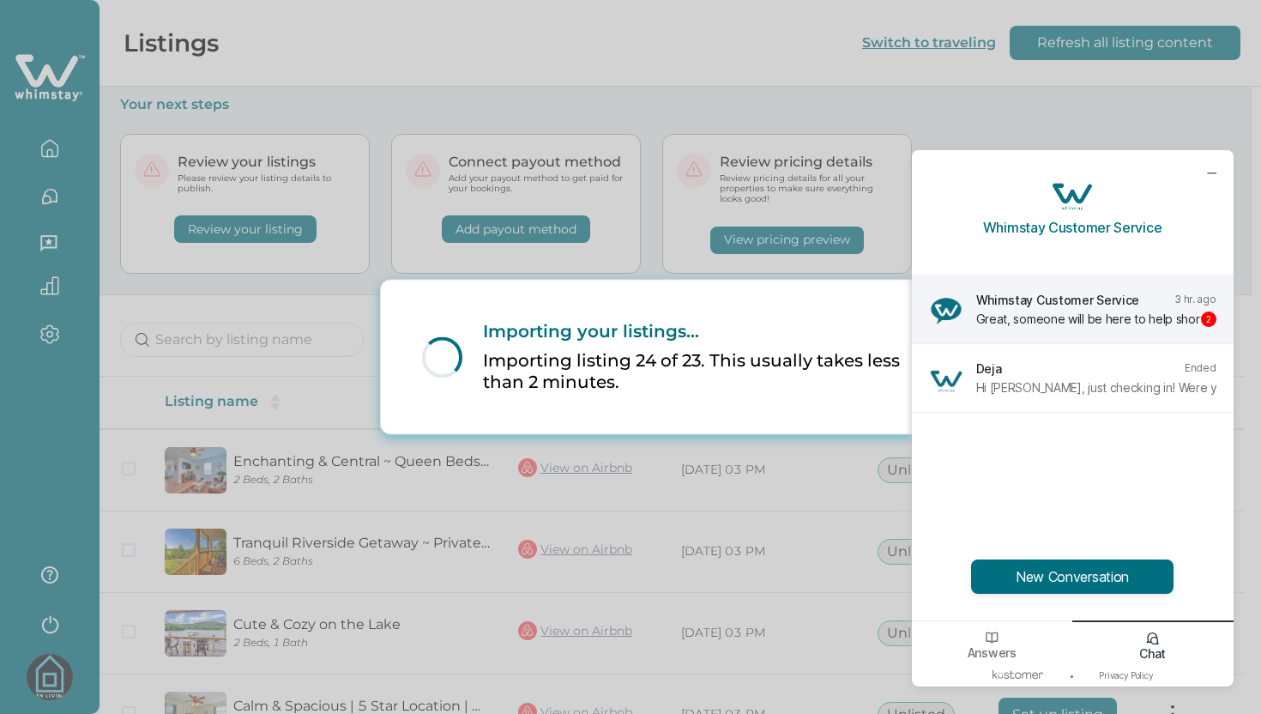
click at [1049, 314] on div "Great, someone will be here to help shortly!" at bounding box center [1087, 319] width 221 height 15
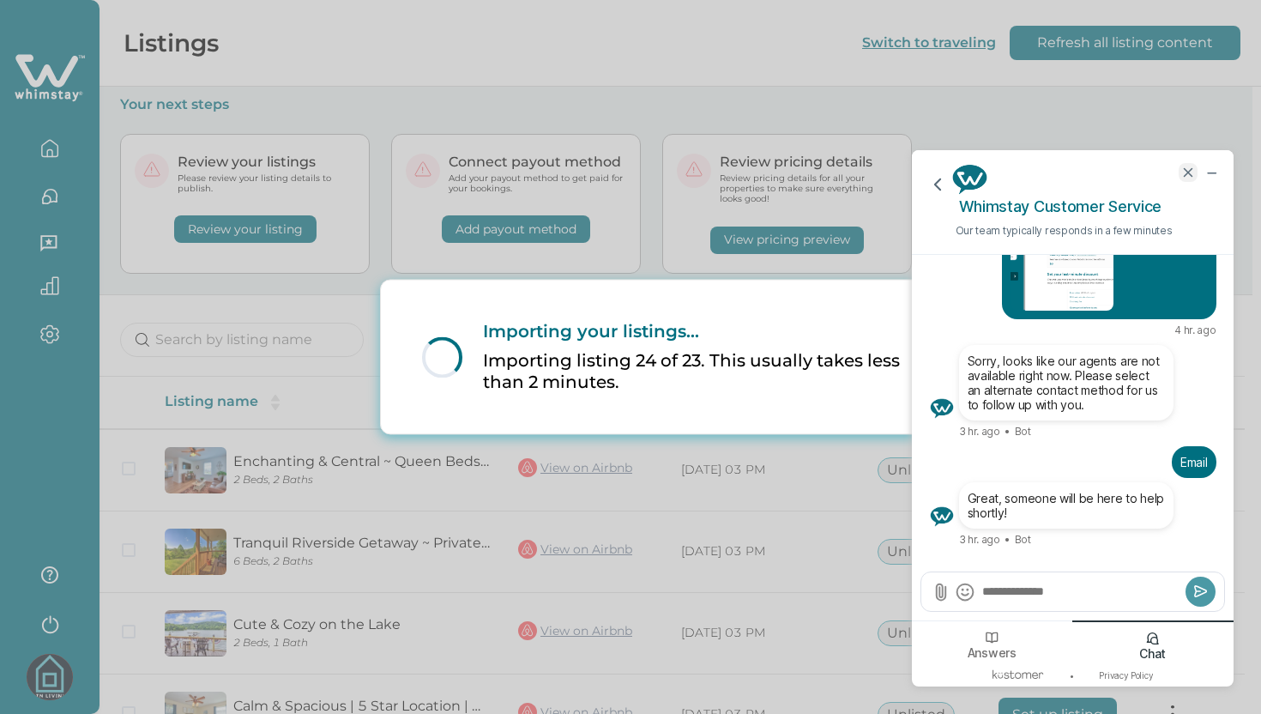
click at [1187, 175] on icon "end chat" at bounding box center [1188, 172] width 15 height 15
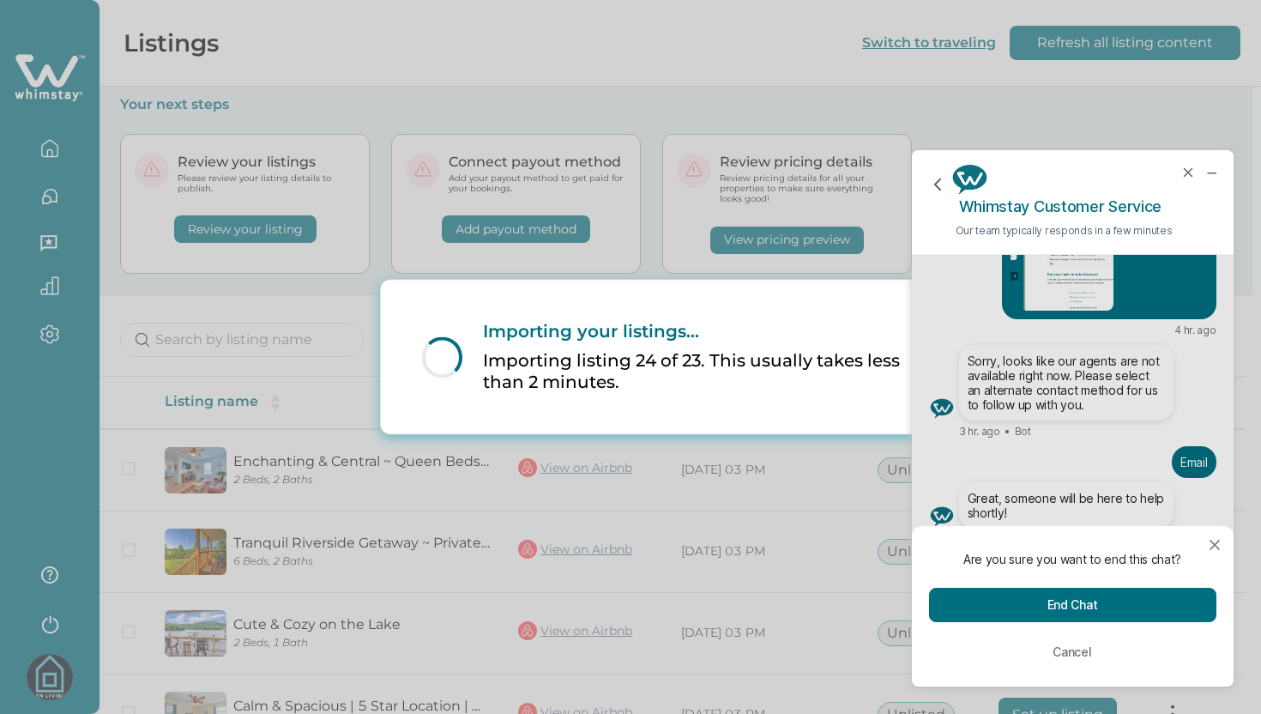
click at [1136, 604] on button "End Chat" at bounding box center [1072, 605] width 287 height 34
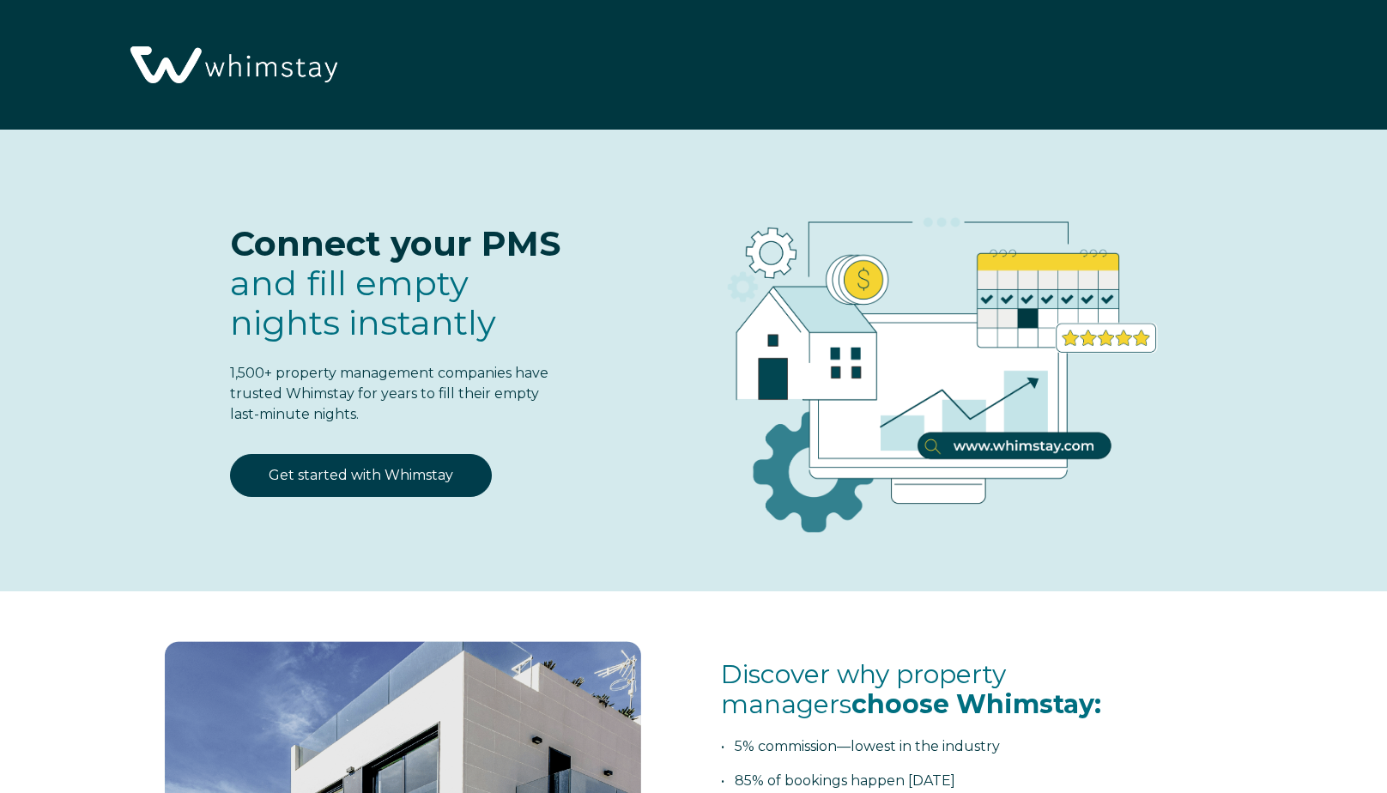
select select "US"
select select "Standard"
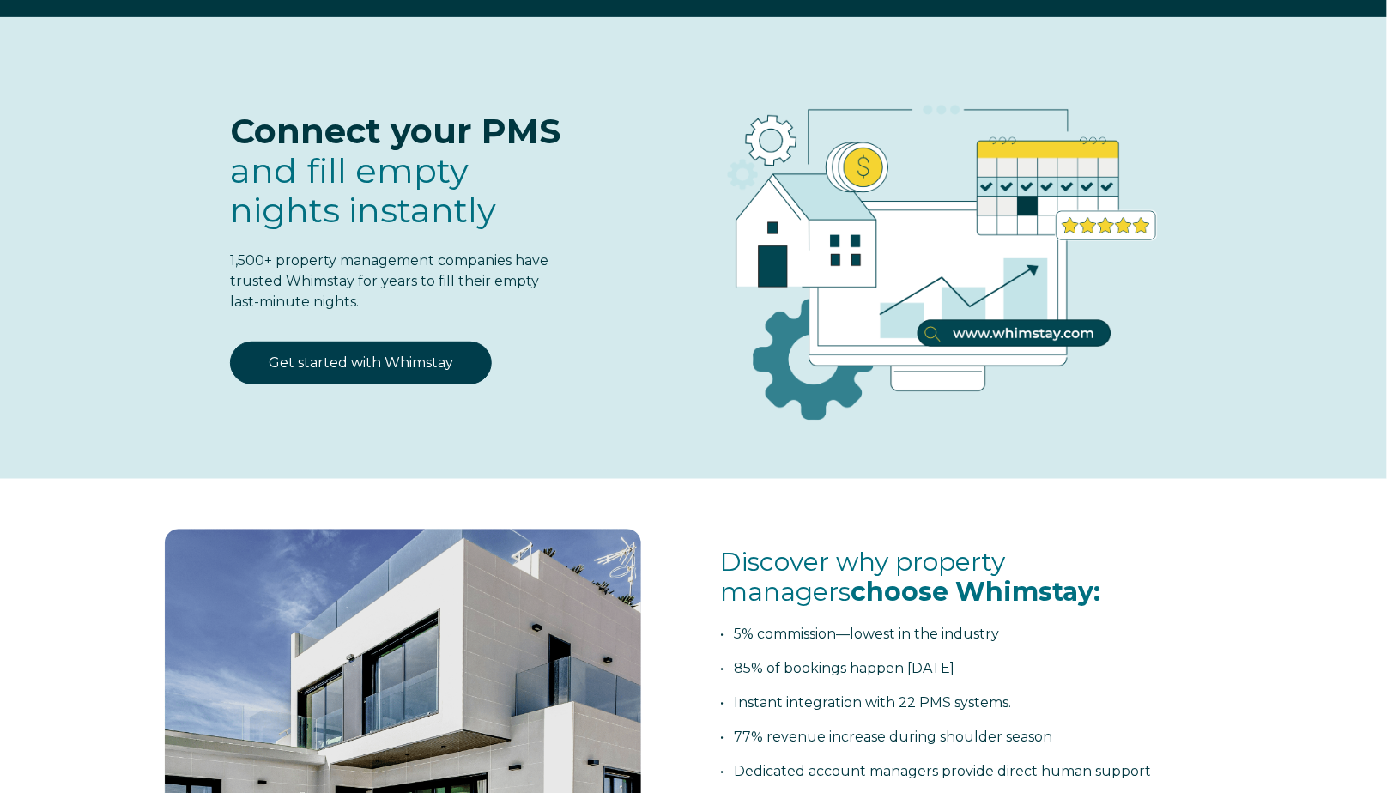
scroll to position [13, 0]
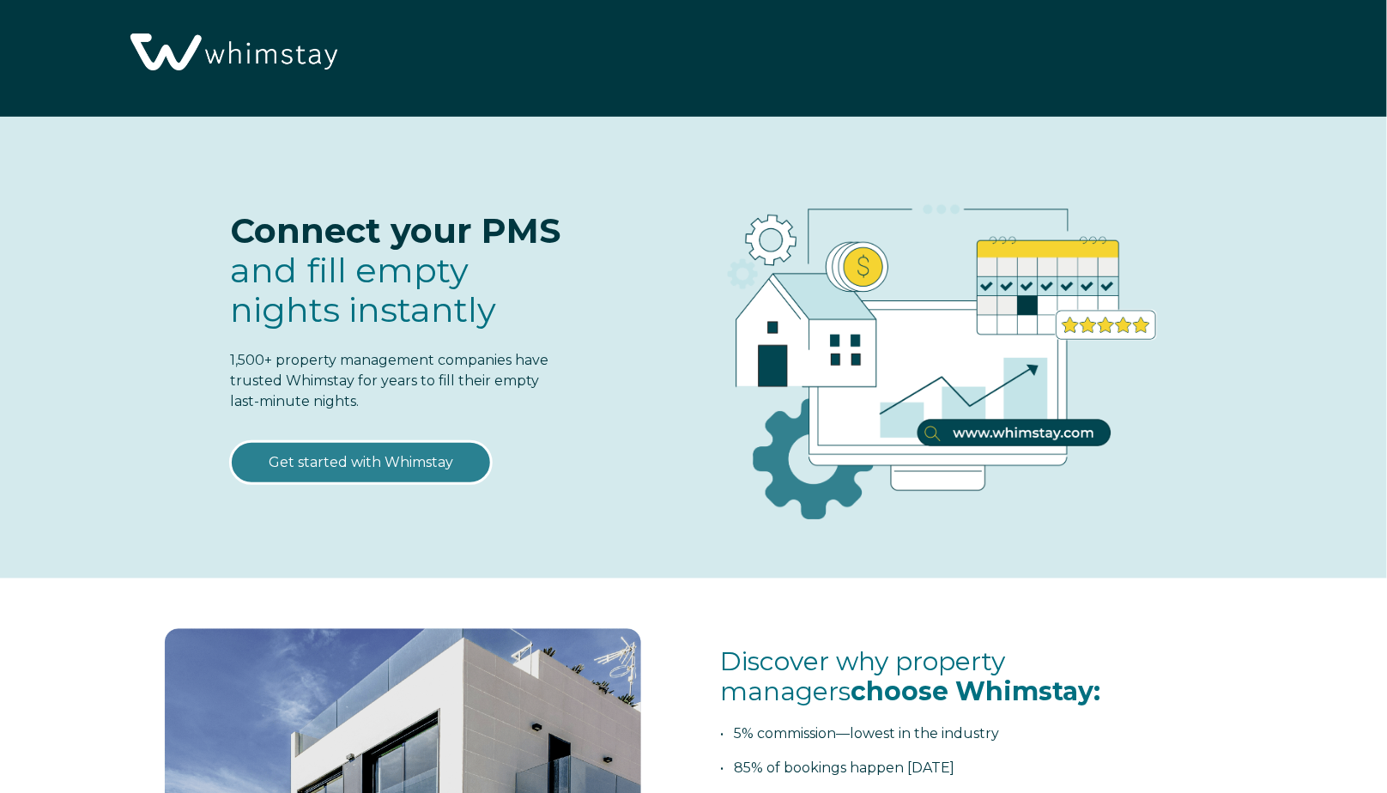
click at [408, 468] on link "Get started with Whimstay" at bounding box center [361, 462] width 262 height 43
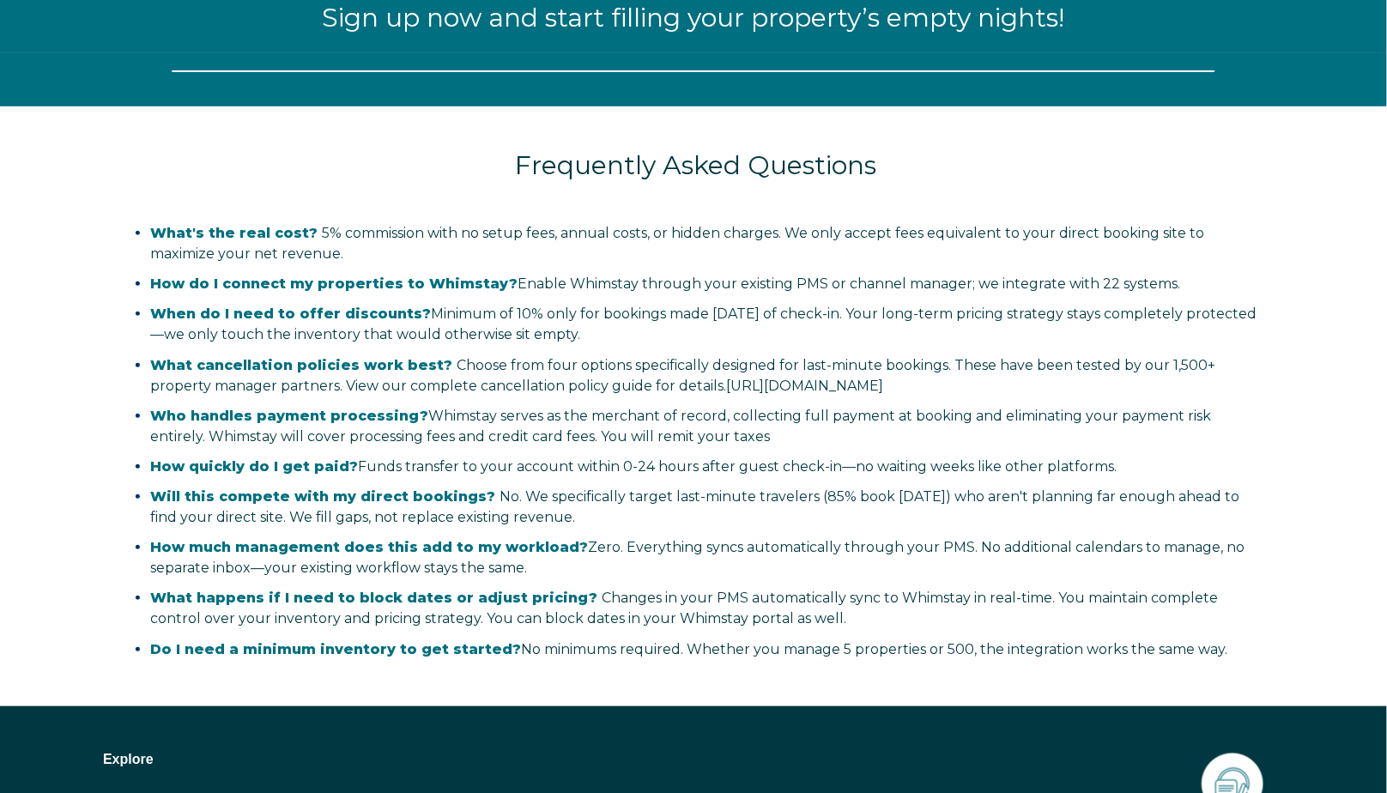
select select "US"
select select "Standard"
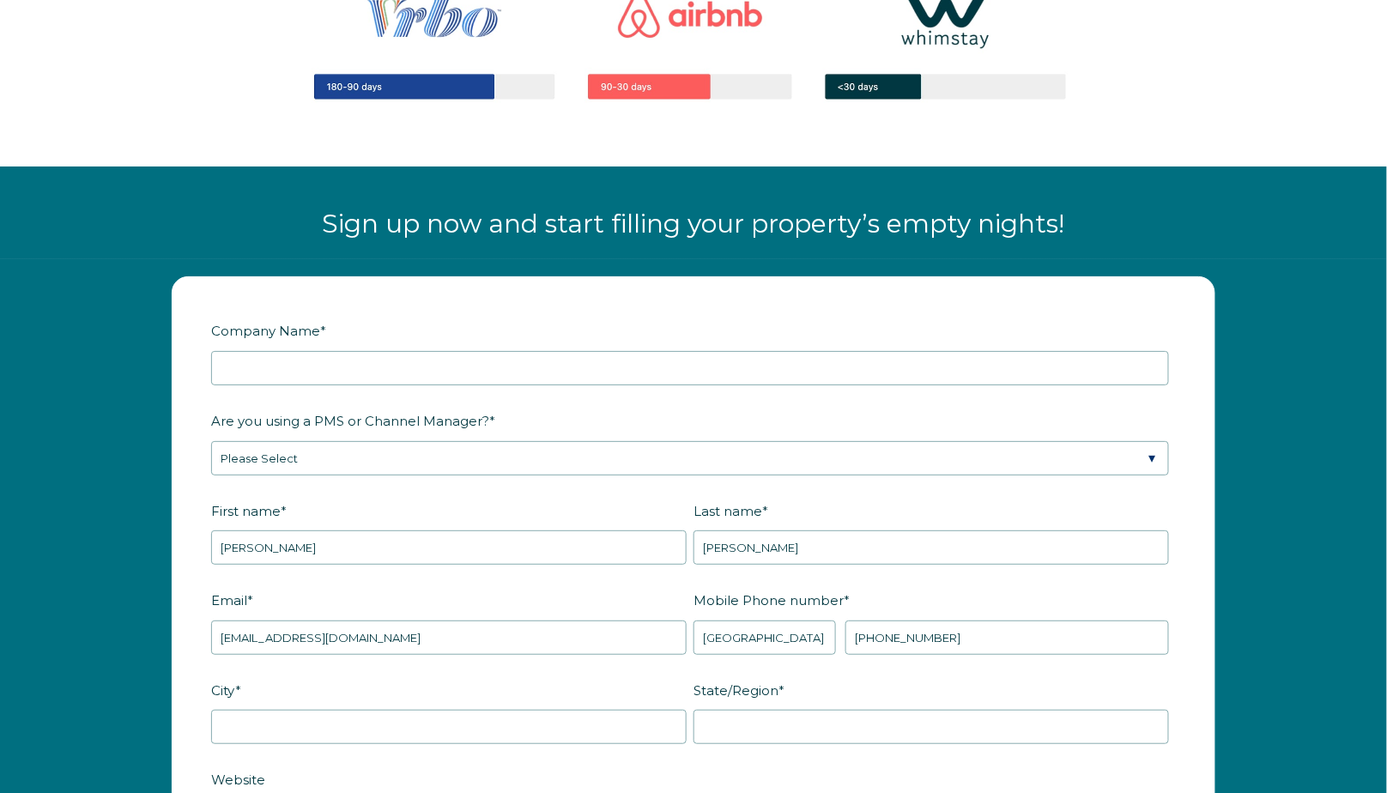
scroll to position [1650, 0]
